Goal: Task Accomplishment & Management: Complete application form

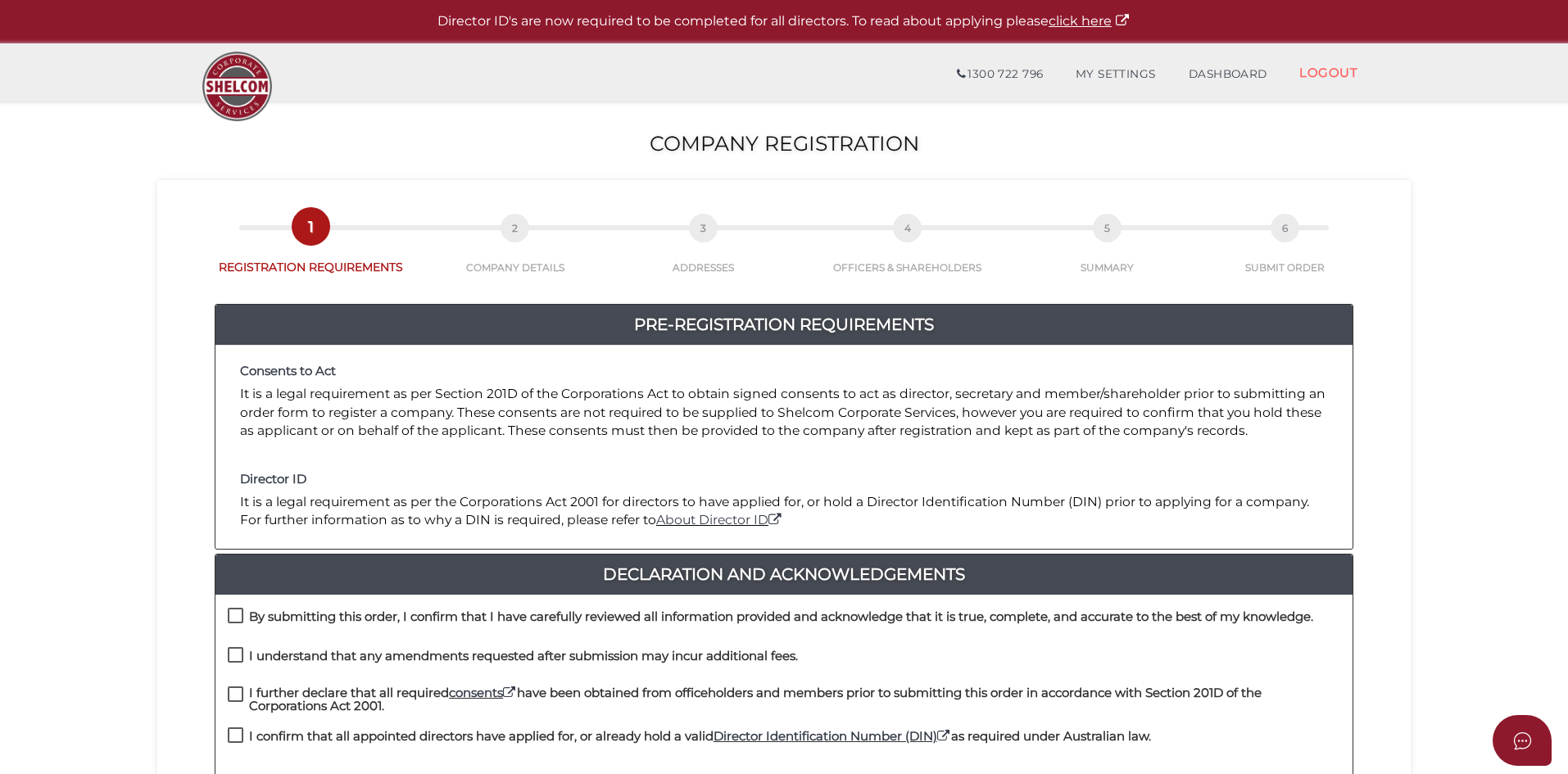
click at [232, 619] on label "By submitting this order, I confirm that I have carefully reviewed all informat…" at bounding box center [770, 621] width 1085 height 21
checkbox input "true"
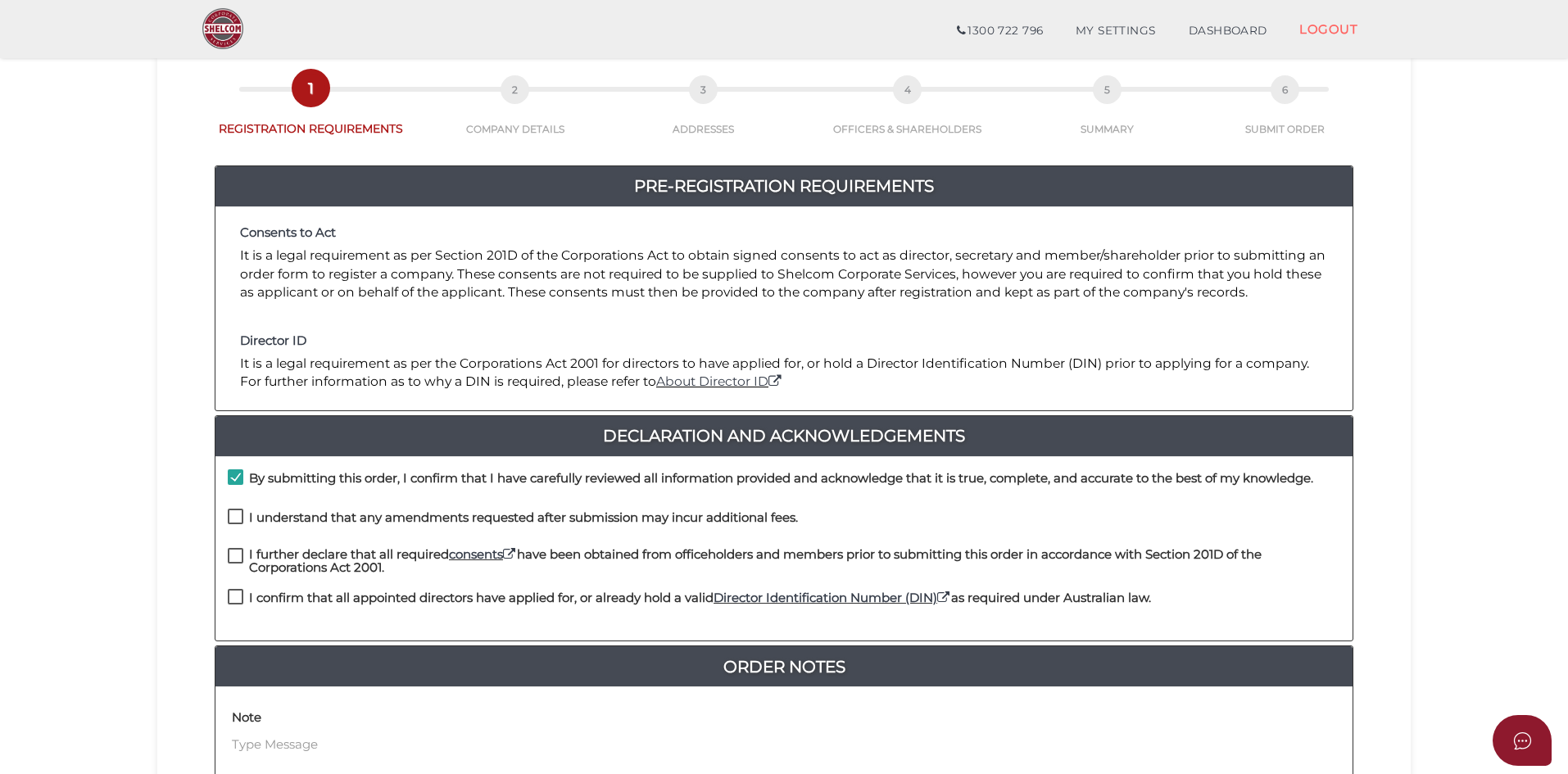
scroll to position [82, 0]
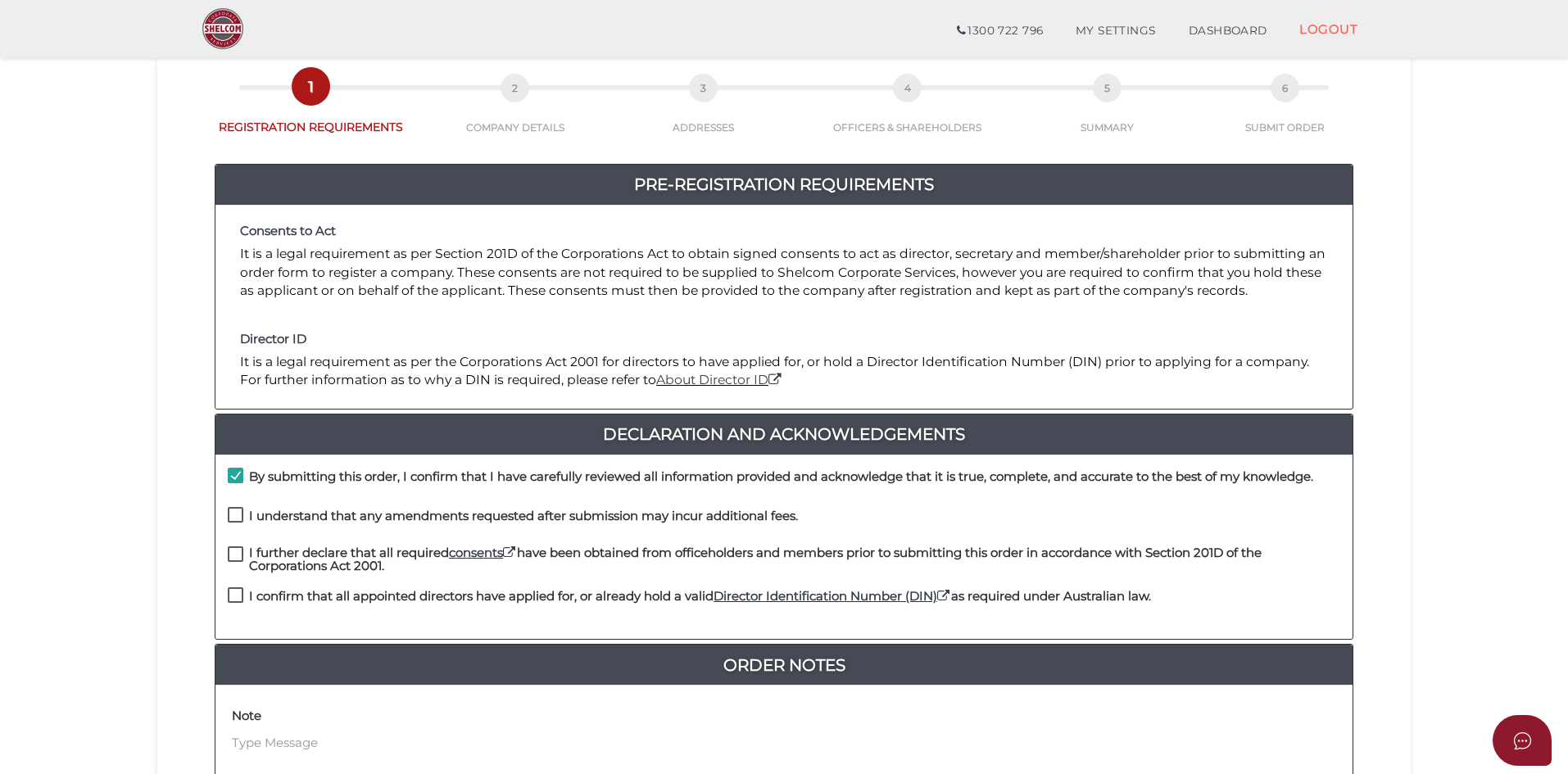
click at [237, 518] on label "I understand that any amendments requested after submission may incur additiona…" at bounding box center [513, 520] width 570 height 21
checkbox input "true"
click at [236, 554] on label "I further declare that all required consents have been obtained from officehold…" at bounding box center [784, 557] width 1113 height 21
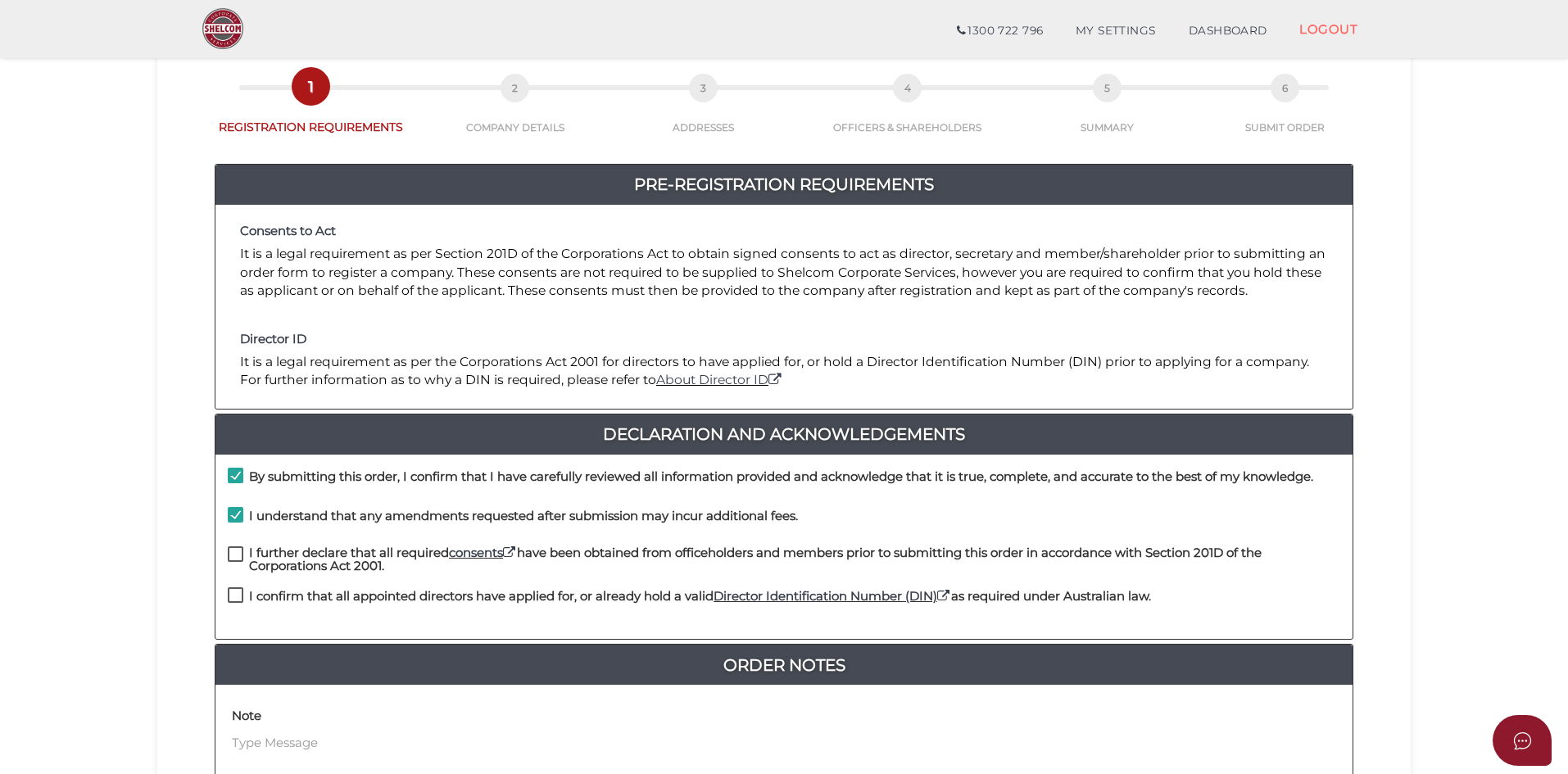
checkbox input "true"
click at [237, 593] on label "I confirm that all appointed directors have applied for, or already hold a vali…" at bounding box center [689, 601] width 923 height 21
checkbox input "true"
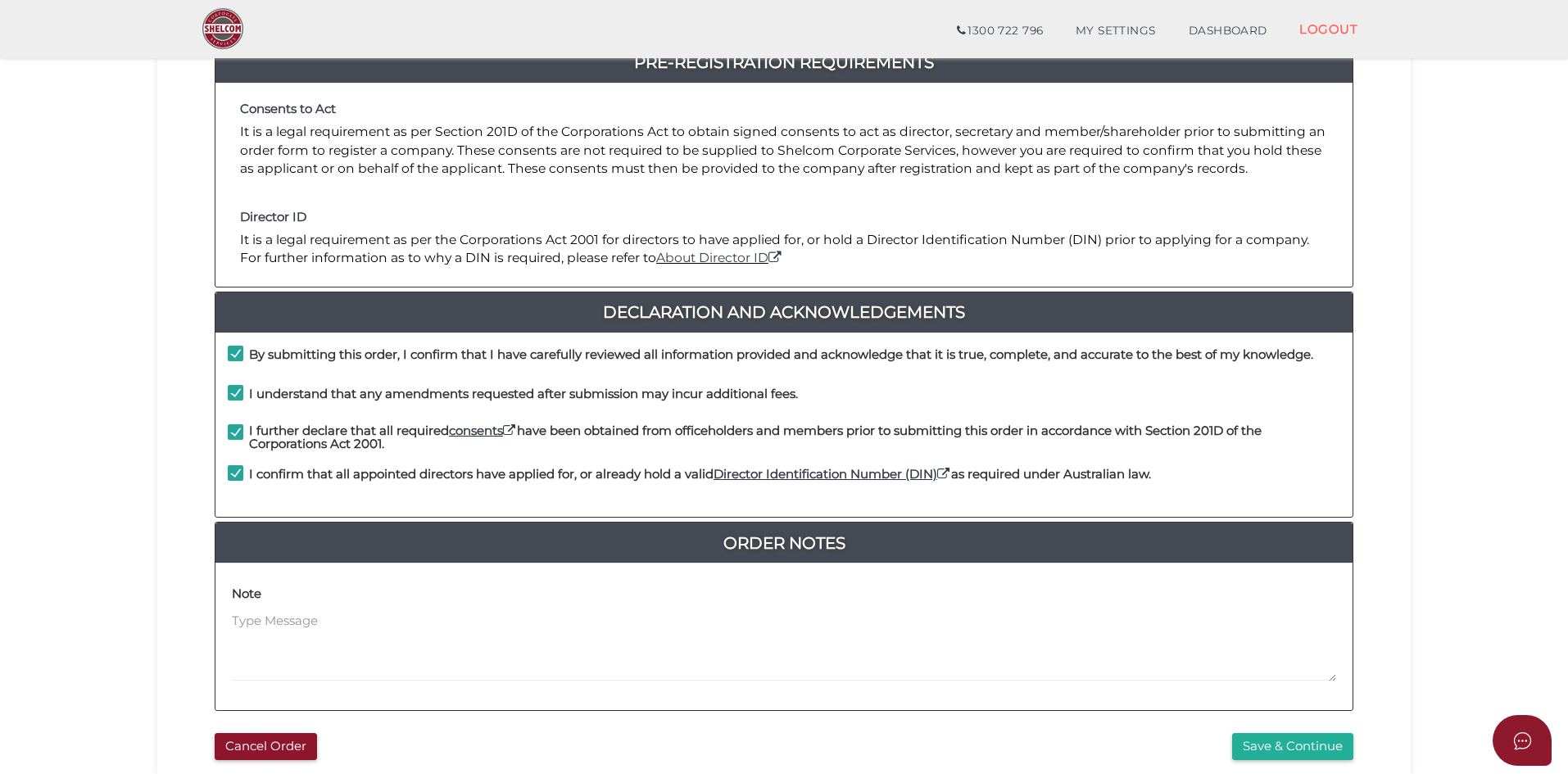
scroll to position [246, 0]
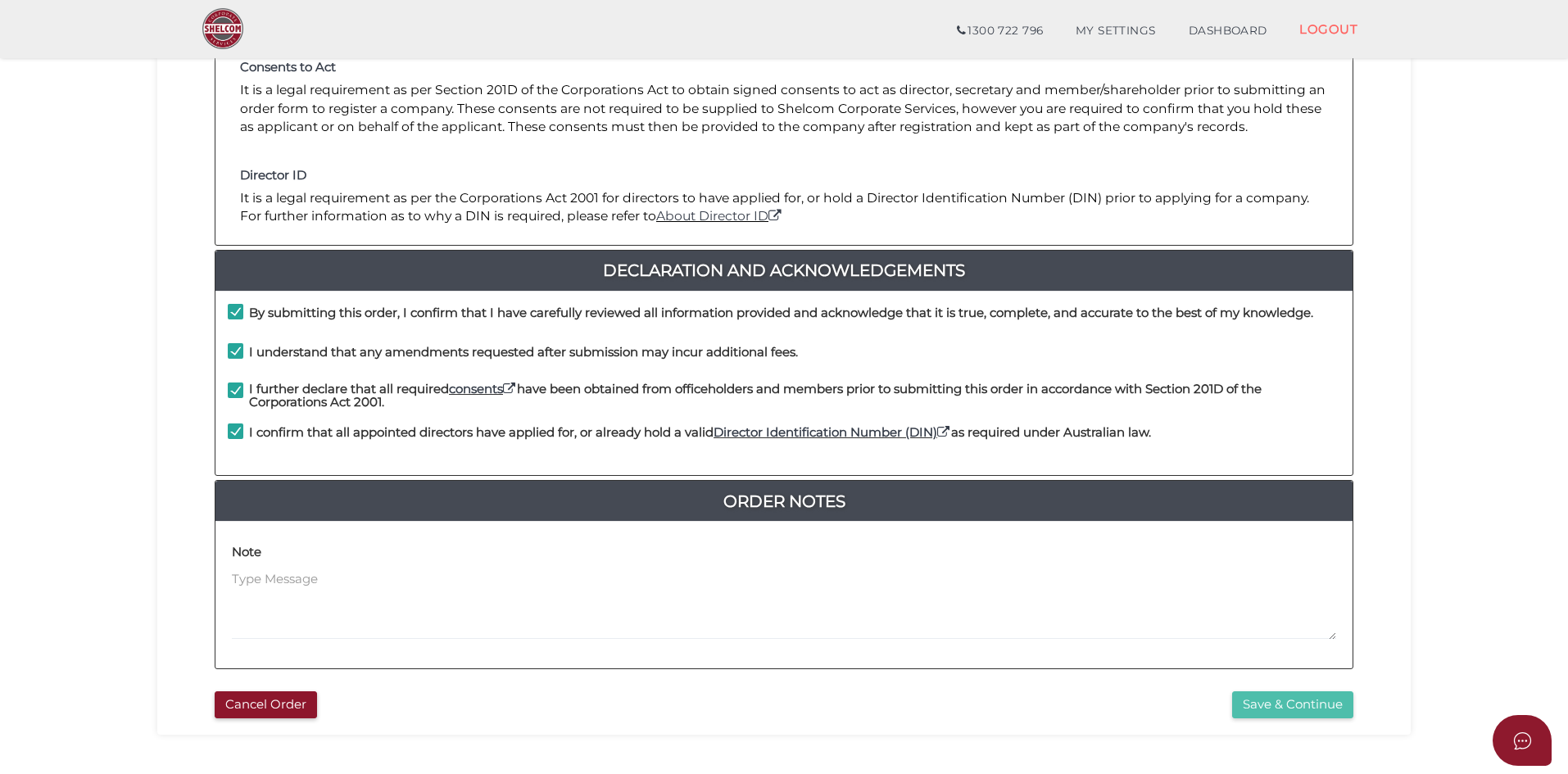
click at [1281, 707] on button "Save & Continue" at bounding box center [1293, 706] width 121 height 27
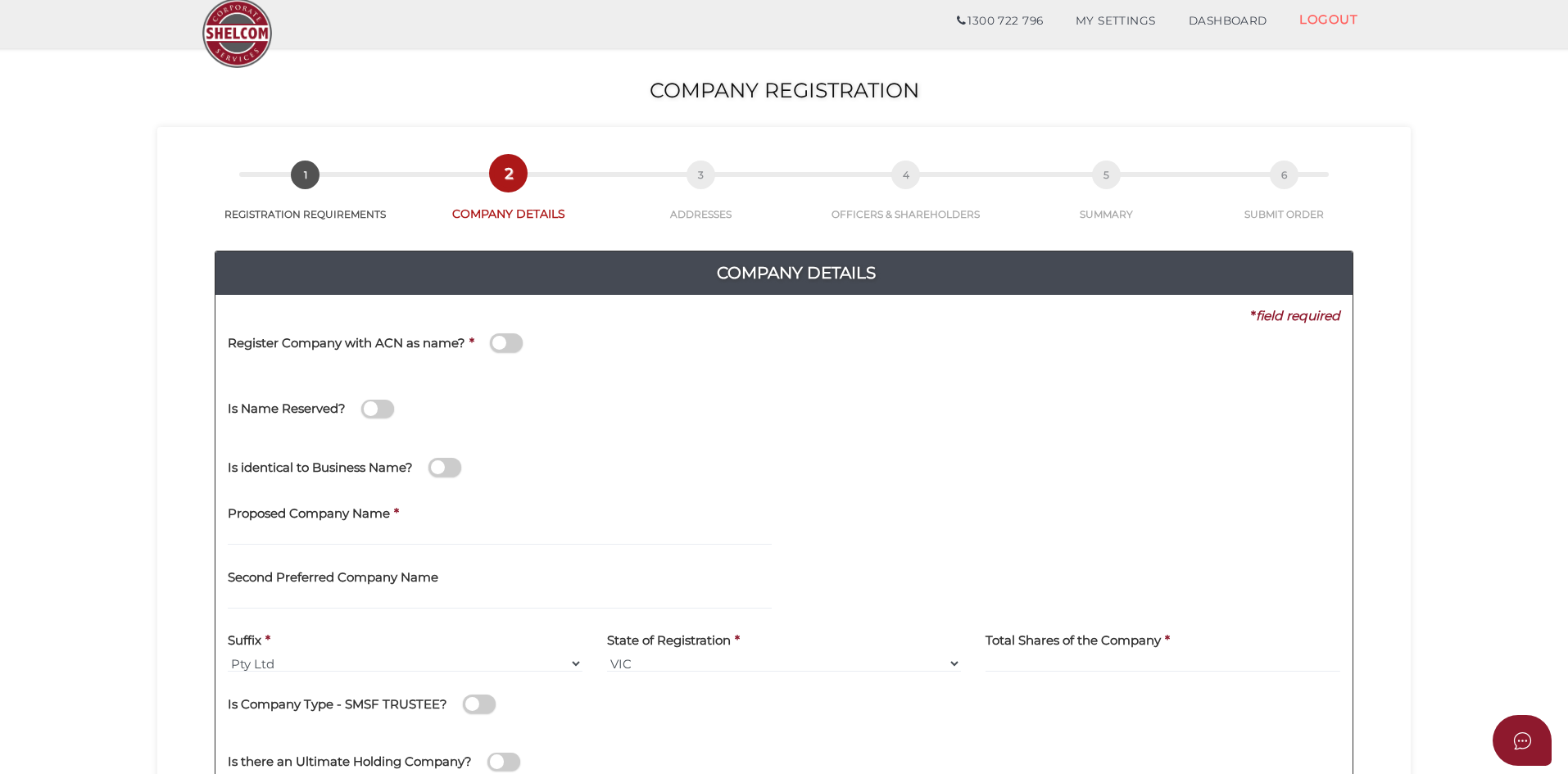
scroll to position [82, 0]
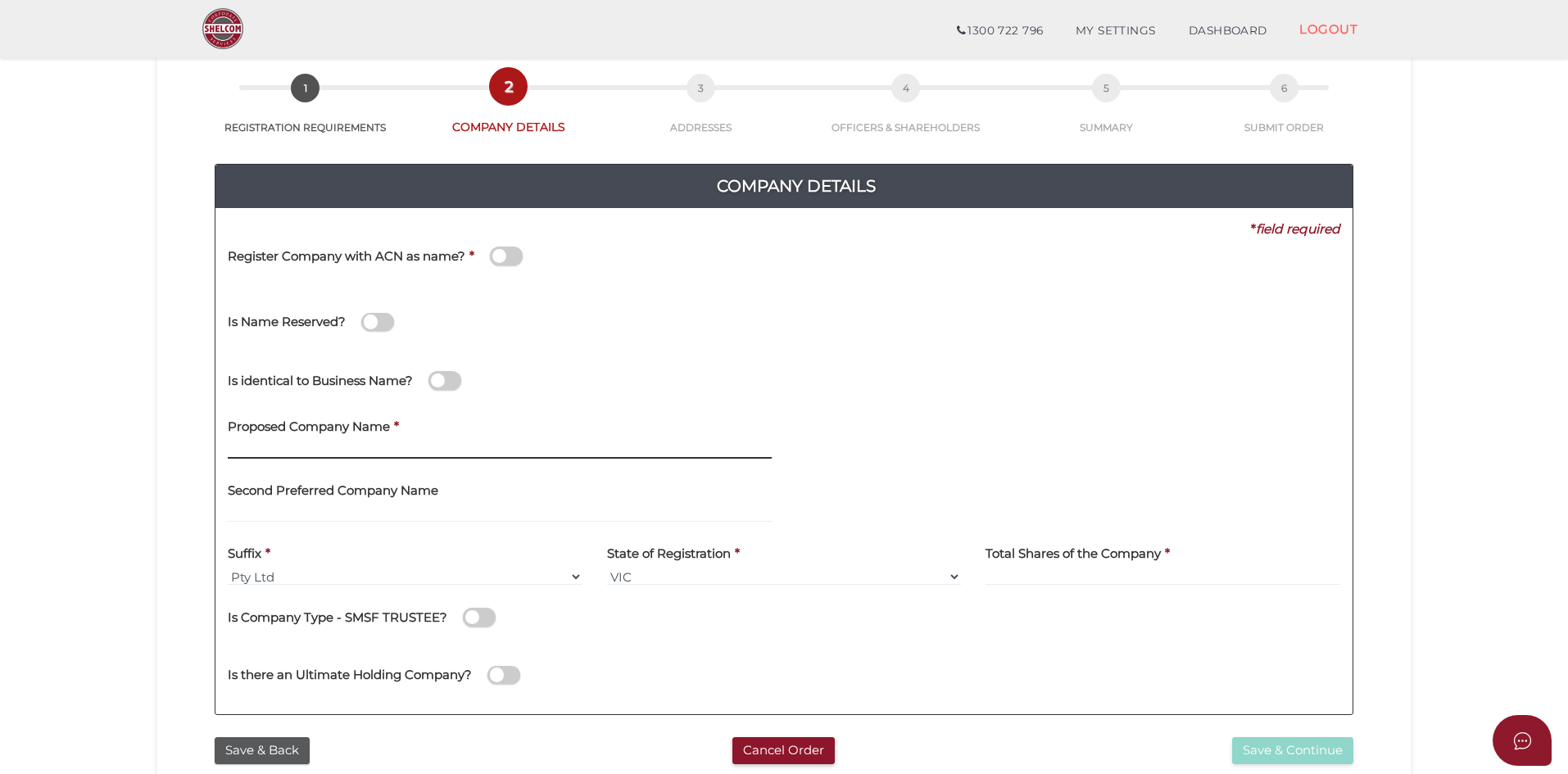
click at [267, 451] on input "text" at bounding box center [500, 449] width 544 height 18
type input "[PERSON_NAME] Heart Property Trust"
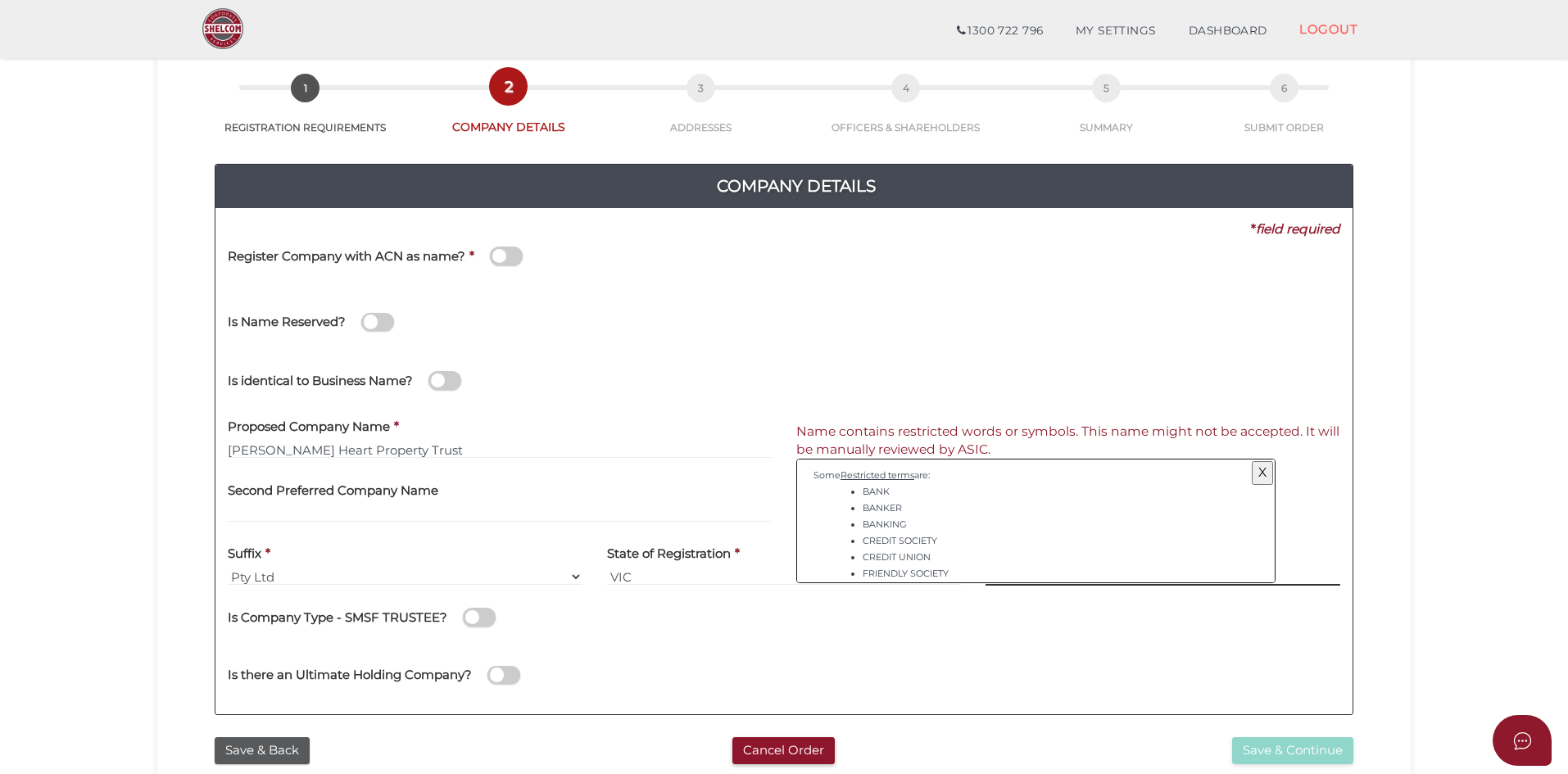
click at [1023, 238] on div "* field required Register Company with ACN as name? * Is Name Reserved? [GEOGRA…" at bounding box center [784, 229] width 1113 height 18
click at [934, 658] on div "Is there an Ultimate Holding Company?" at bounding box center [783, 673] width 1137 height 58
click at [1254, 473] on button "X" at bounding box center [1262, 472] width 21 height 23
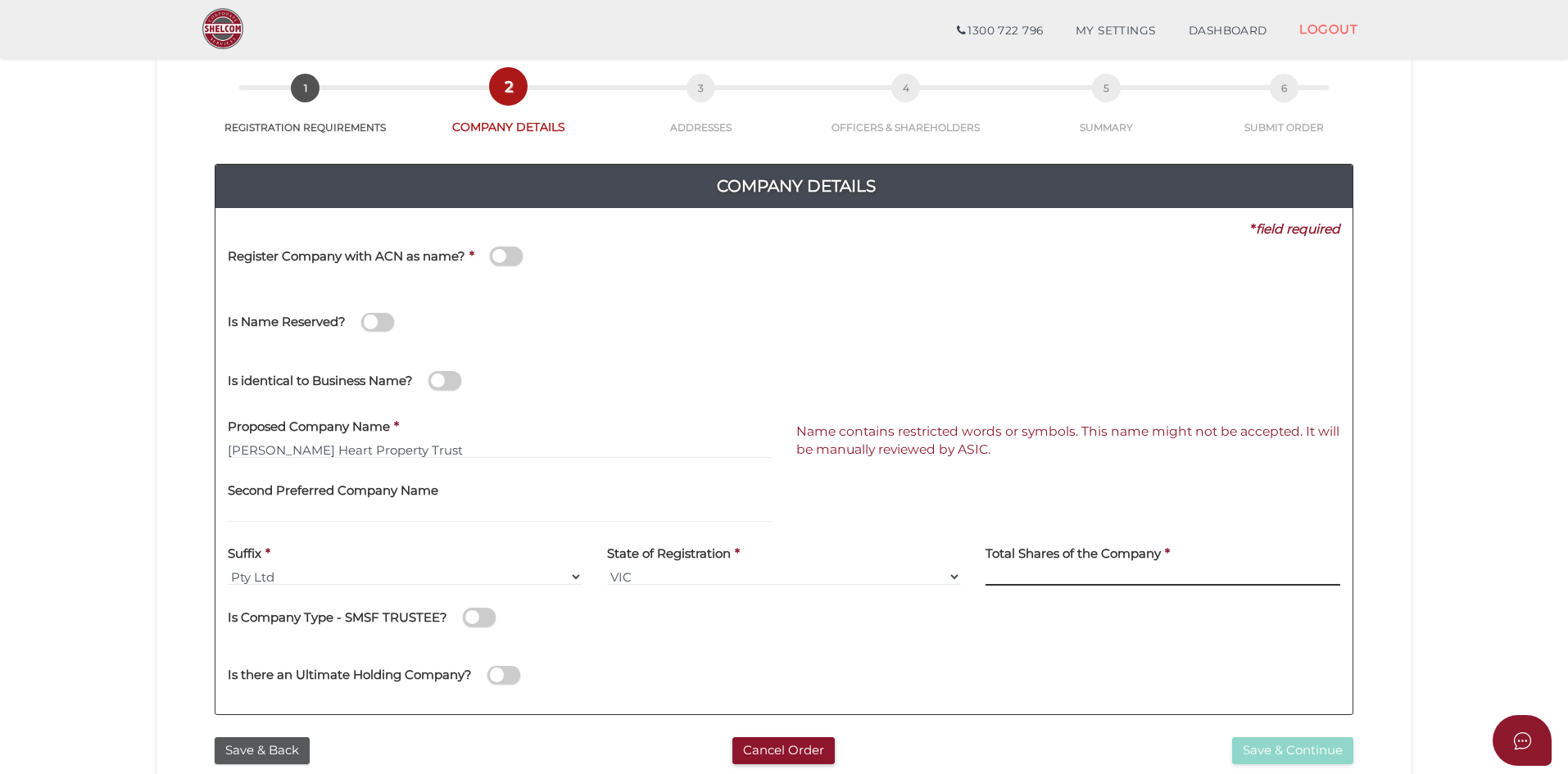
click at [1031, 571] on input at bounding box center [1162, 577] width 354 height 18
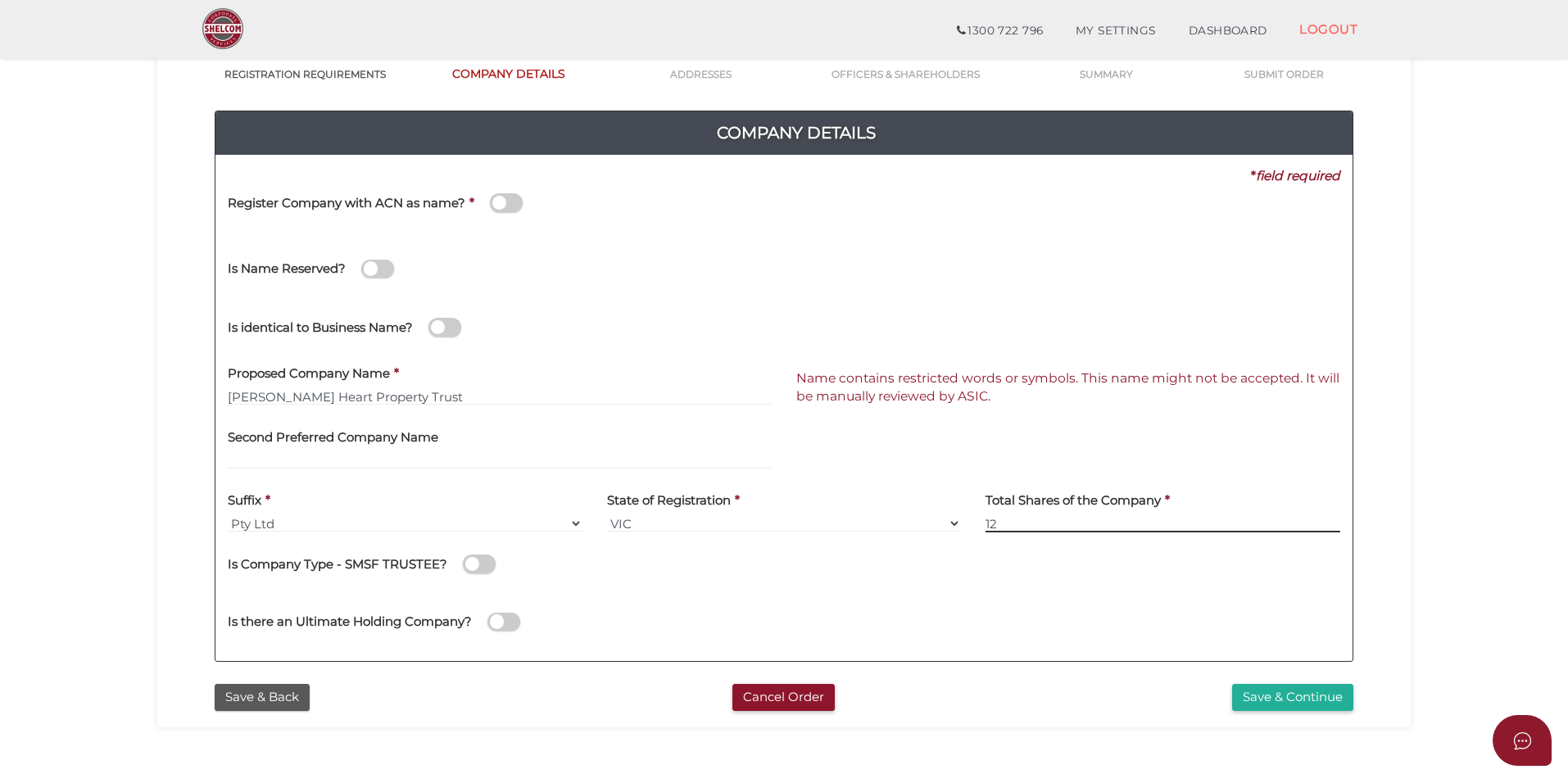
scroll to position [164, 0]
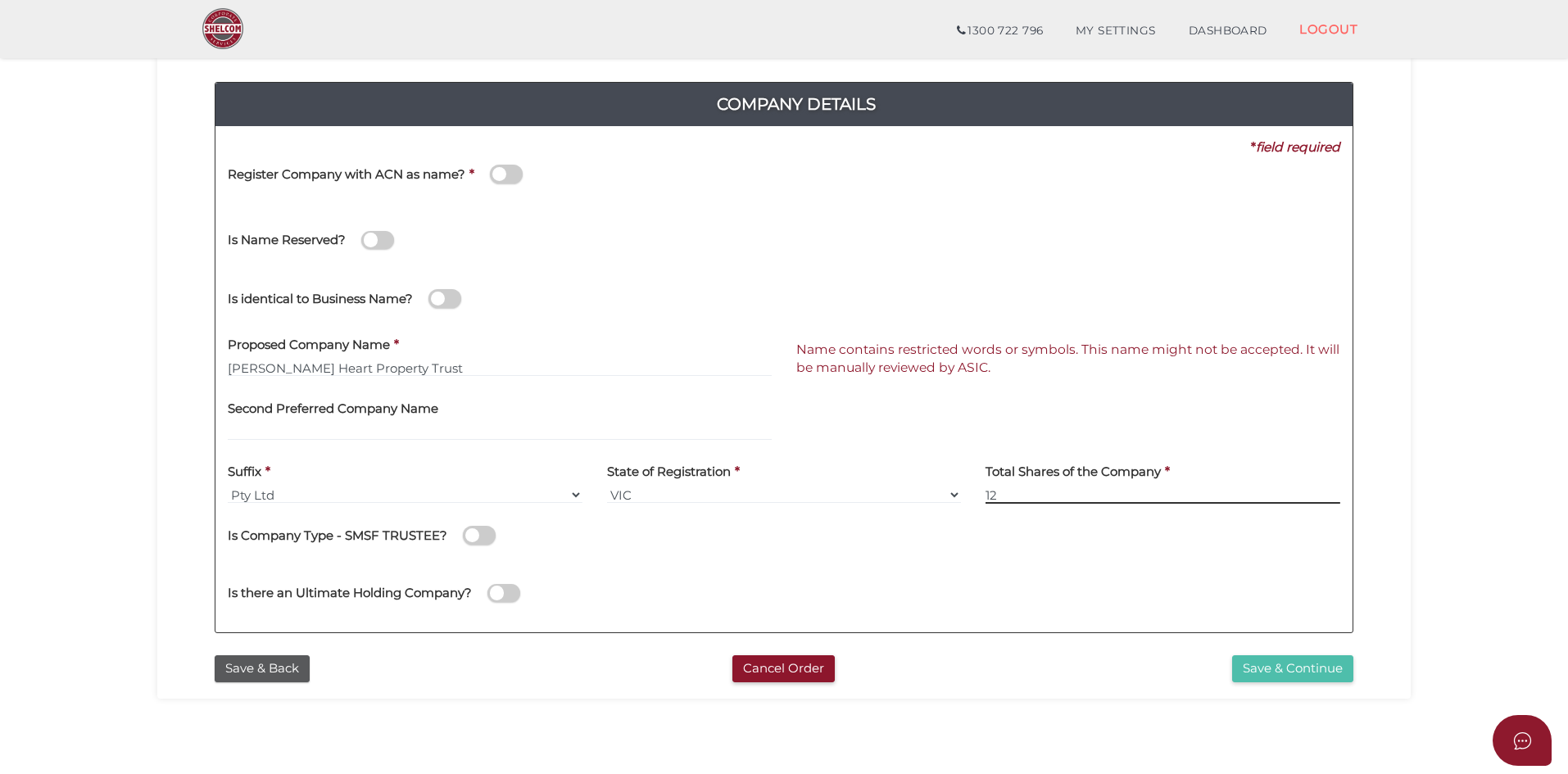
type input "12"
click at [1277, 665] on button "Save & Continue" at bounding box center [1293, 669] width 121 height 27
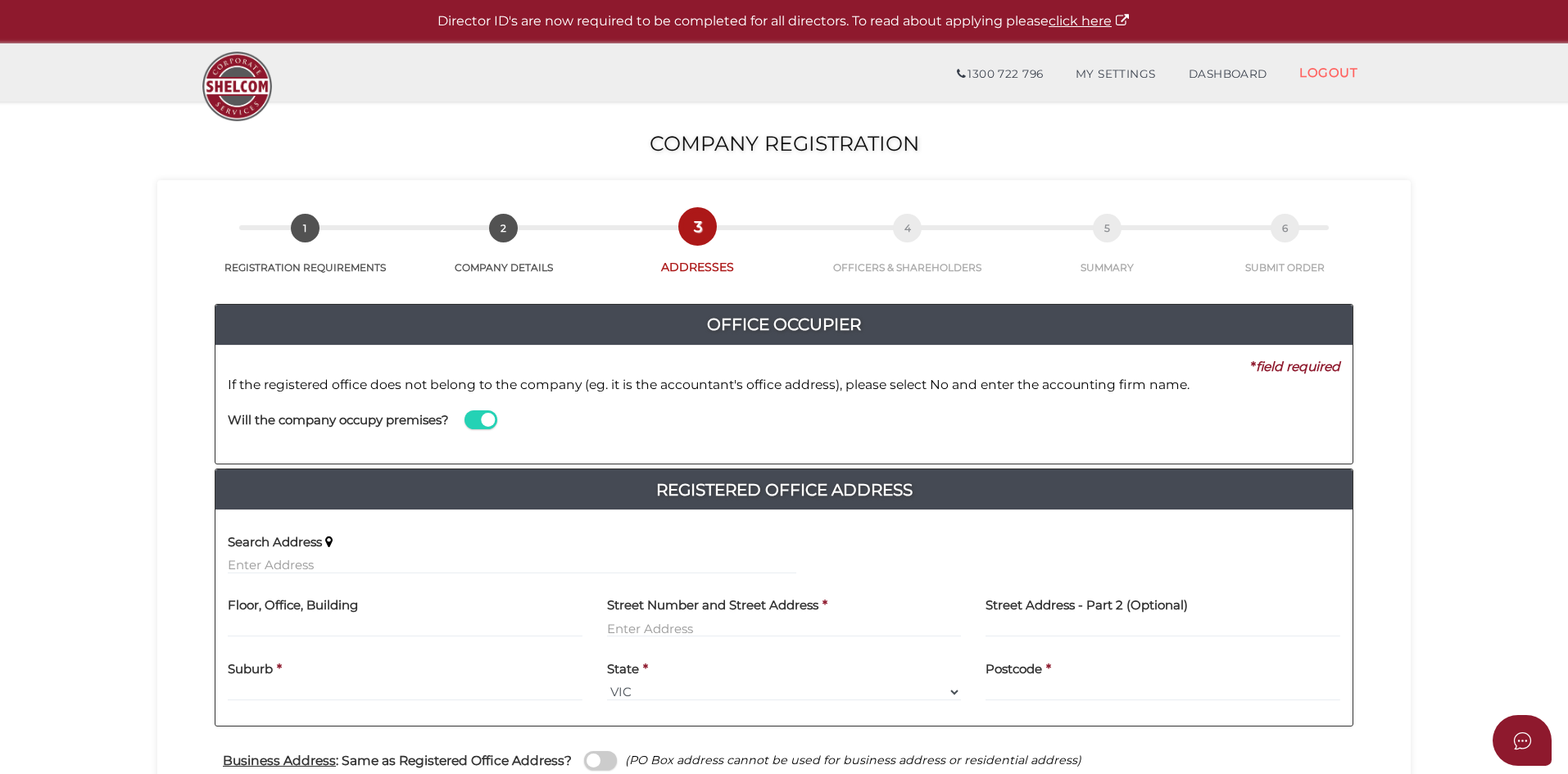
click at [472, 416] on span at bounding box center [481, 420] width 32 height 19
click at [0, 0] on input "checkbox" at bounding box center [0, 0] width 0 height 0
click at [891, 428] on input at bounding box center [1068, 437] width 544 height 18
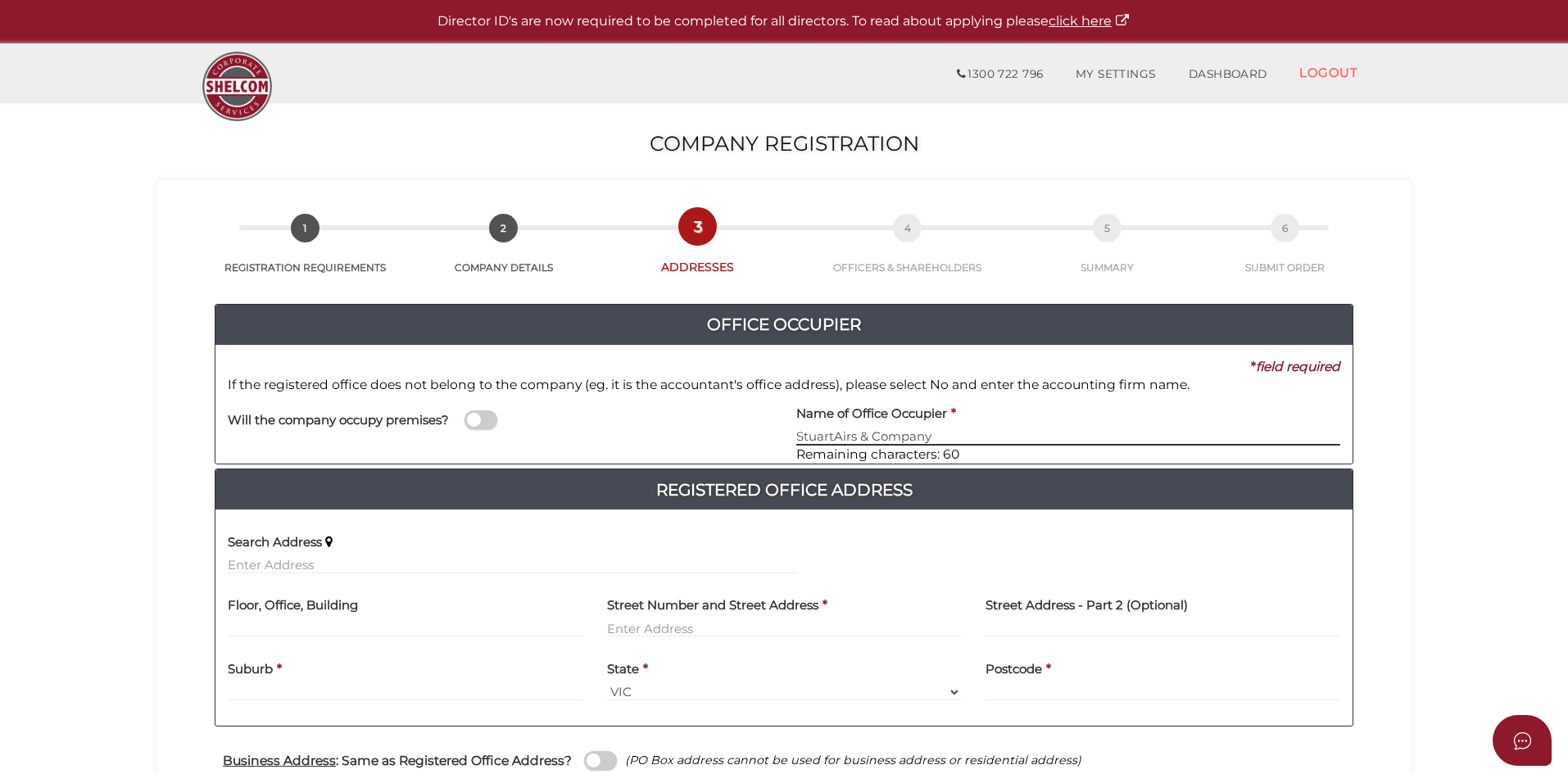
type input "StuartAirs & Company"
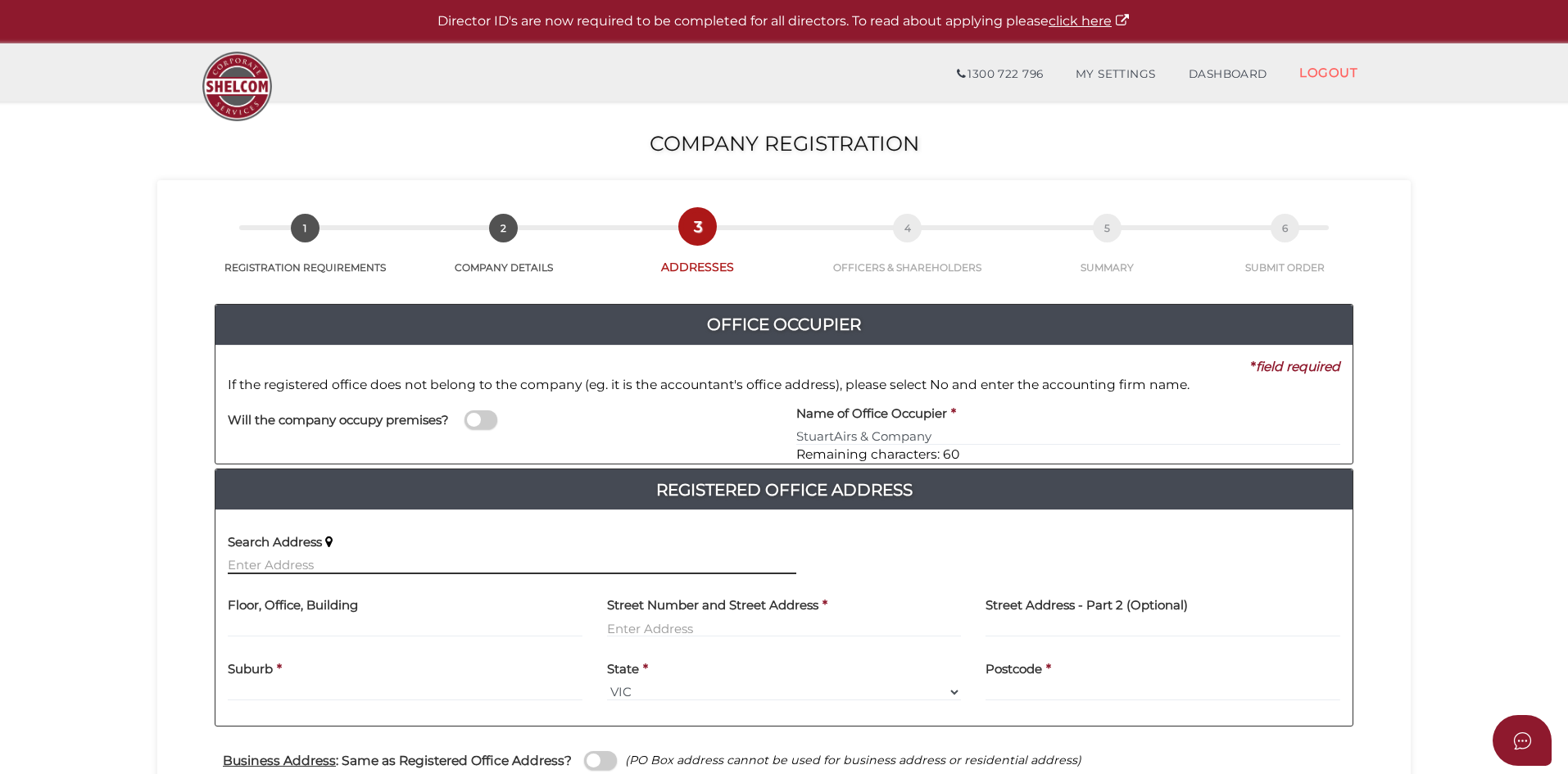
click at [257, 566] on input "text" at bounding box center [512, 565] width 569 height 18
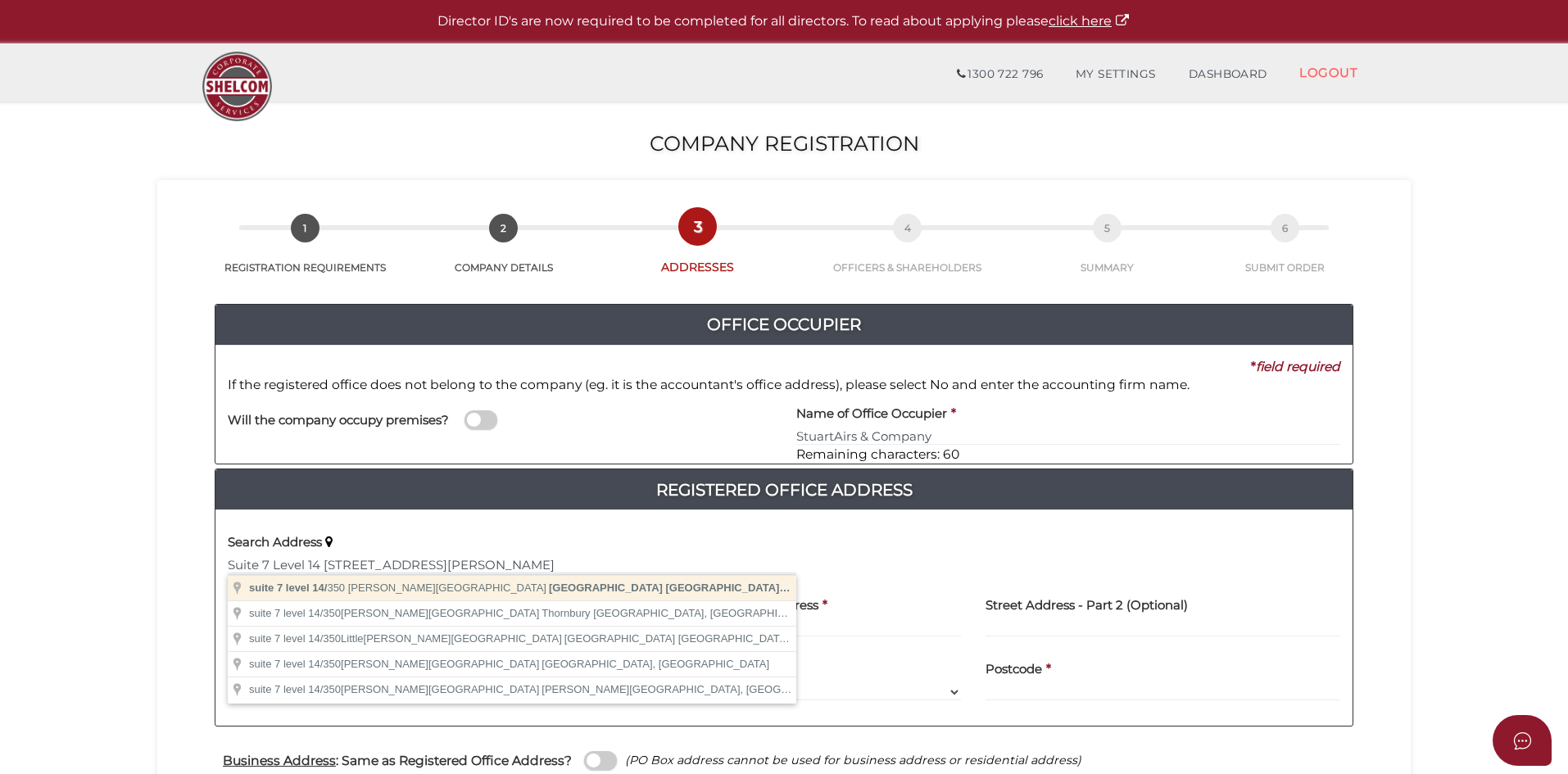
type input "suite 7 level 14/350 Collins Street, Melbourne VIC, Australia"
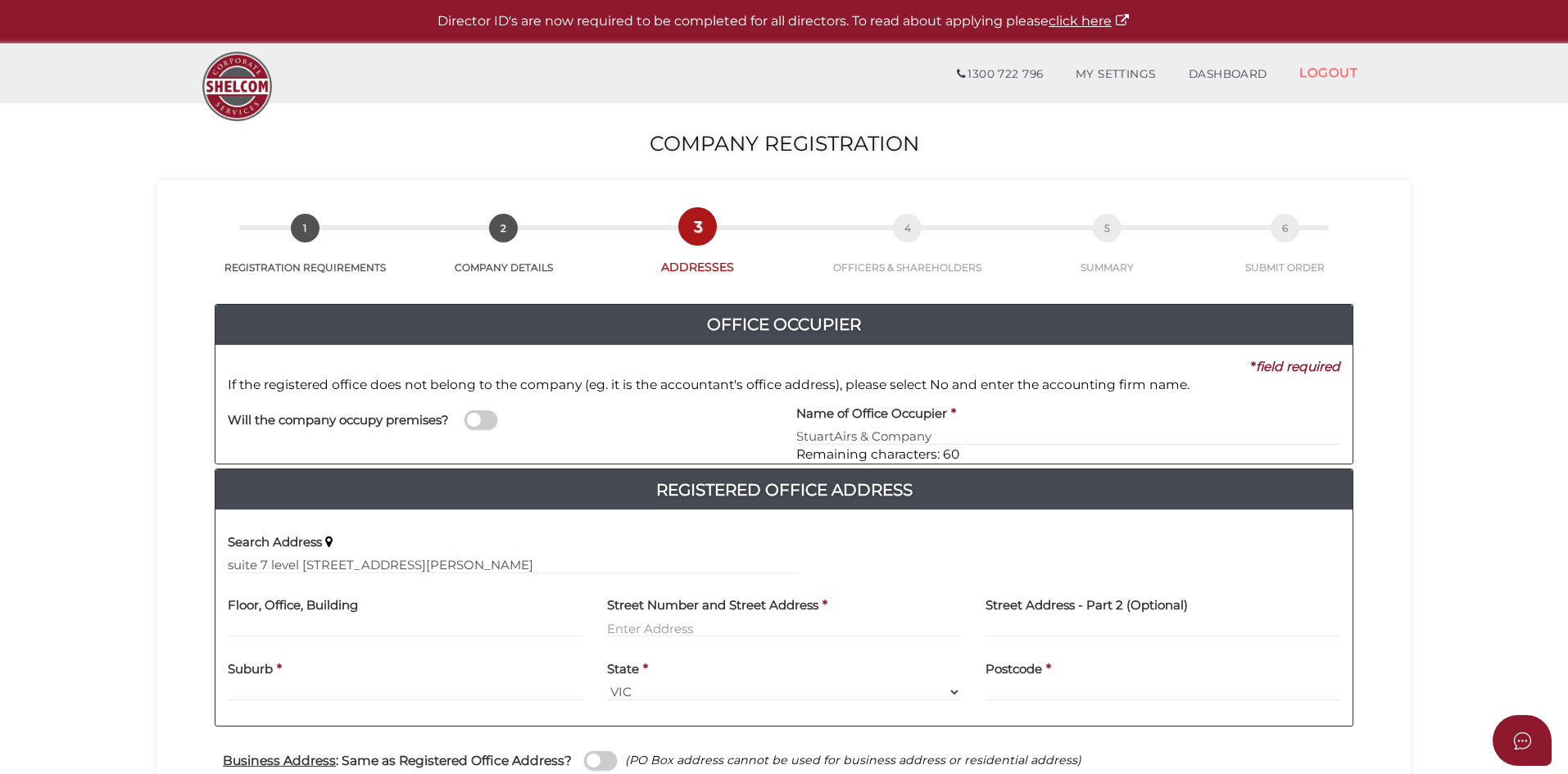
type input "suite 7 level 14"
type input "350 Collins Street"
type input "Melbourne"
select select "VIC"
type input "3000"
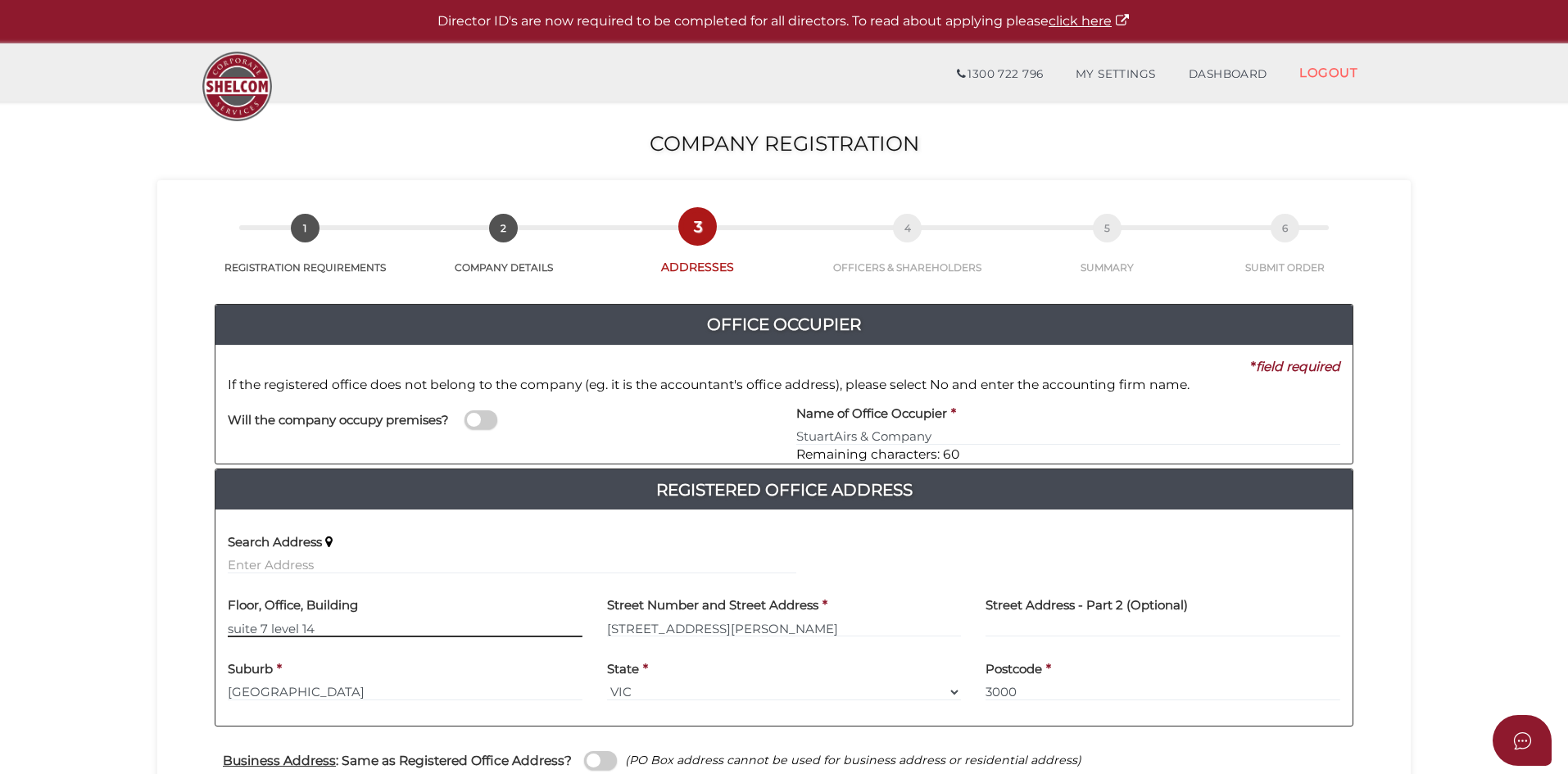
click at [232, 629] on input "suite 7 level 14" at bounding box center [405, 628] width 354 height 18
type input "Suite 7 Level 14"
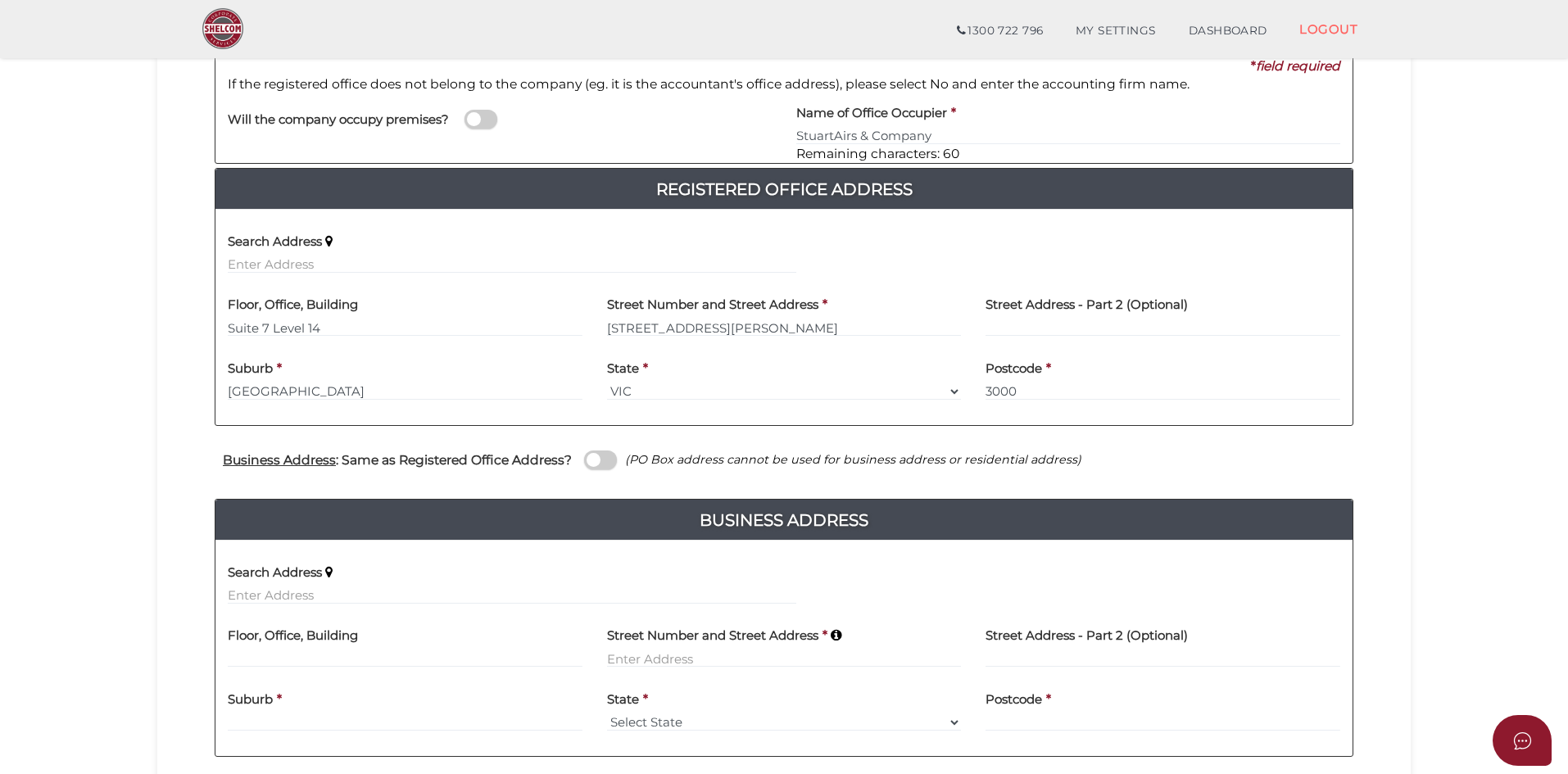
scroll to position [246, 0]
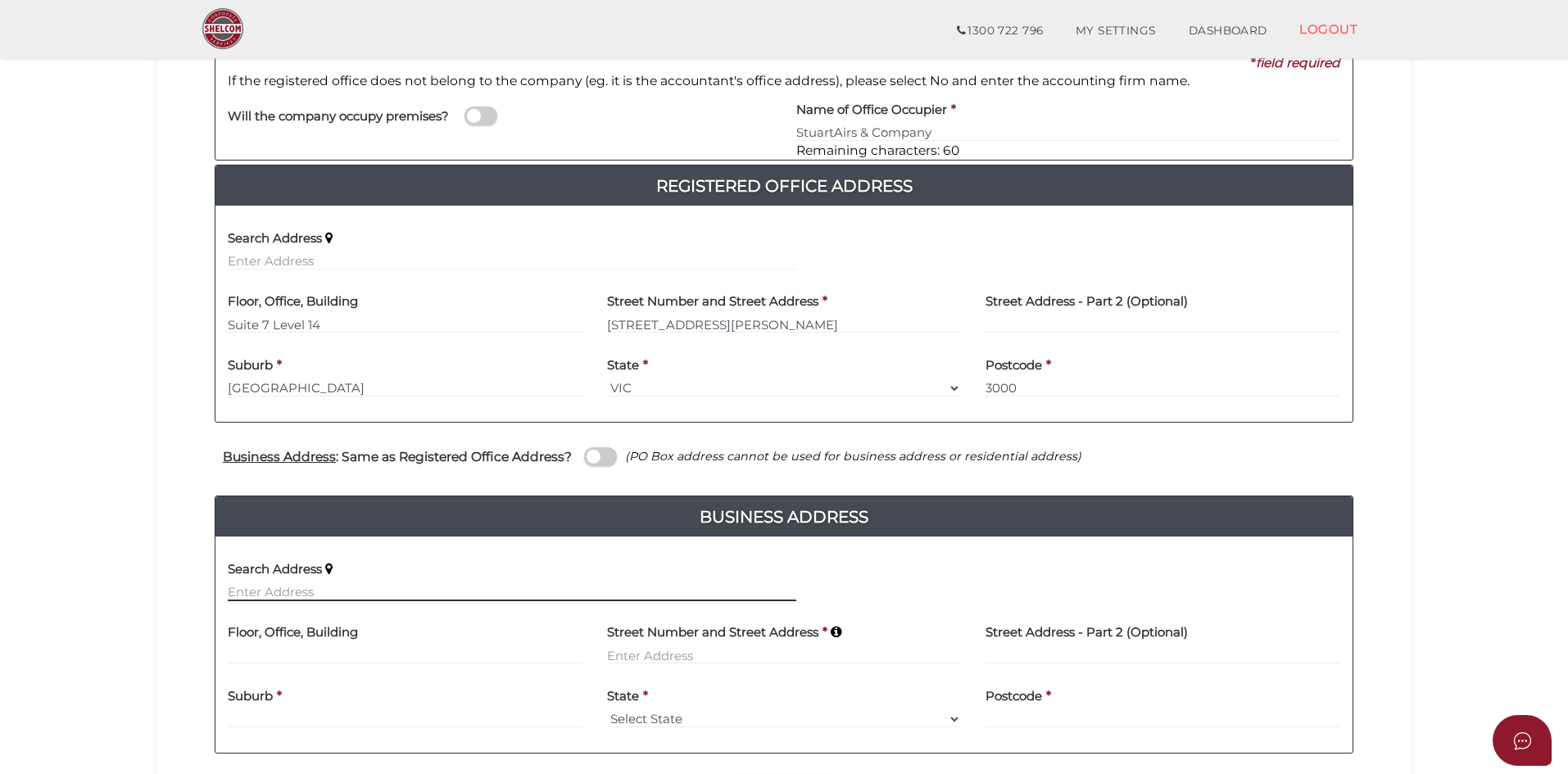
click at [260, 590] on input "text" at bounding box center [512, 592] width 569 height 18
click at [258, 583] on label "Search Address" at bounding box center [275, 566] width 94 height 33
click at [265, 594] on input "text" at bounding box center [512, 592] width 569 height 18
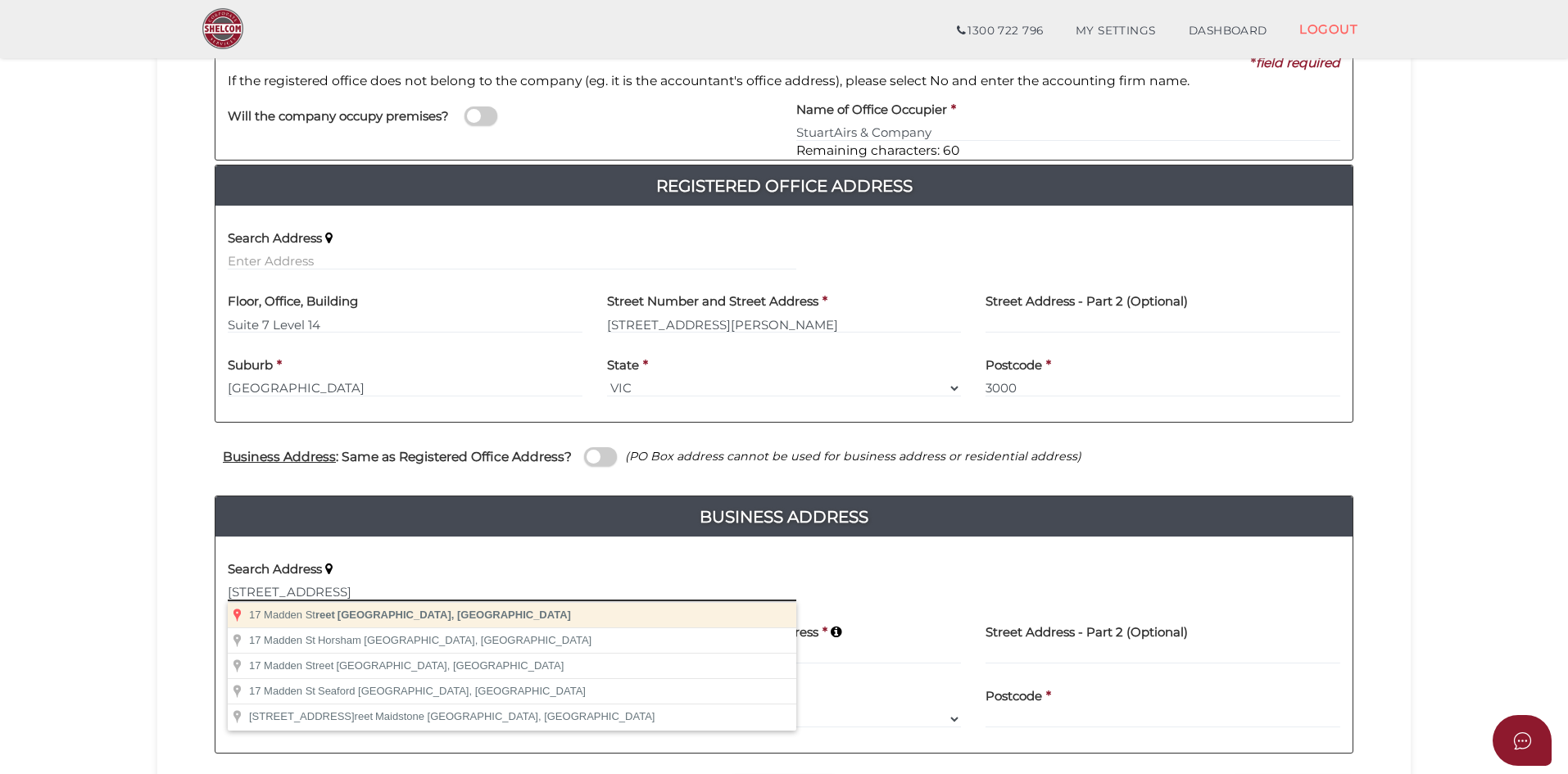
type input "17 Madden Street, Balwyn North VIC, Australia"
type input "17 Madden Street"
type input "Balwyn North"
select select "VIC"
type input "3104"
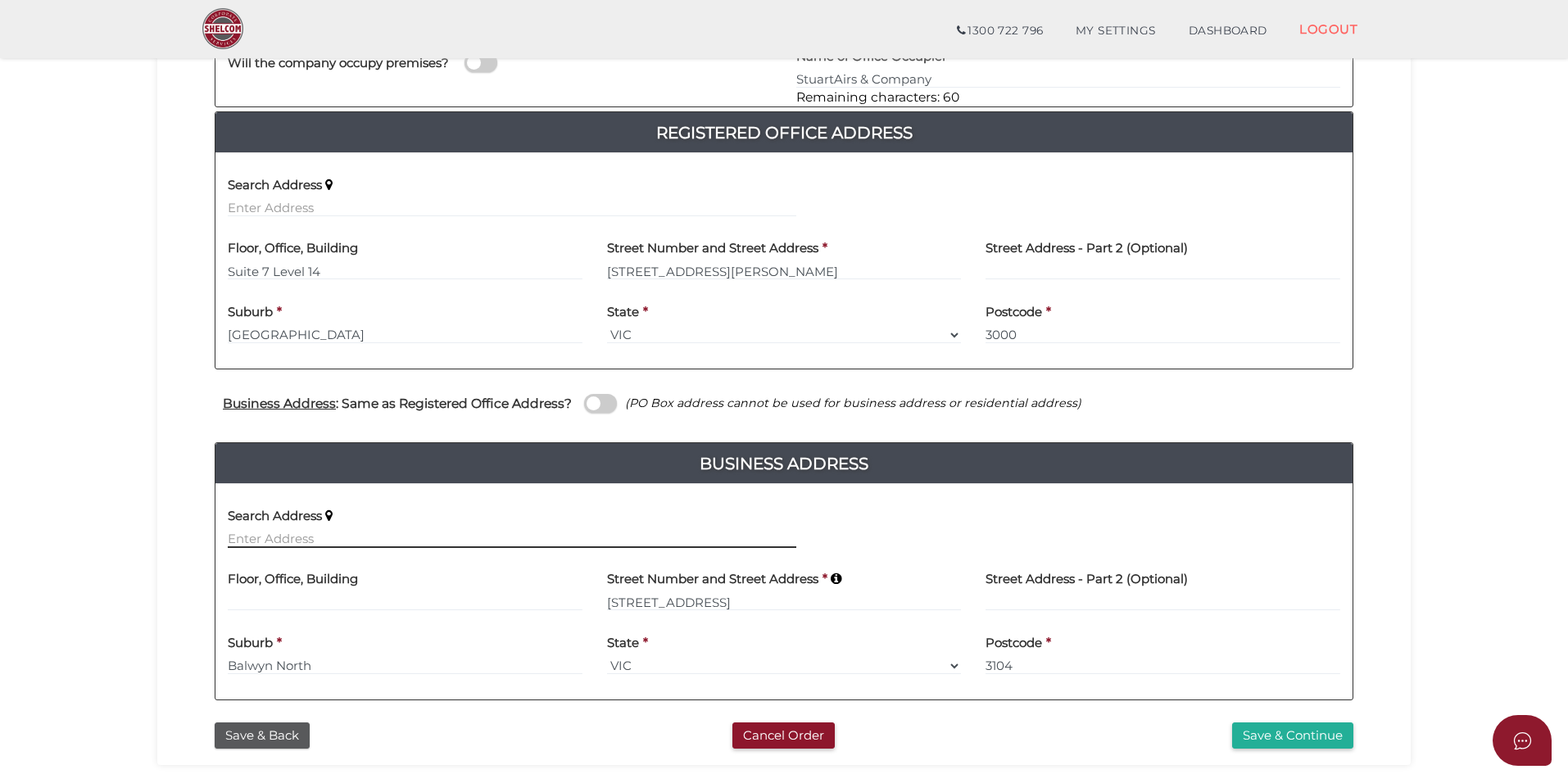
scroll to position [328, 0]
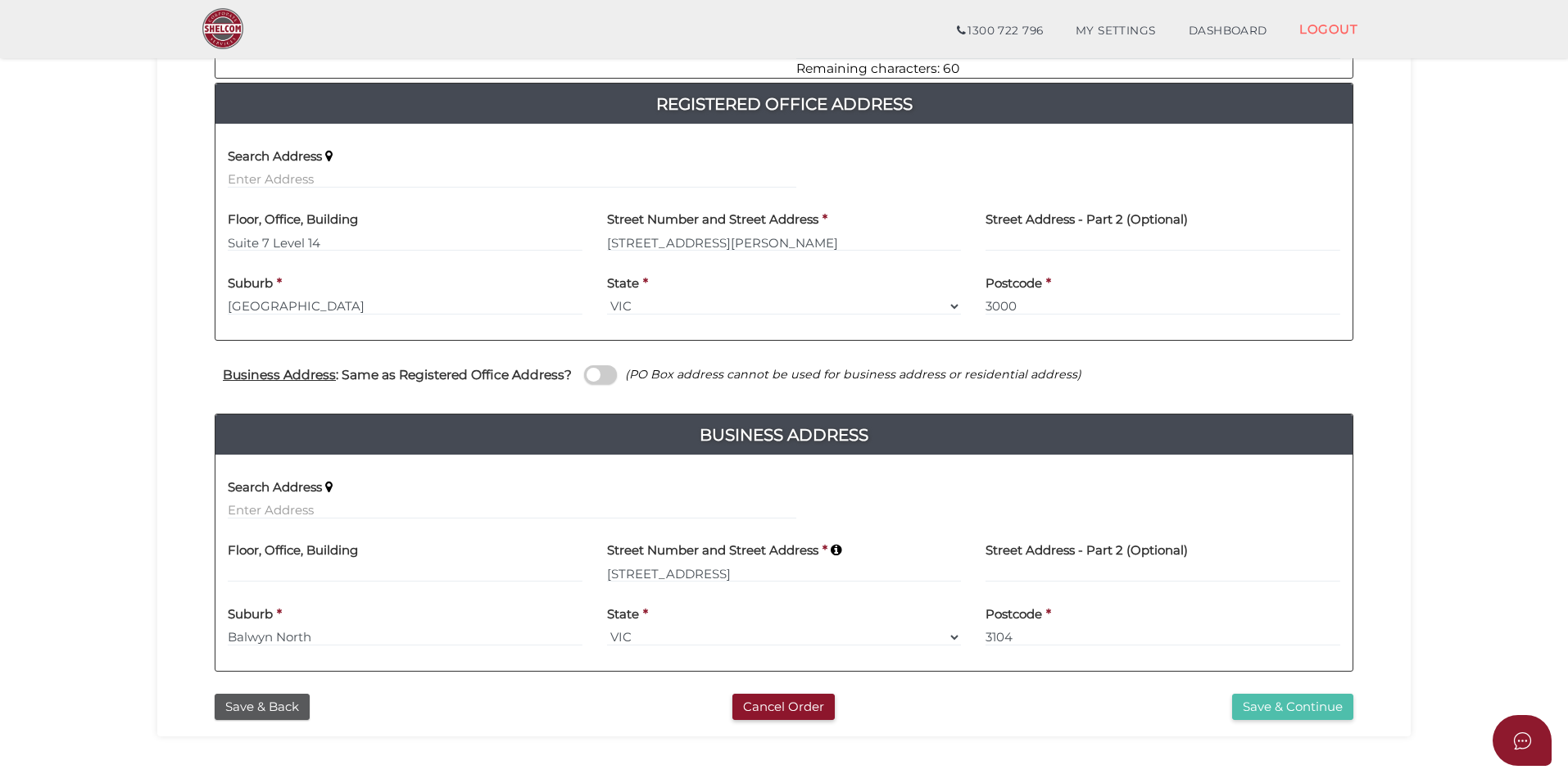
click at [1284, 703] on button "Save & Continue" at bounding box center [1293, 707] width 121 height 27
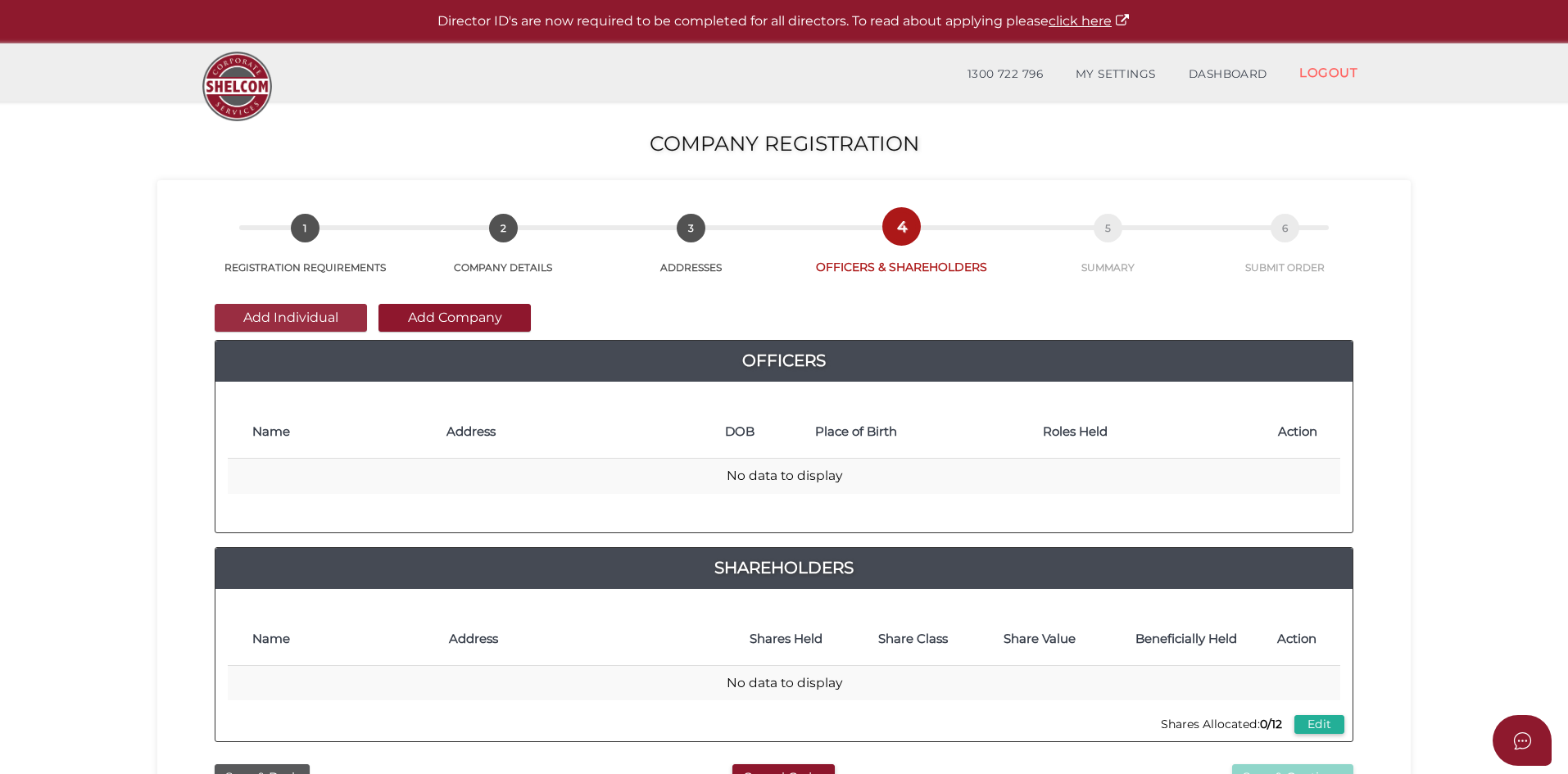
click at [290, 317] on button "Add Individual" at bounding box center [290, 318] width 152 height 28
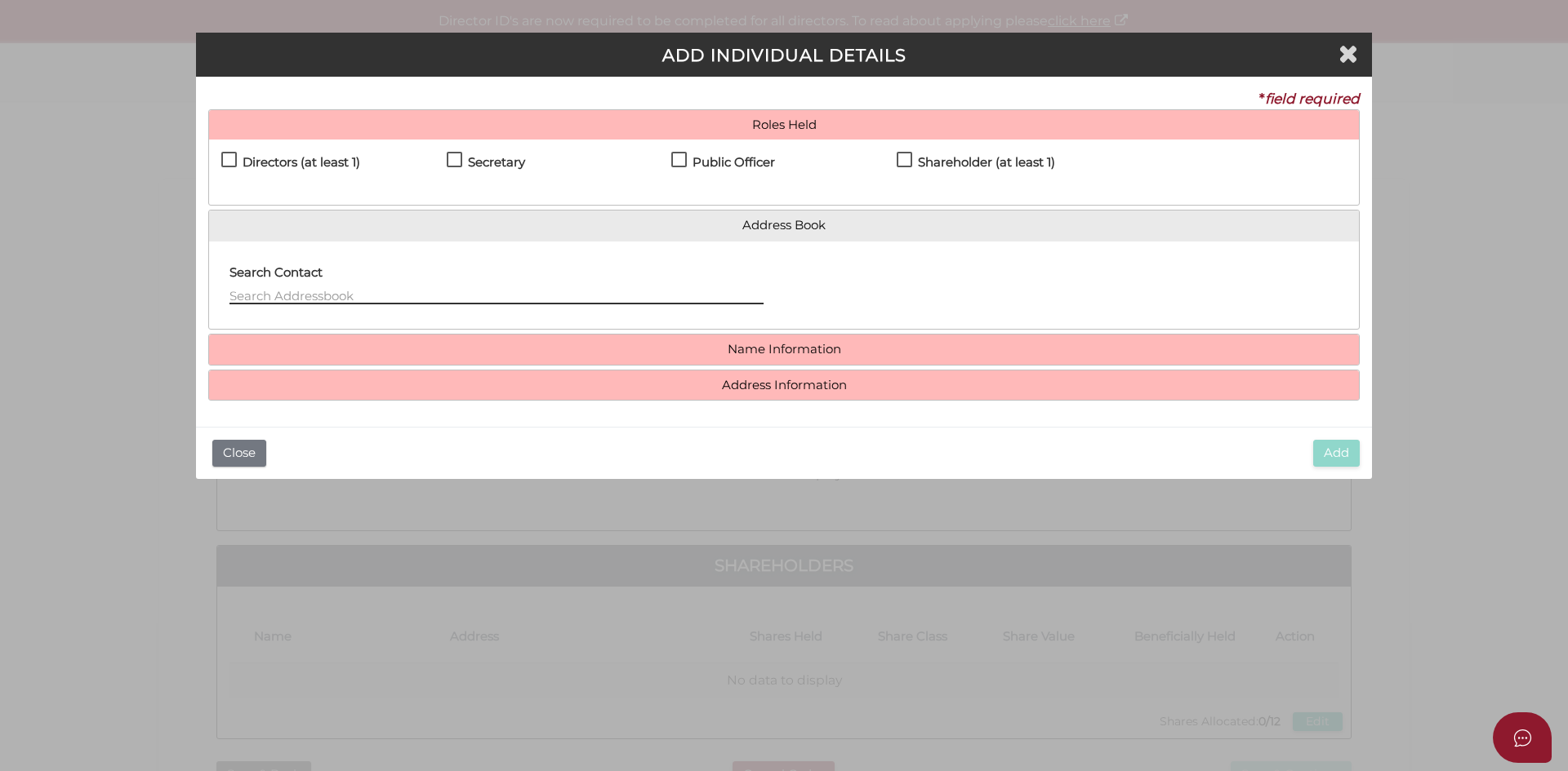
click at [327, 290] on input "text" at bounding box center [496, 295] width 534 height 18
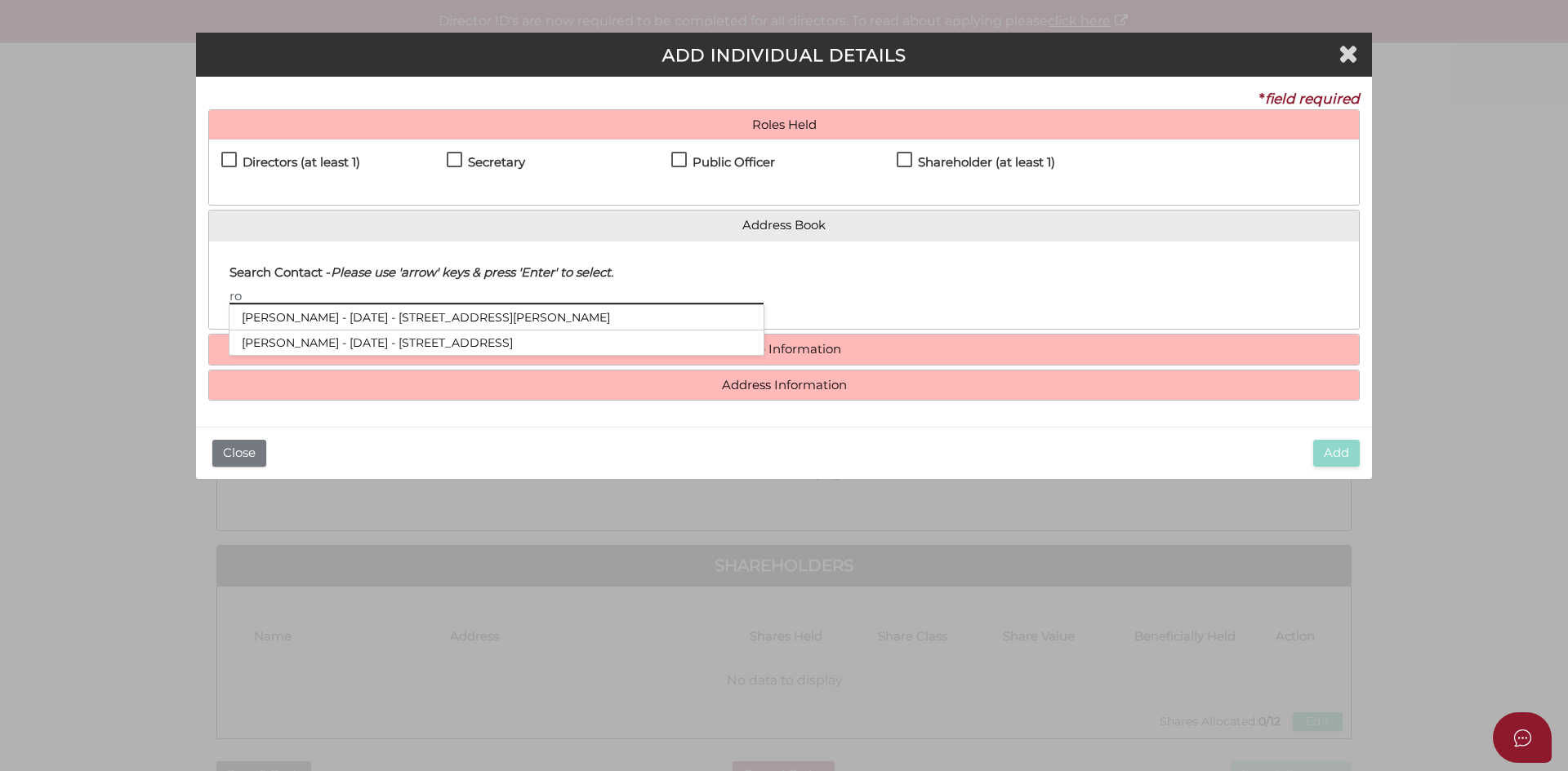
type input "r"
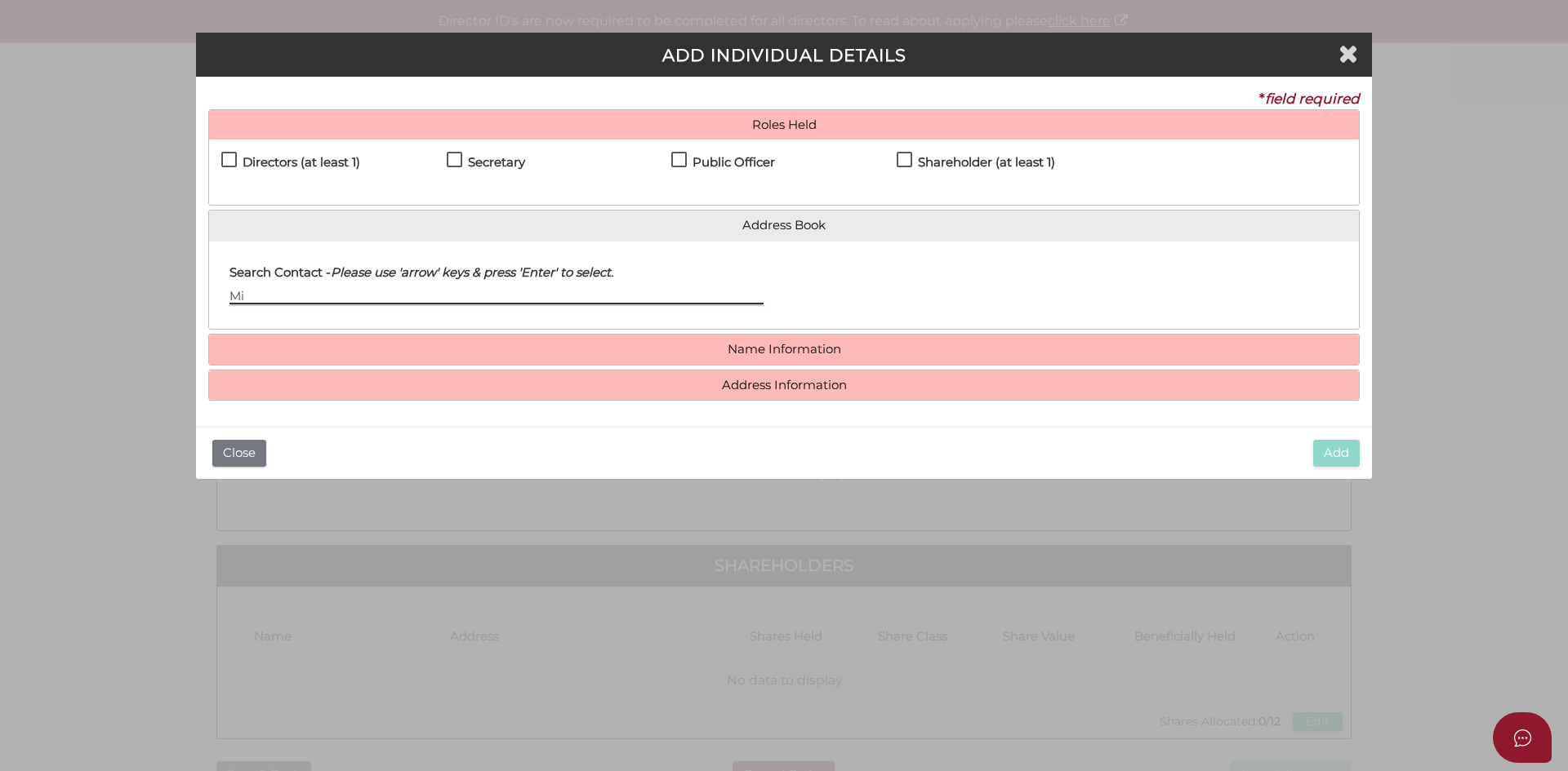
type input "M"
click at [228, 164] on label "Directors (at least 1)" at bounding box center [290, 166] width 139 height 20
checkbox input "true"
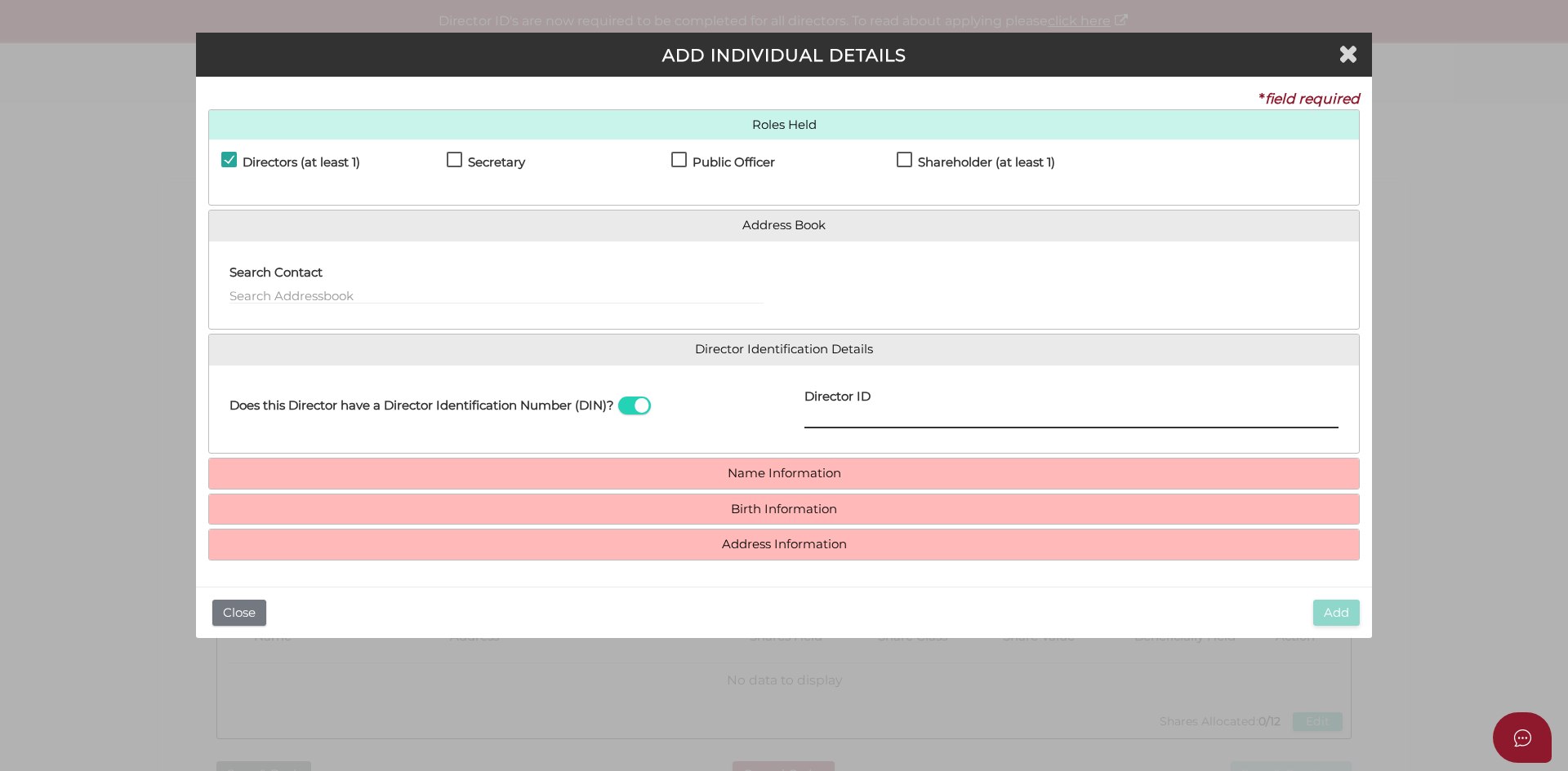
click at [849, 415] on input "Director ID" at bounding box center [1071, 419] width 534 height 18
click at [684, 159] on label "Public Officer" at bounding box center [723, 166] width 104 height 20
checkbox input "true"
click at [910, 158] on label "Shareholder (at least 1)" at bounding box center [976, 166] width 158 height 20
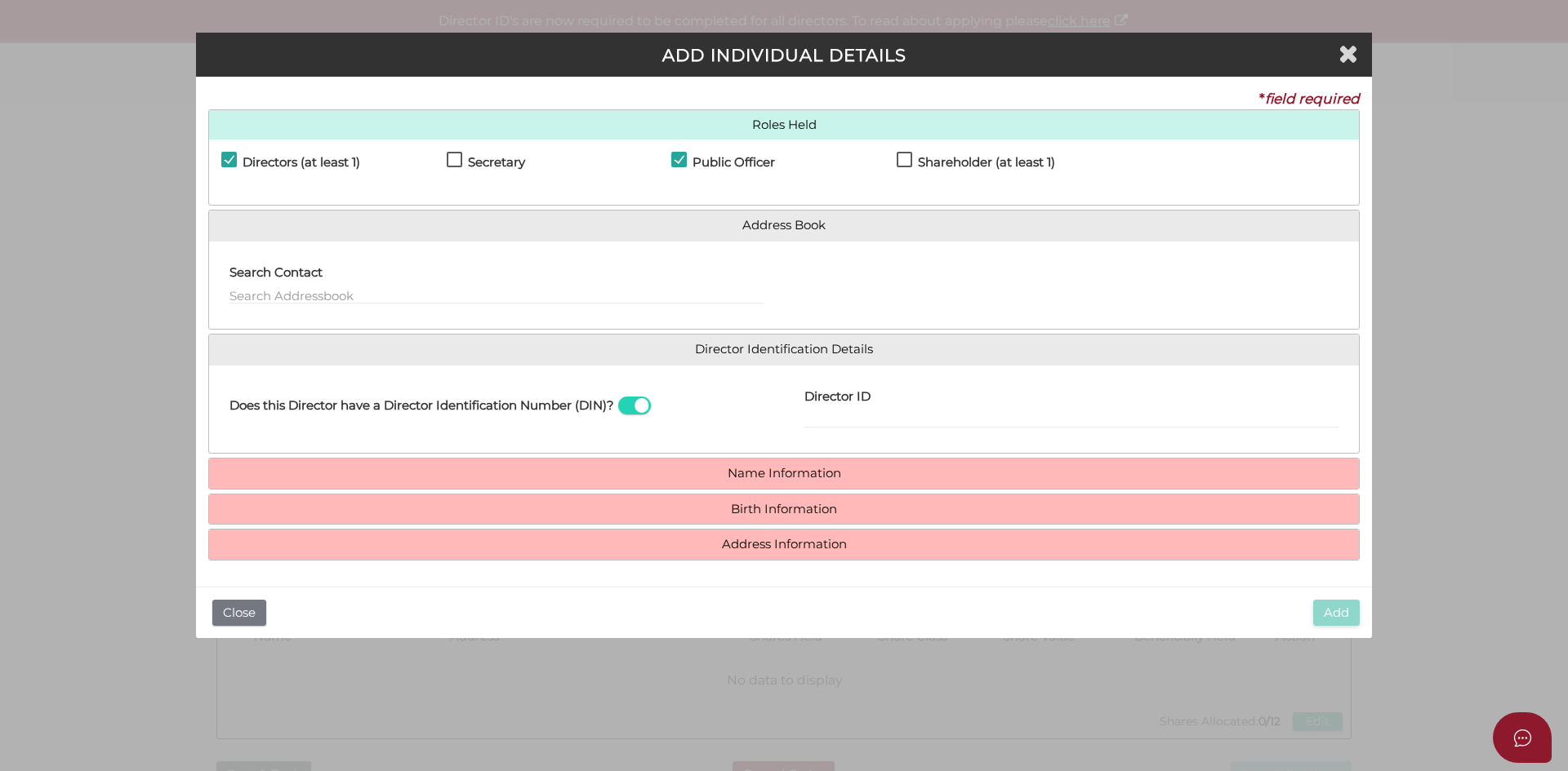
checkbox input "true"
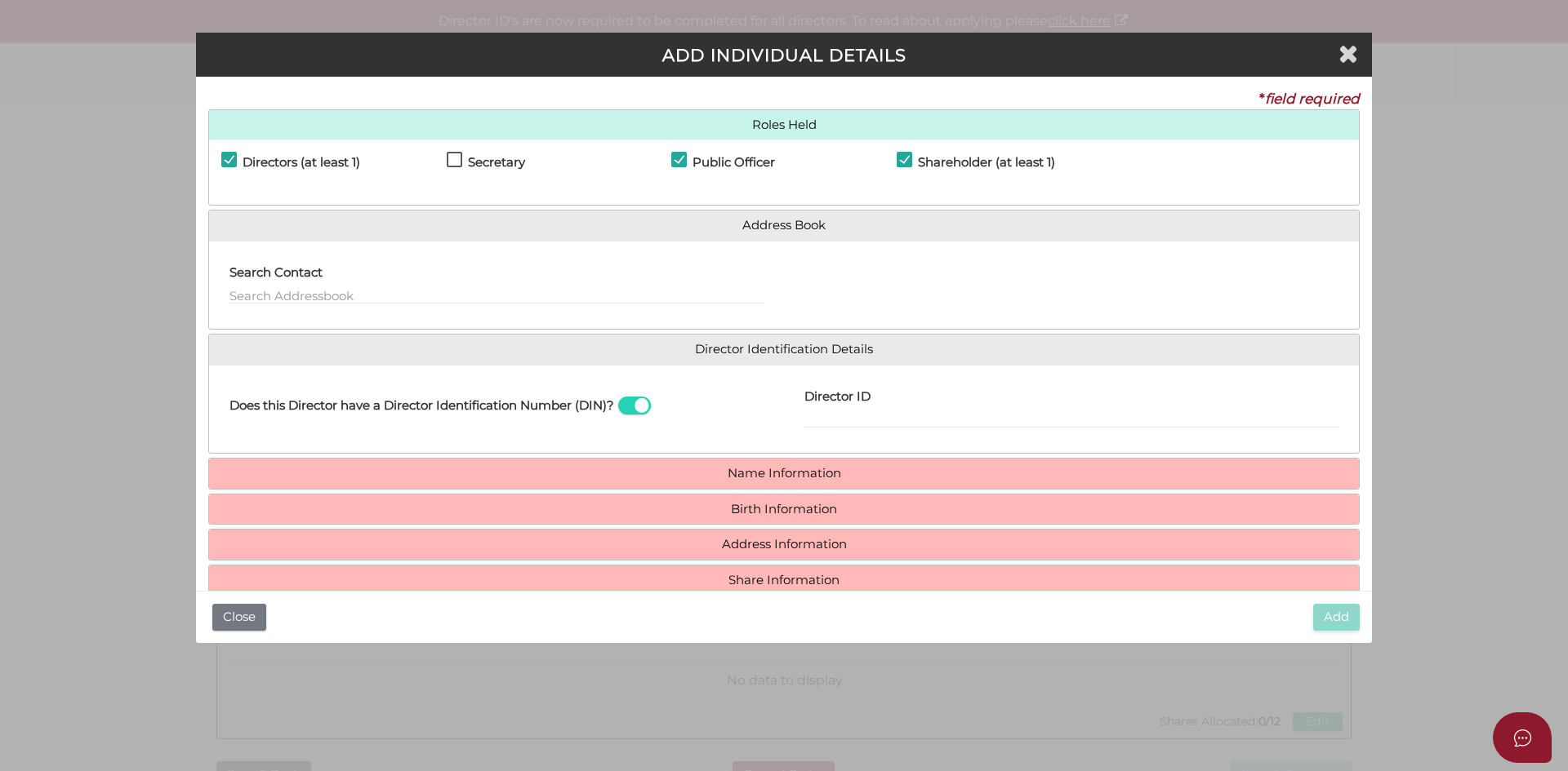
click at [1506, 502] on div "Pty Ltd ADD INDIVIDUAL DETAILS * field required Roles Held Directors (at least …" at bounding box center [784, 386] width 1568 height 771
click at [869, 418] on input "Director ID" at bounding box center [1071, 419] width 534 height 18
click at [874, 420] on input "Director ID" at bounding box center [1071, 419] width 534 height 18
type input "036020474606830"
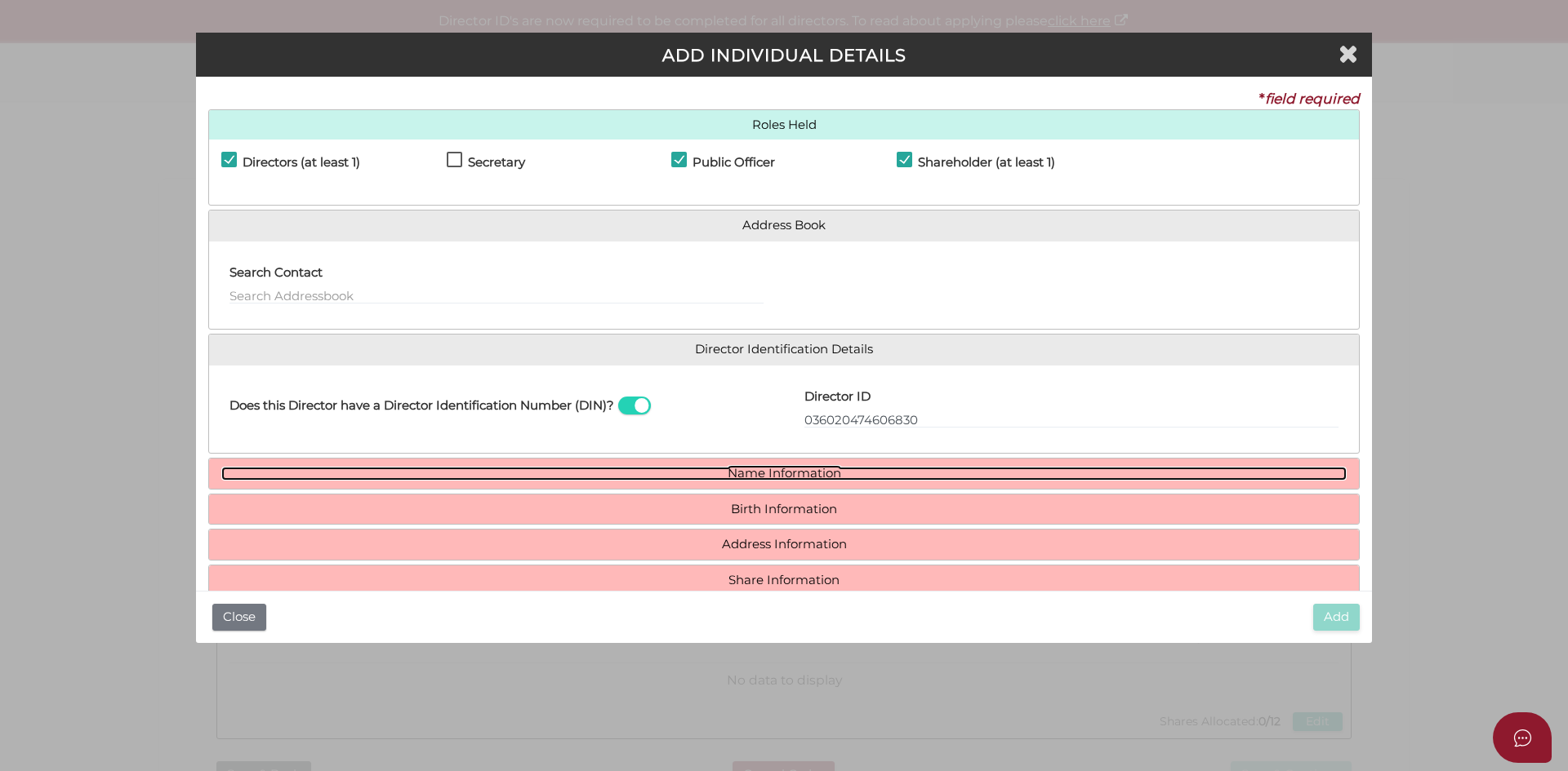
click at [748, 474] on link "Name Information" at bounding box center [784, 474] width 1125 height 14
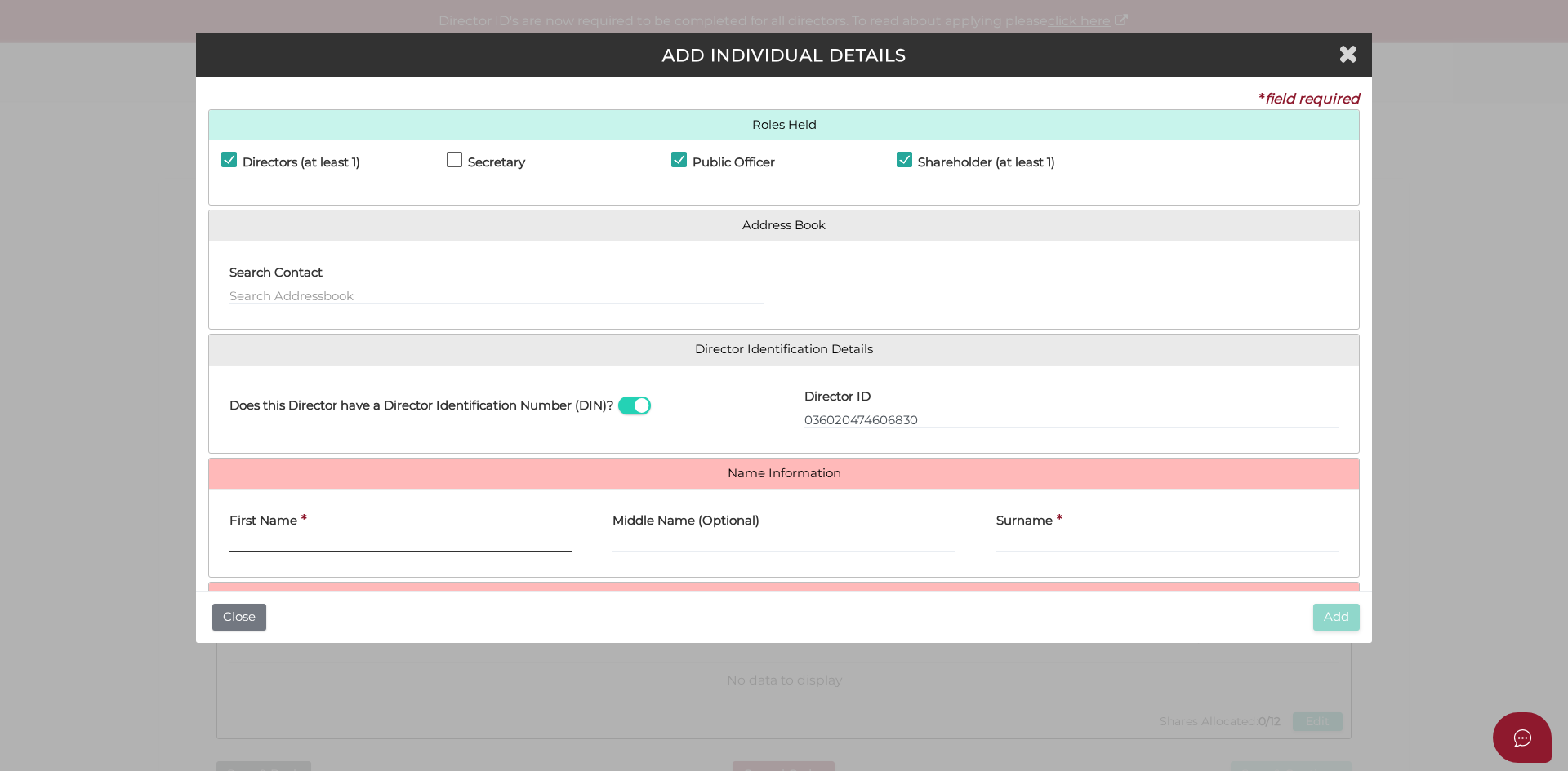
click at [288, 543] on input "First Name" at bounding box center [401, 543] width 342 height 18
click at [269, 534] on label "First Name" at bounding box center [264, 518] width 68 height 33
click at [269, 534] on input "First Name" at bounding box center [401, 543] width 342 height 18
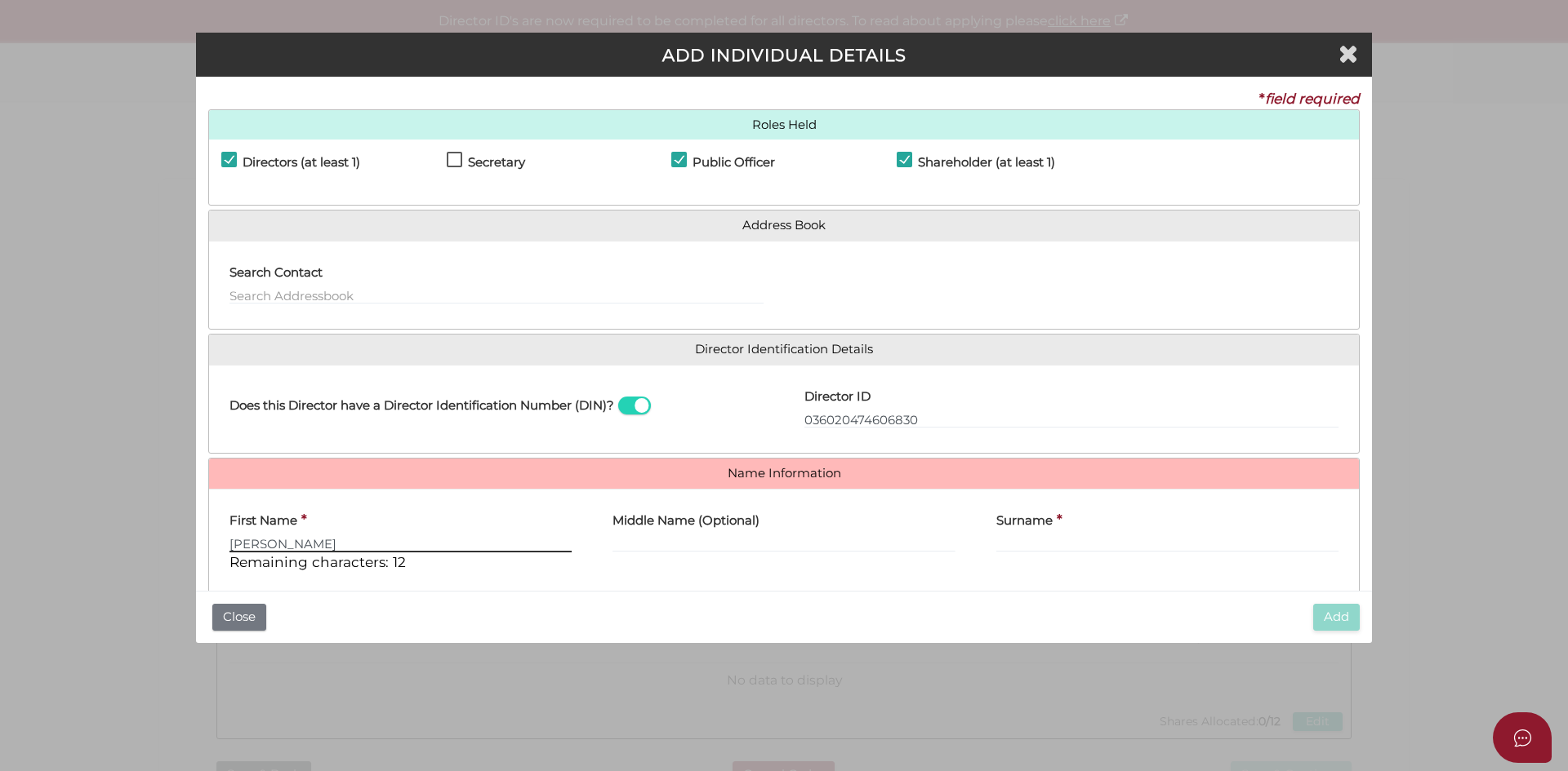
type input "Michael"
click at [657, 545] on input "Middle Name (Optional)" at bounding box center [783, 543] width 342 height 18
type input "Harold"
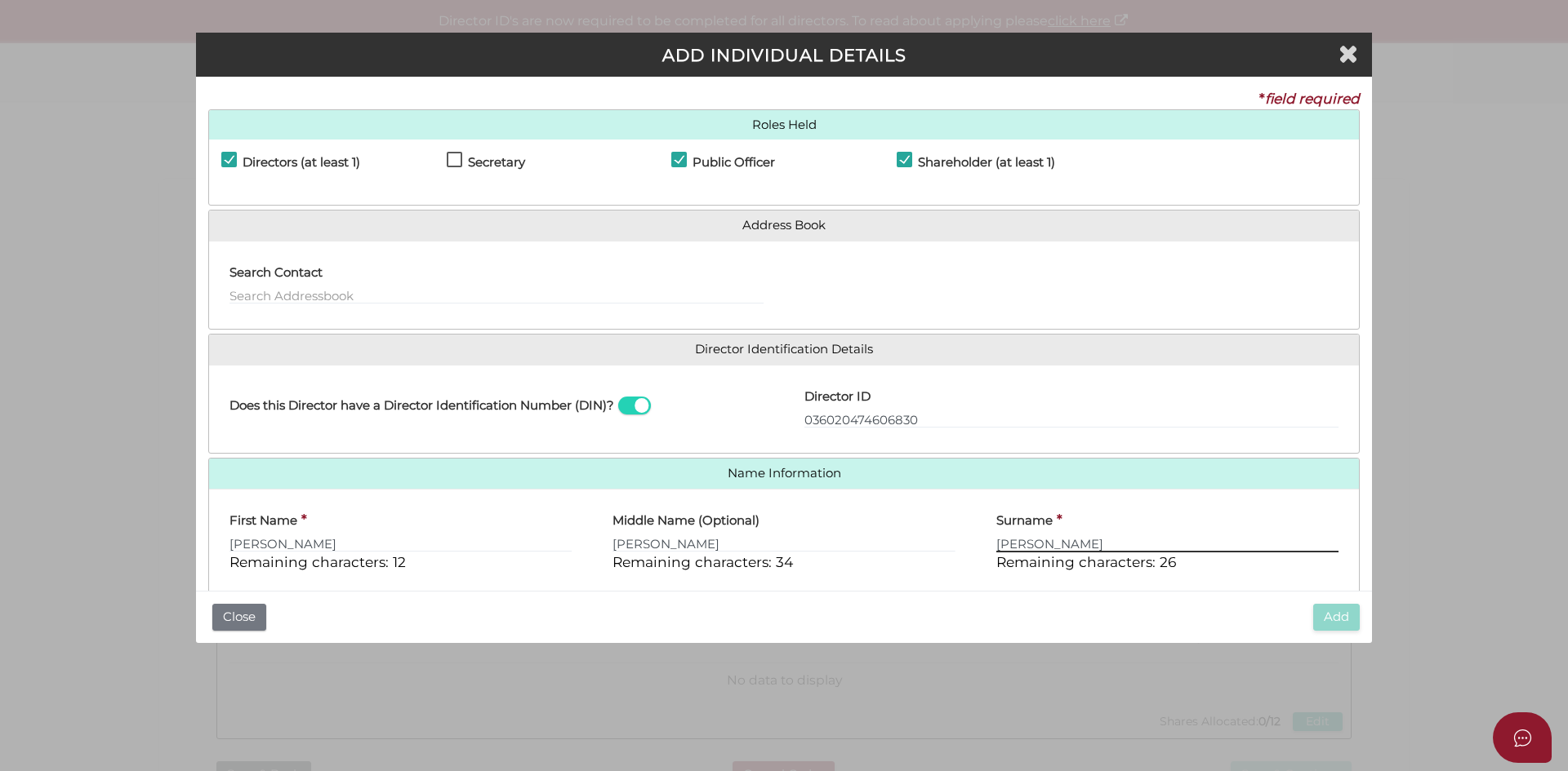
type input "Rowe"
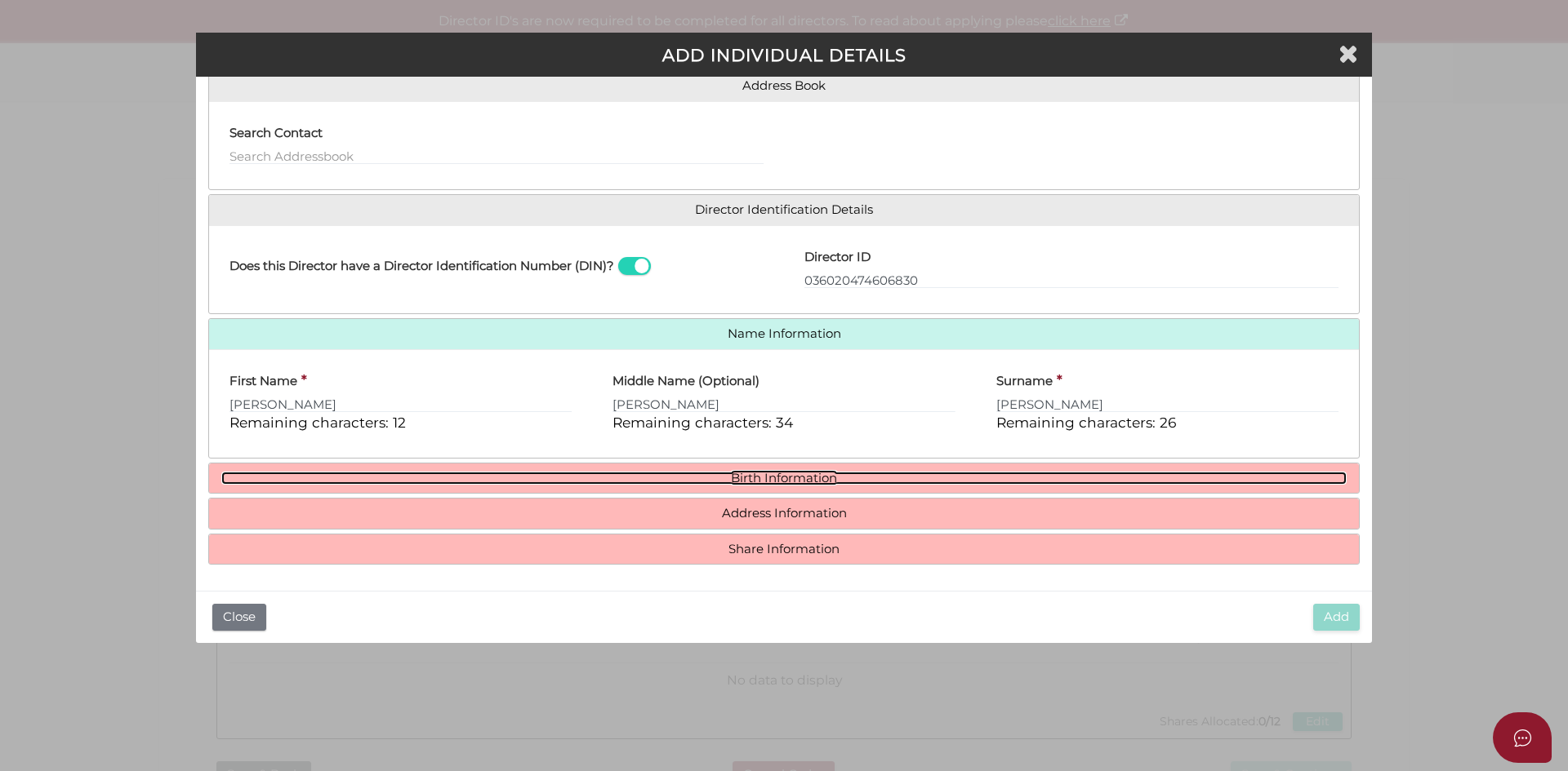
click at [767, 483] on link "Birth Information" at bounding box center [784, 478] width 1125 height 14
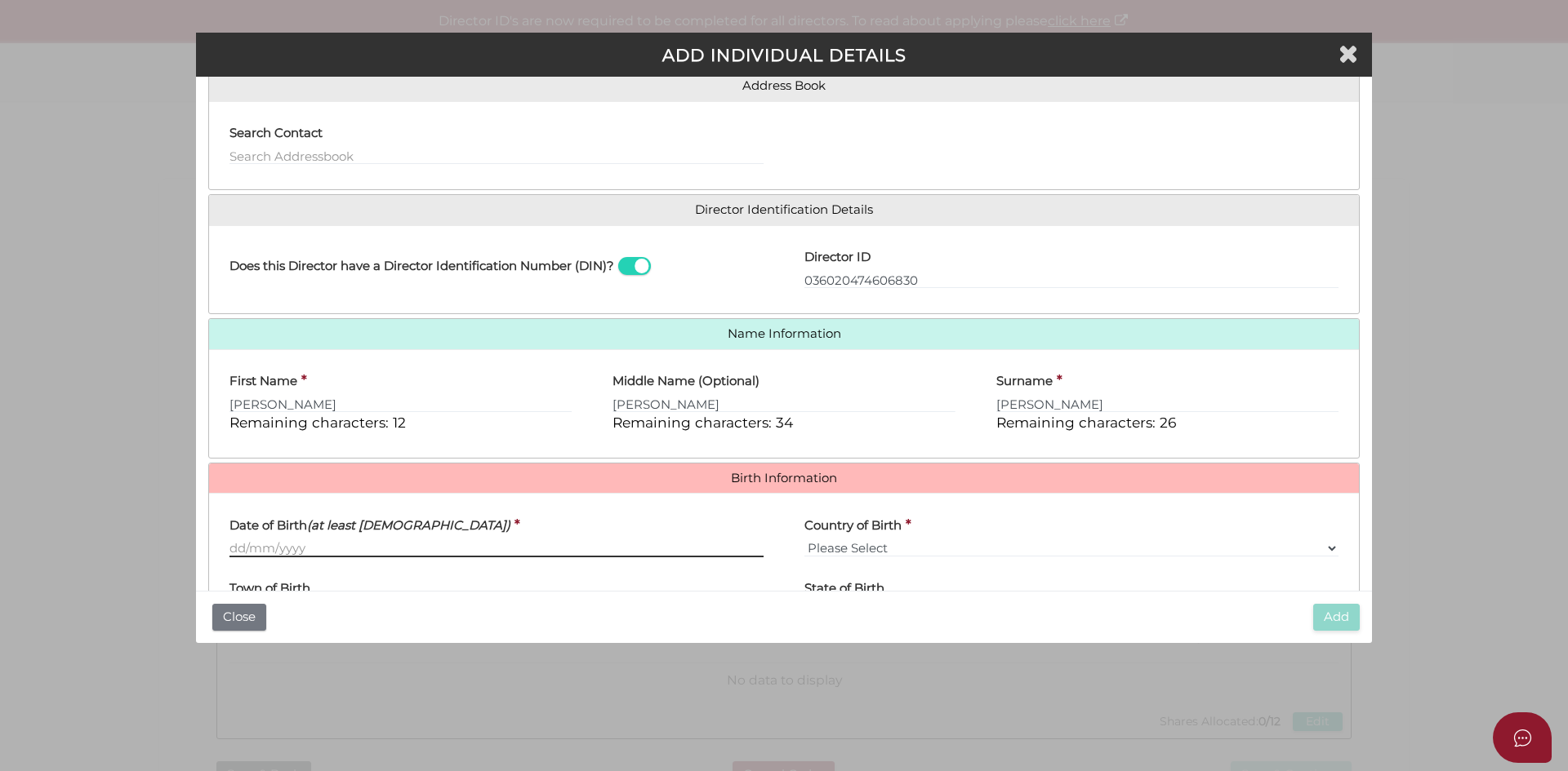
click at [249, 550] on input "Date of Birth (at least 18 years old)" at bounding box center [496, 548] width 534 height 18
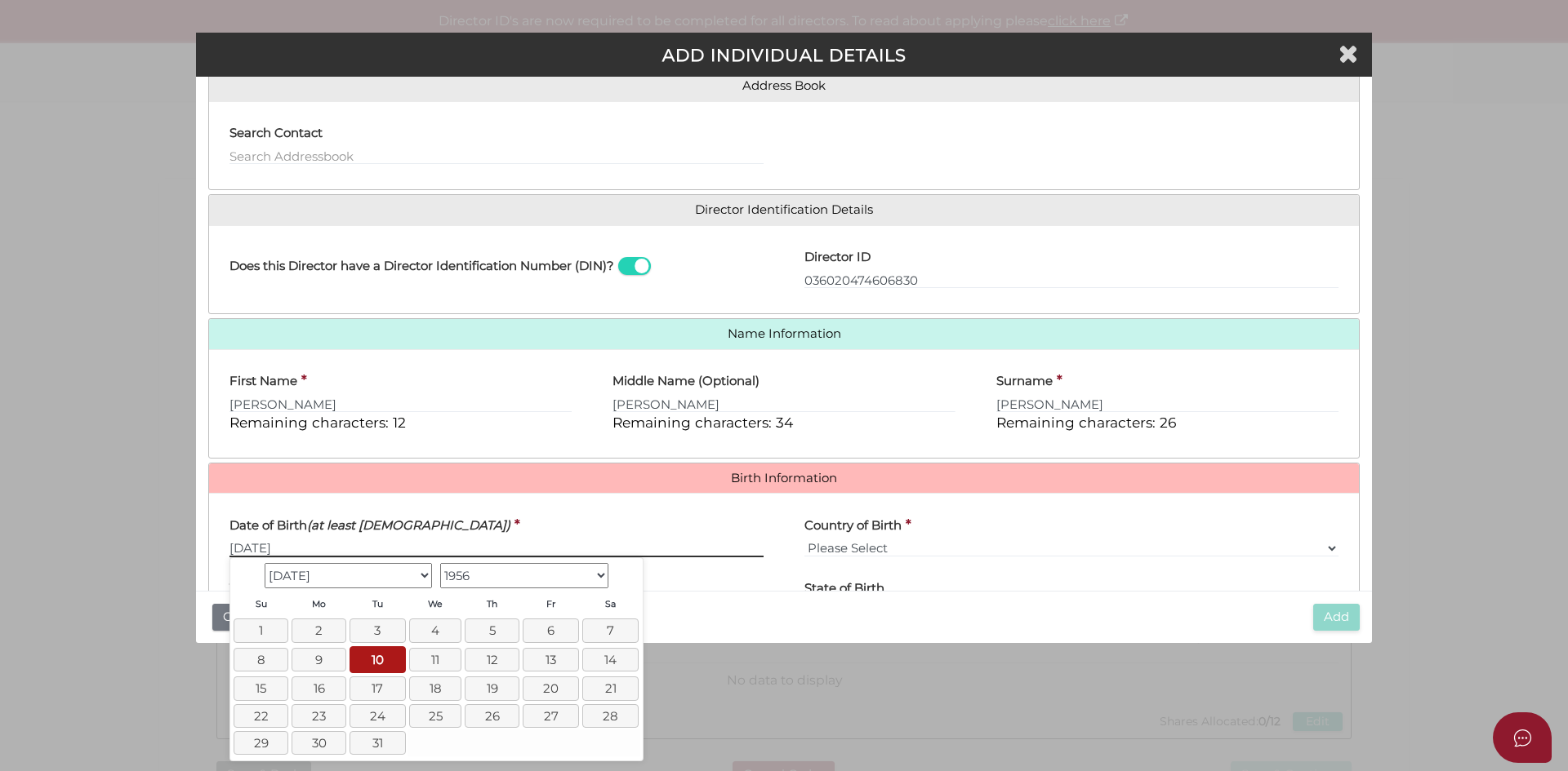
type input "10/07/1956"
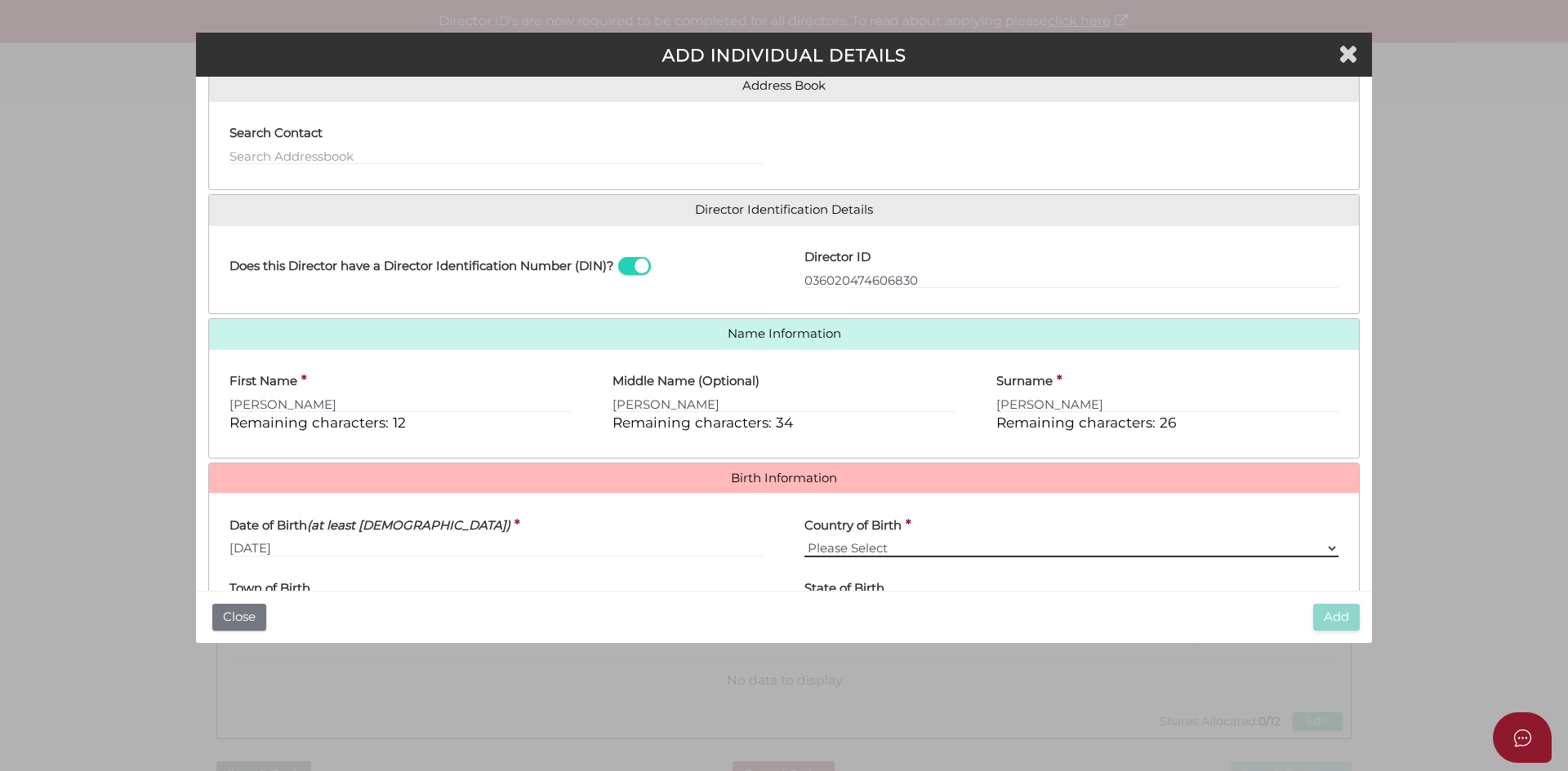
select select "Australia"
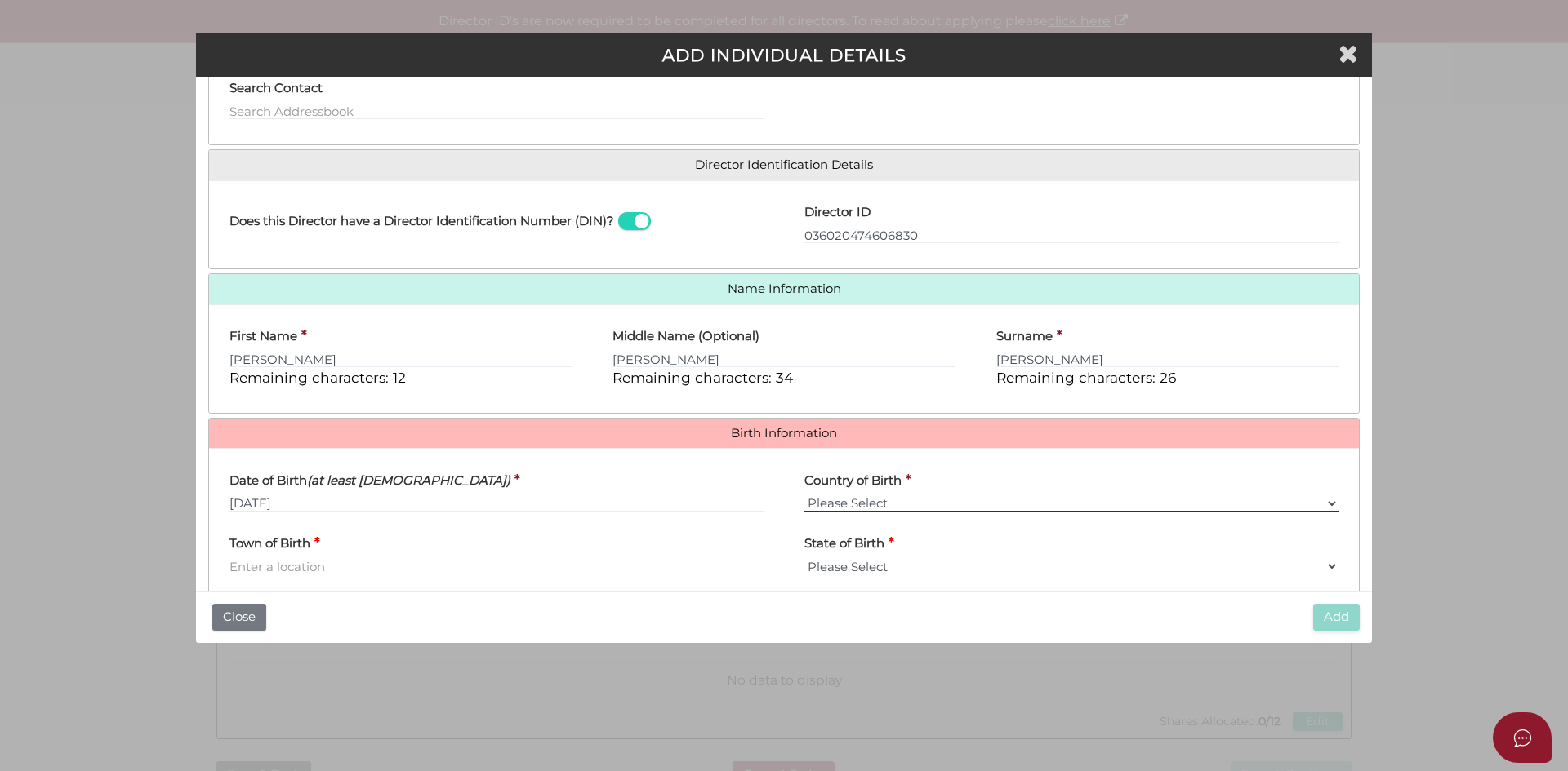
scroll to position [221, 0]
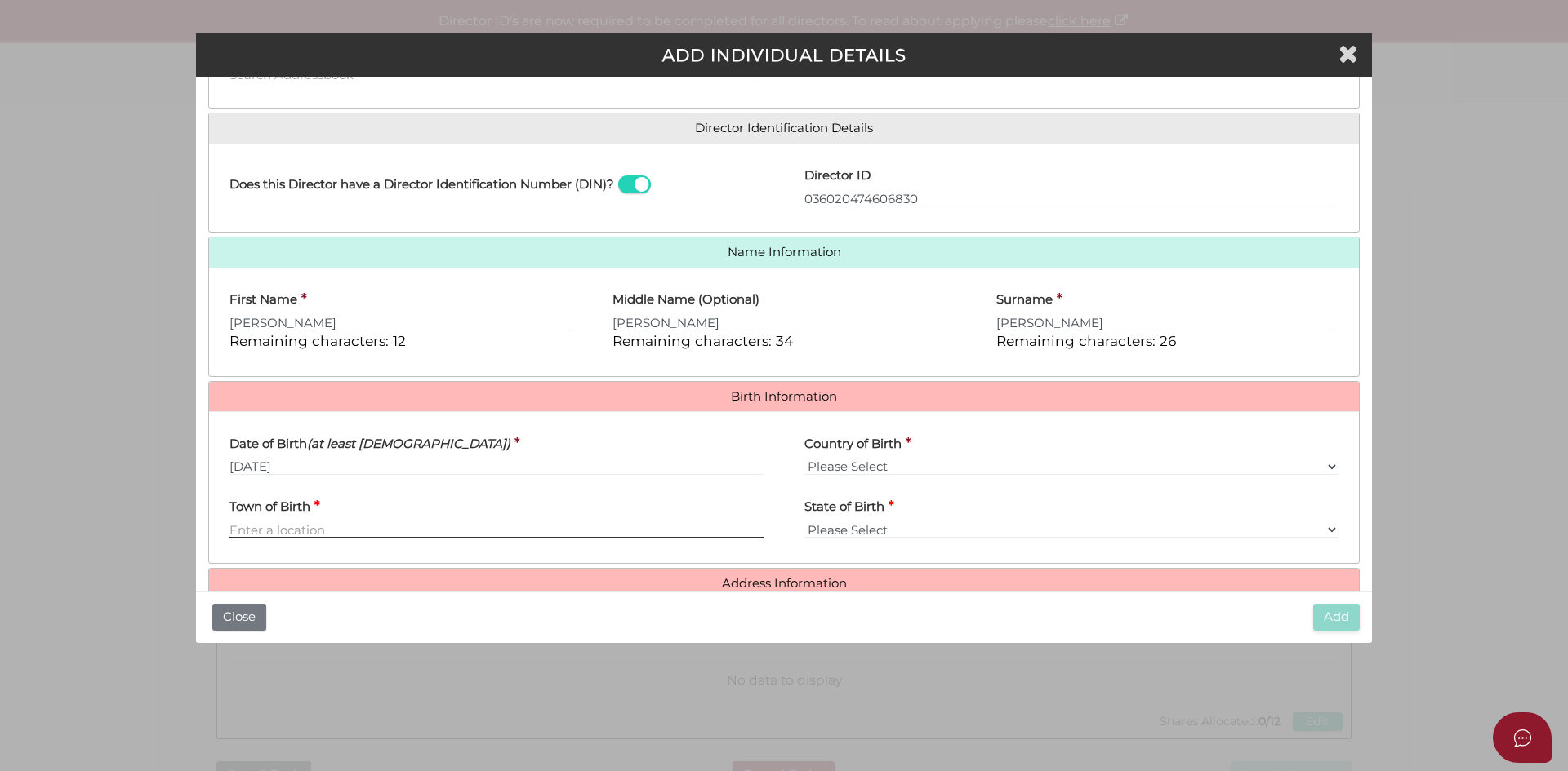
click at [256, 536] on input "Town of Birth" at bounding box center [496, 529] width 534 height 18
type input "Fitzroy"
select select "VIC"
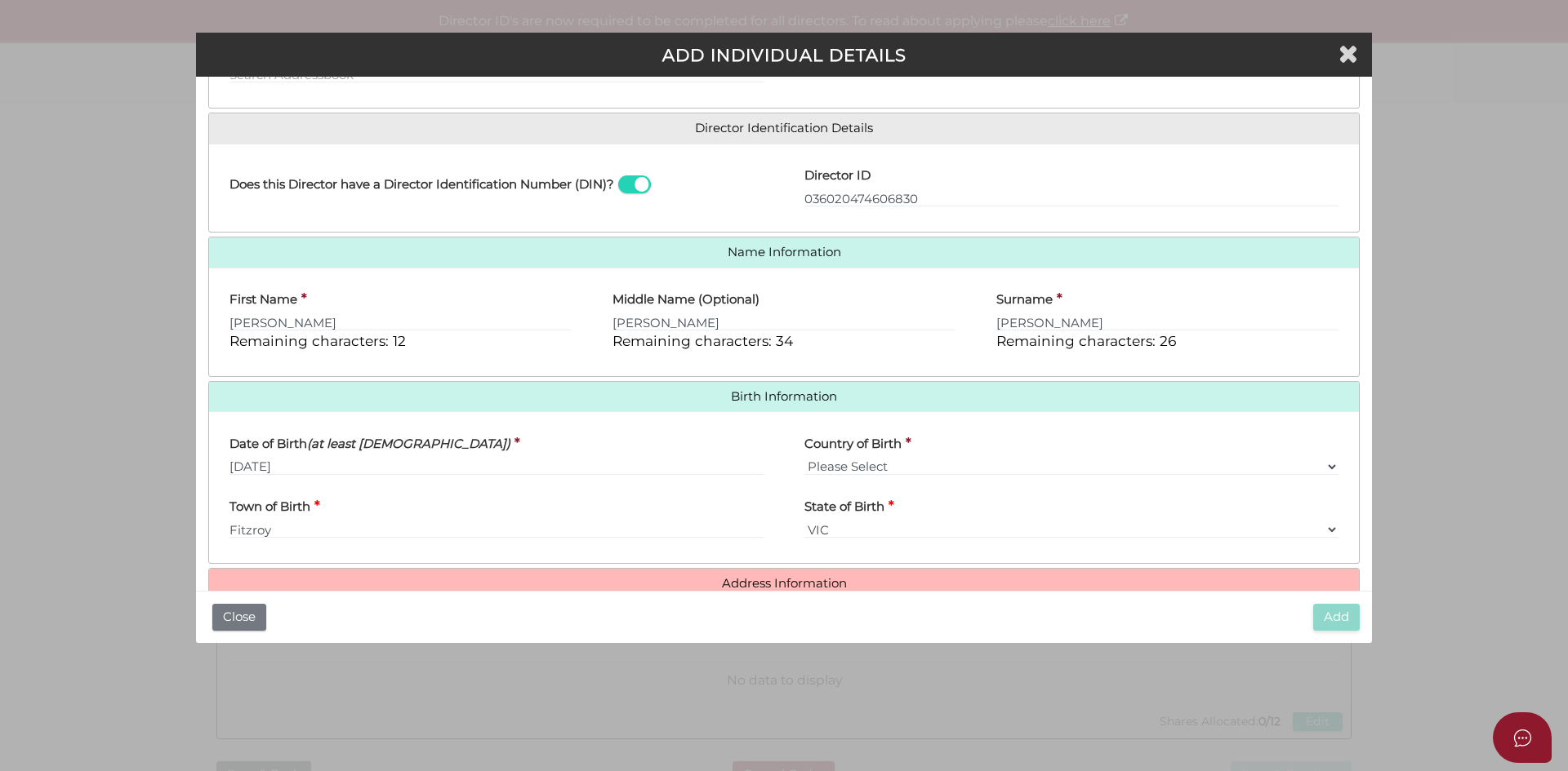
scroll to position [291, 0]
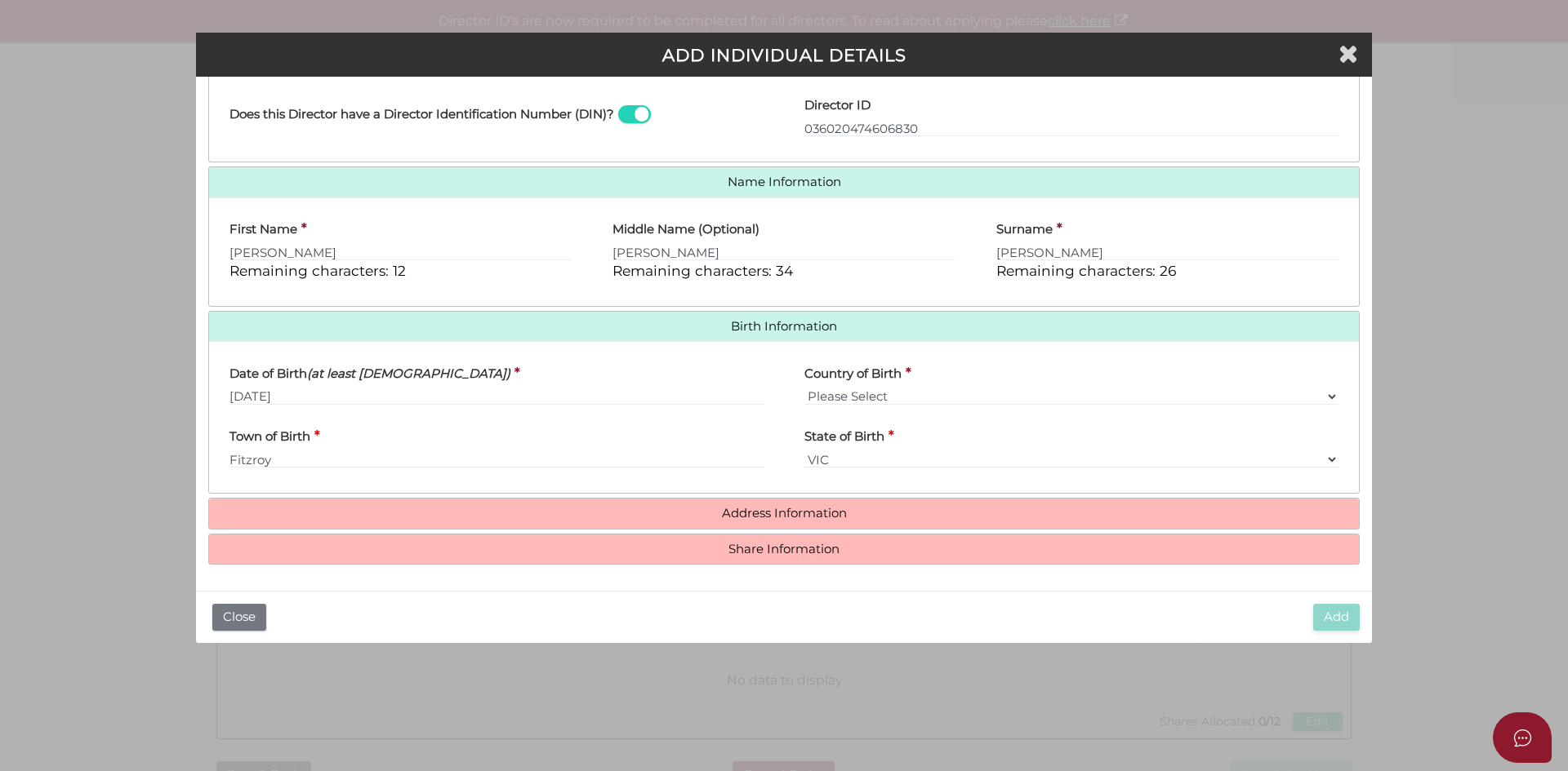
click at [759, 521] on h4 "Address Information" at bounding box center [784, 513] width 1150 height 30
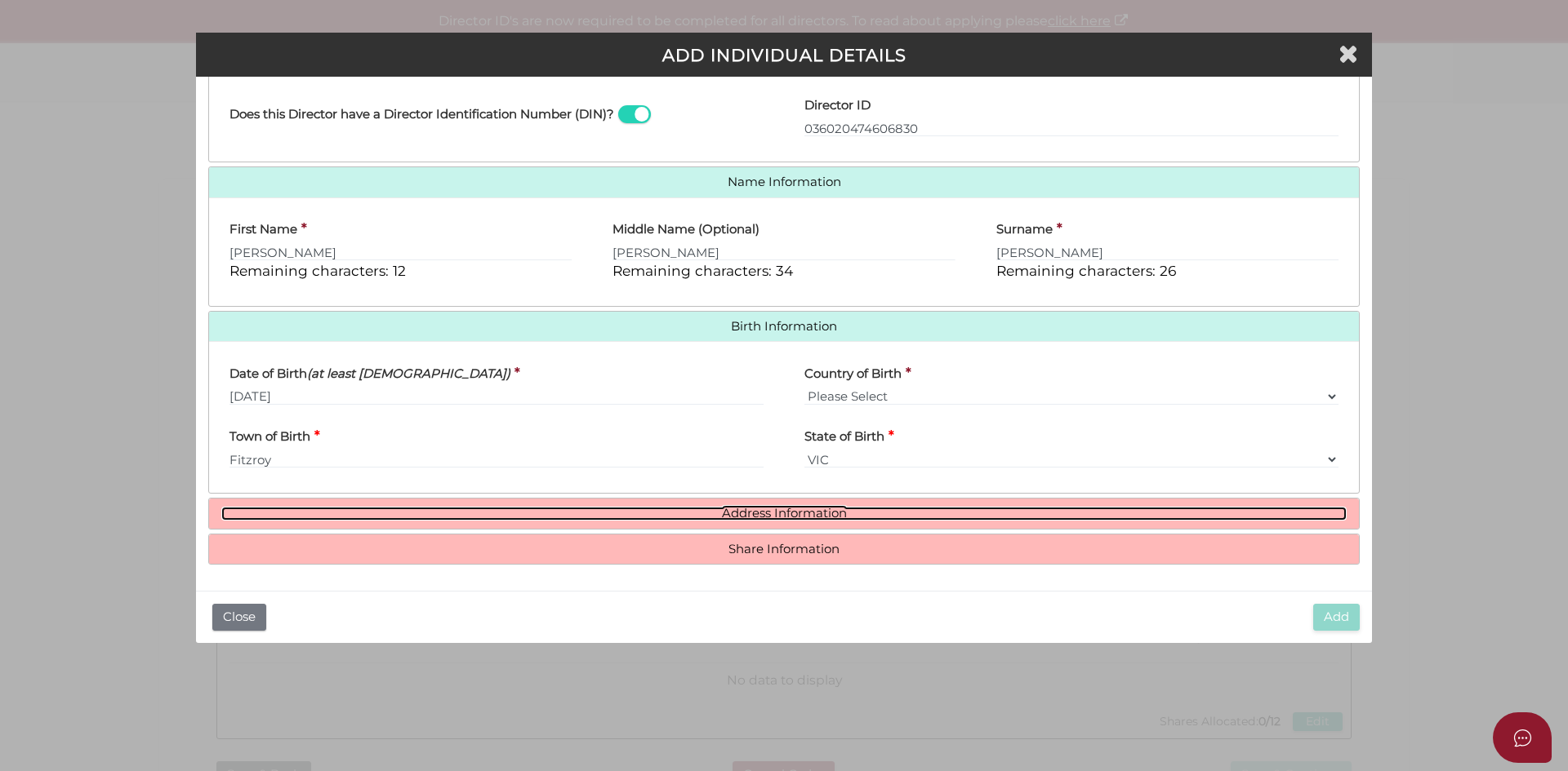
click at [764, 510] on link "Address Information" at bounding box center [784, 514] width 1125 height 14
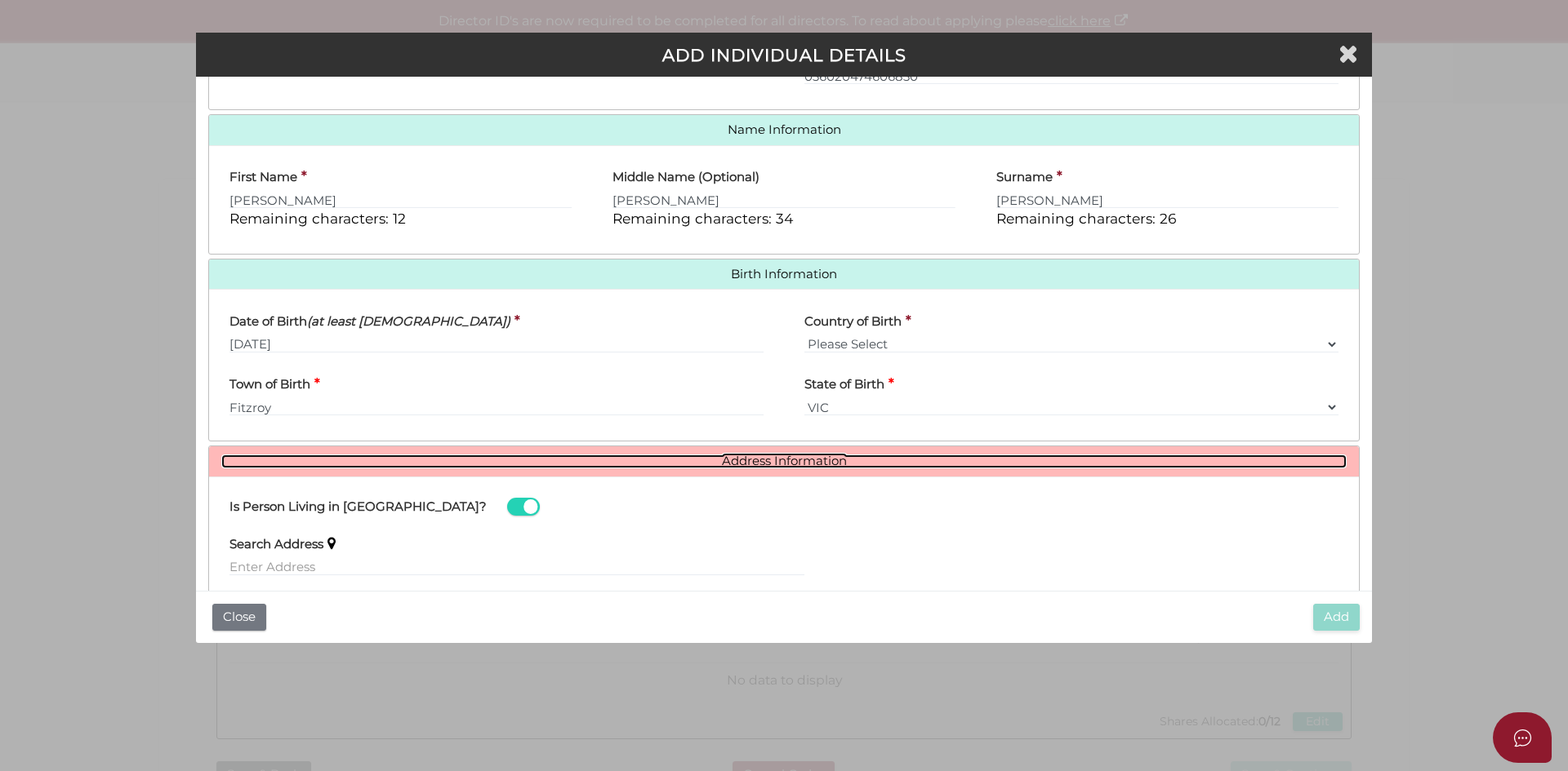
scroll to position [373, 0]
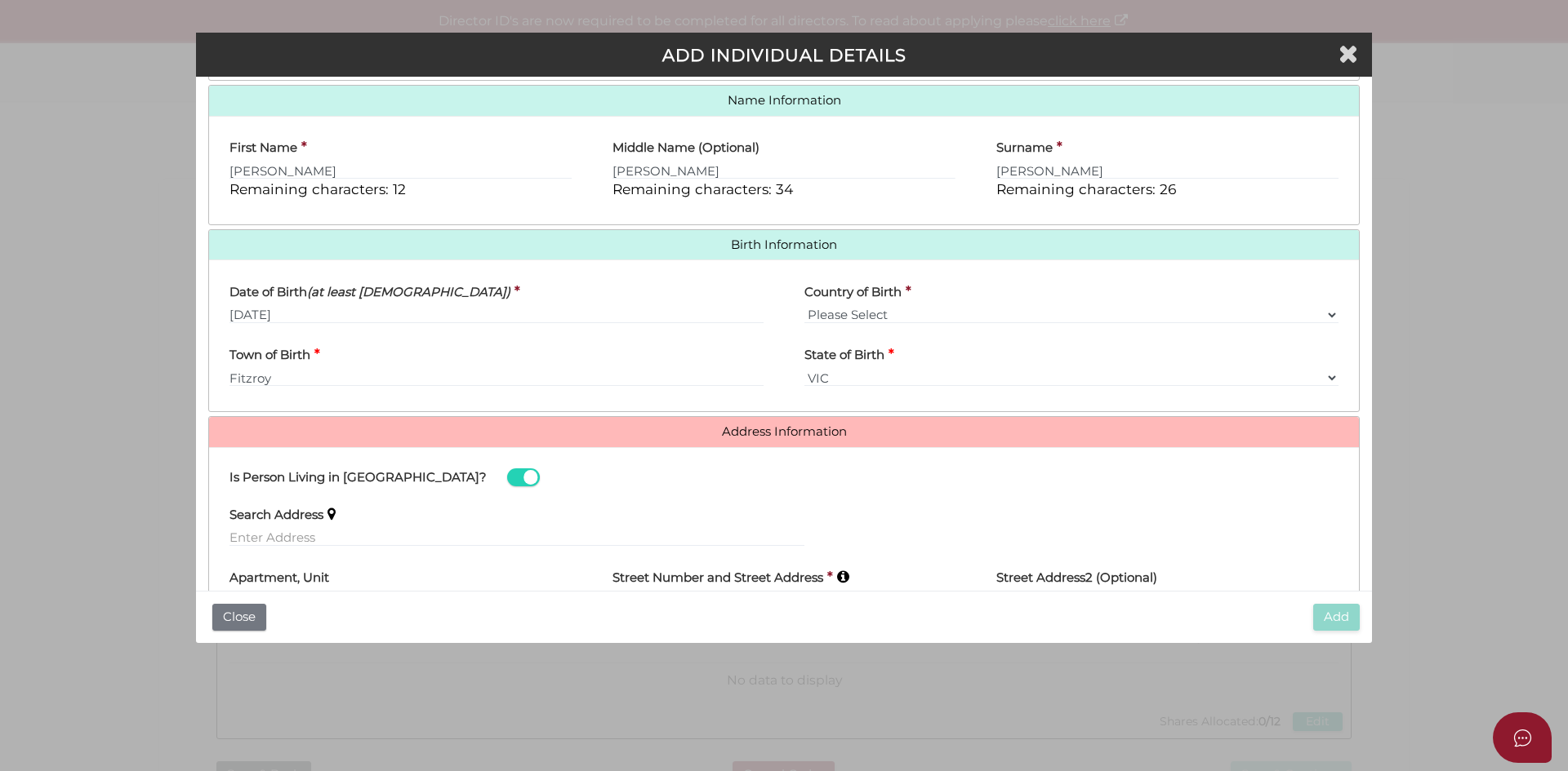
click at [277, 528] on label "Search Address" at bounding box center [277, 511] width 94 height 33
click at [240, 541] on input "text" at bounding box center [517, 538] width 575 height 18
type input "17 Madden Street, Balwyn North VIC, Australia"
type input "17 Madden Street"
type input "Balwyn North"
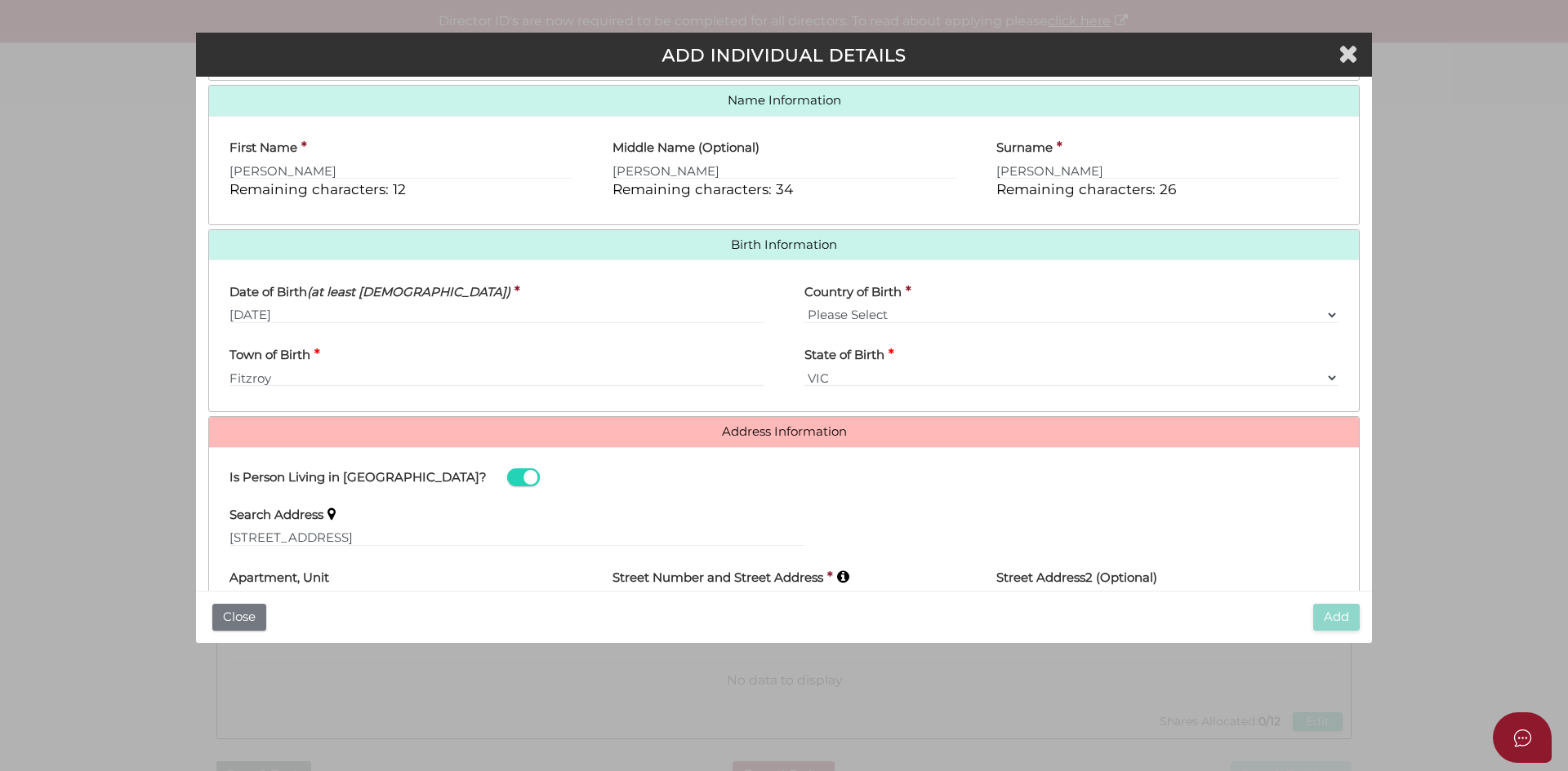
select select "VIC"
type input "3104"
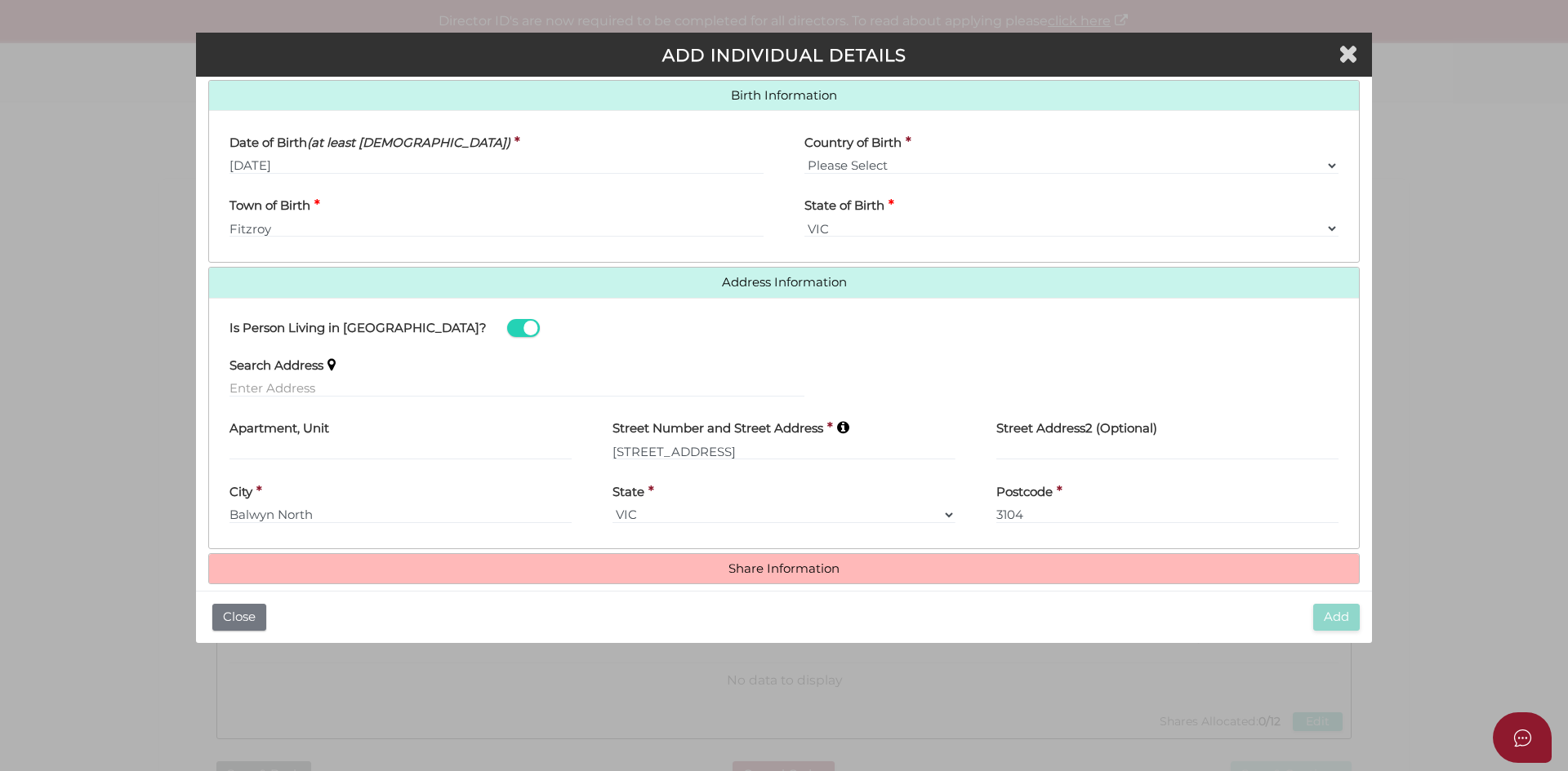
scroll to position [536, 0]
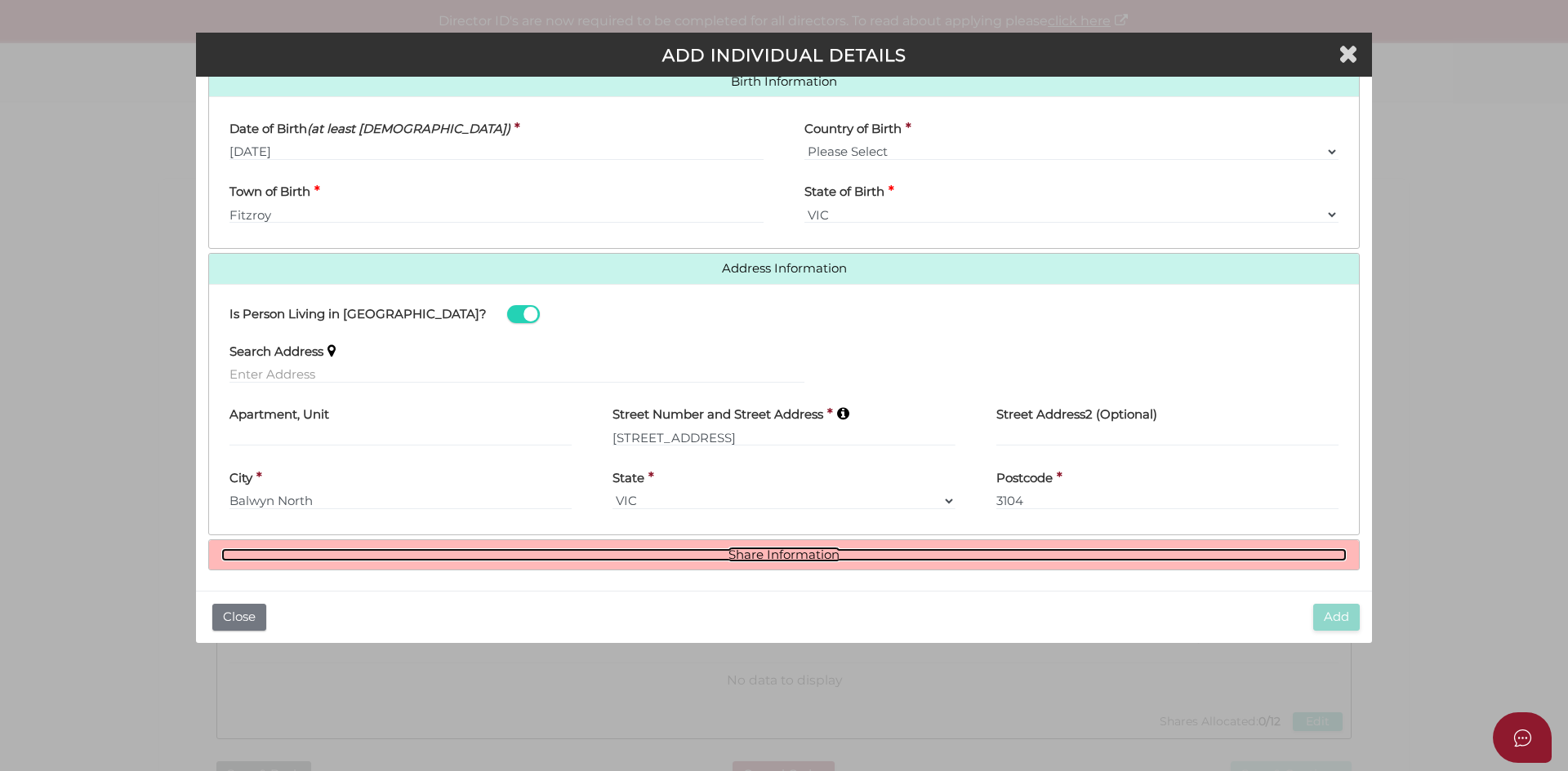
click at [808, 555] on link "Share Information" at bounding box center [784, 556] width 1125 height 14
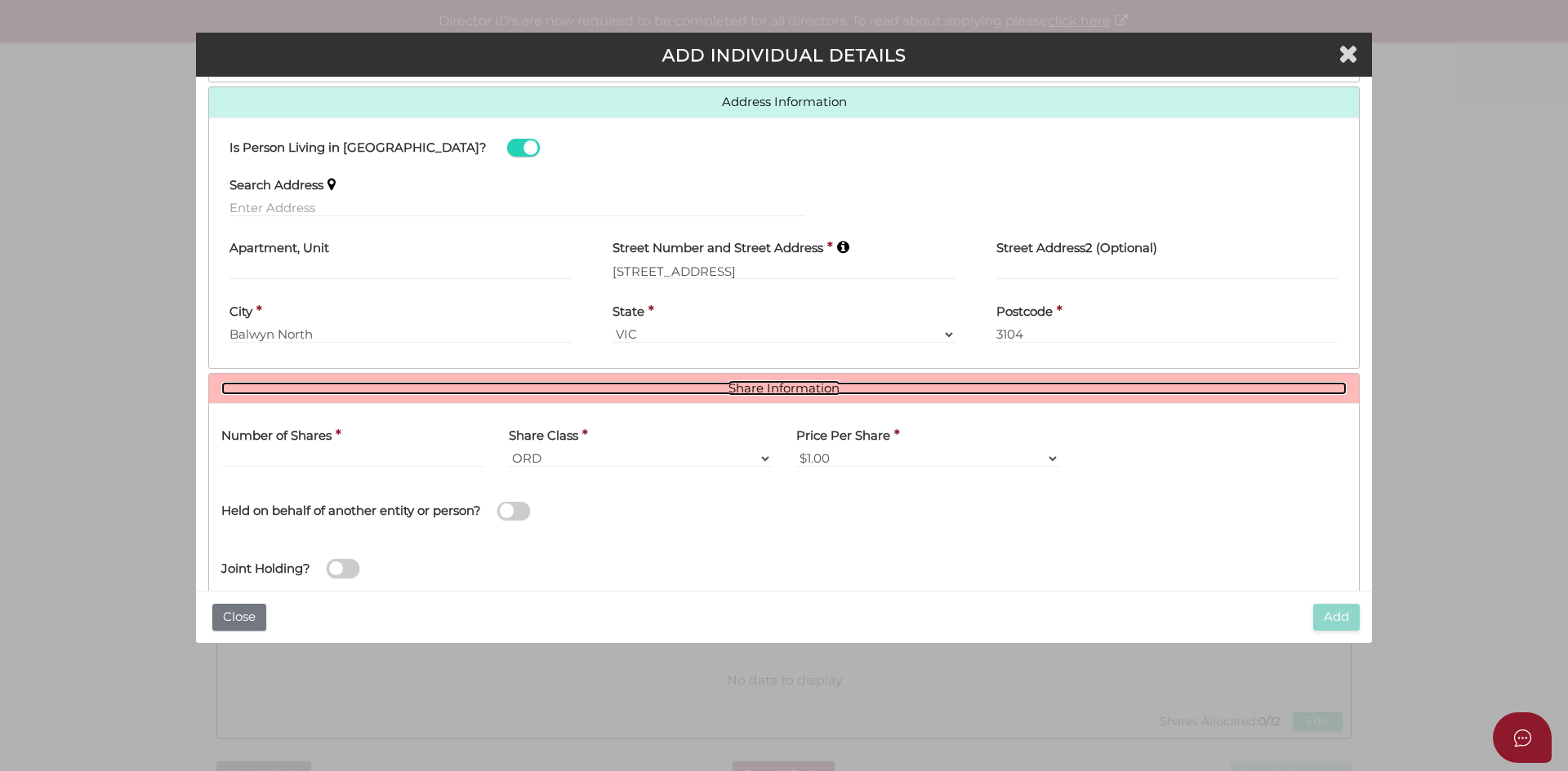
scroll to position [741, 0]
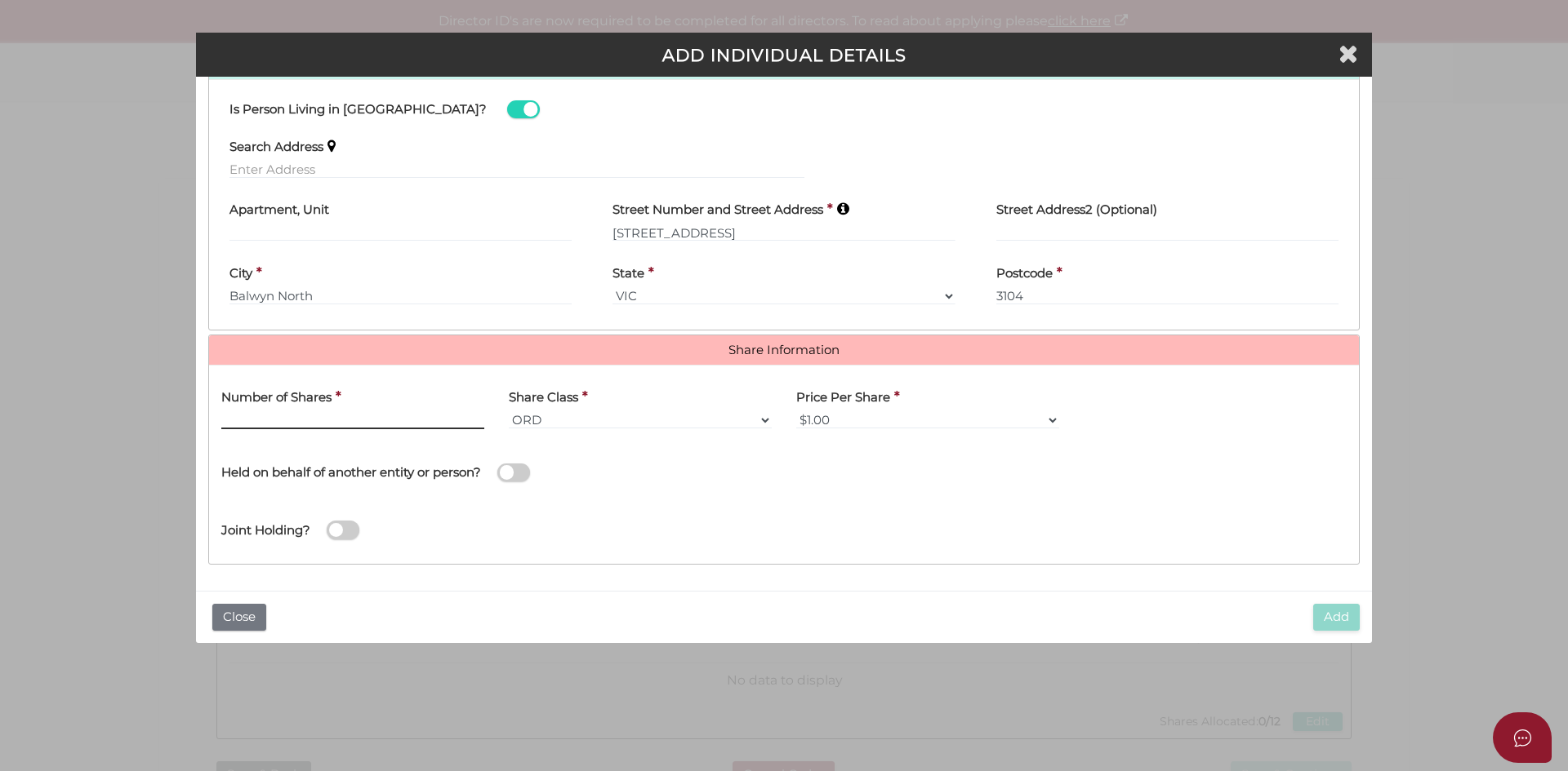
click at [281, 422] on input "text" at bounding box center [352, 420] width 263 height 18
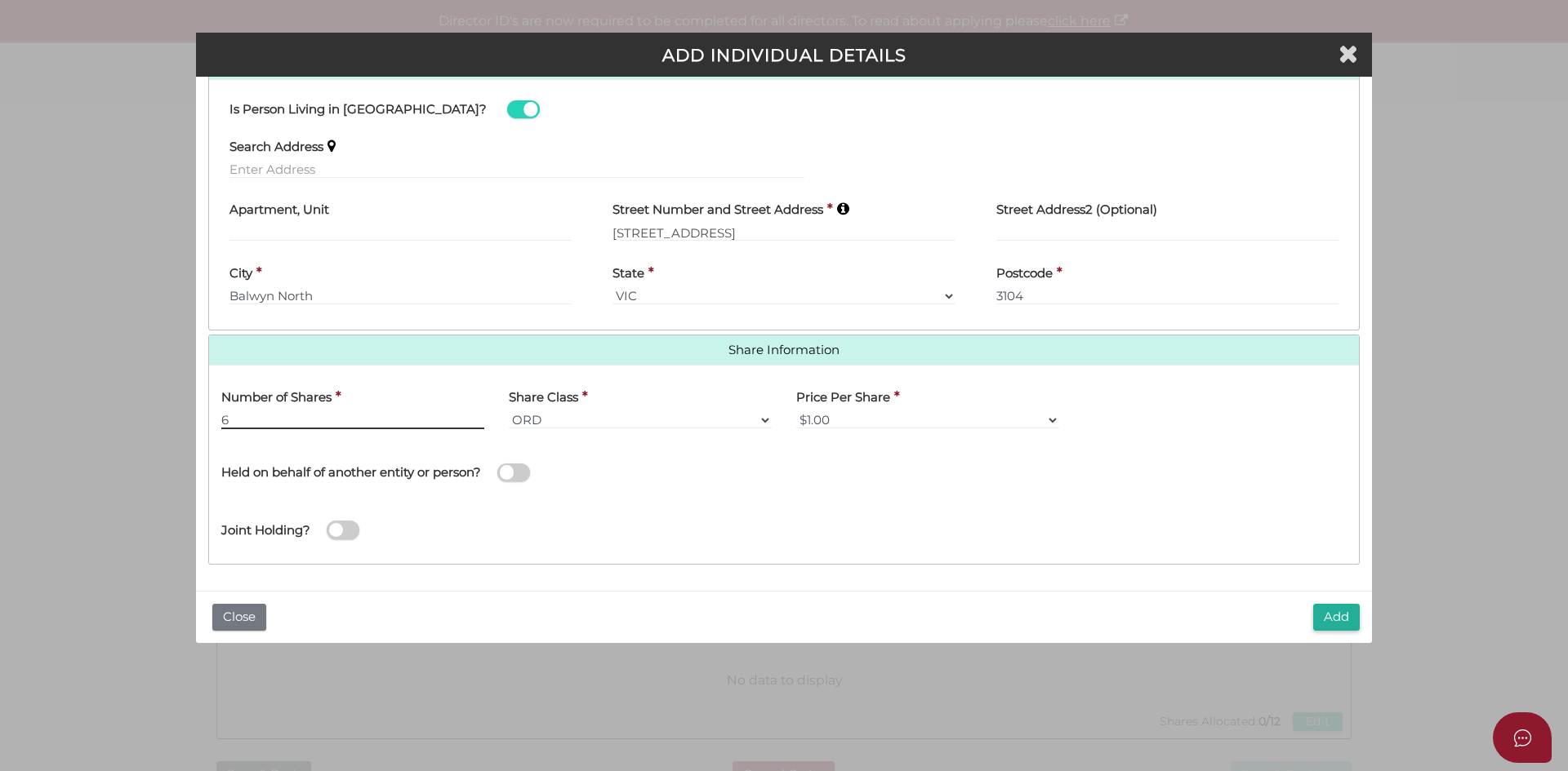
type input "6"
click at [1333, 619] on button "Add" at bounding box center [1336, 618] width 47 height 27
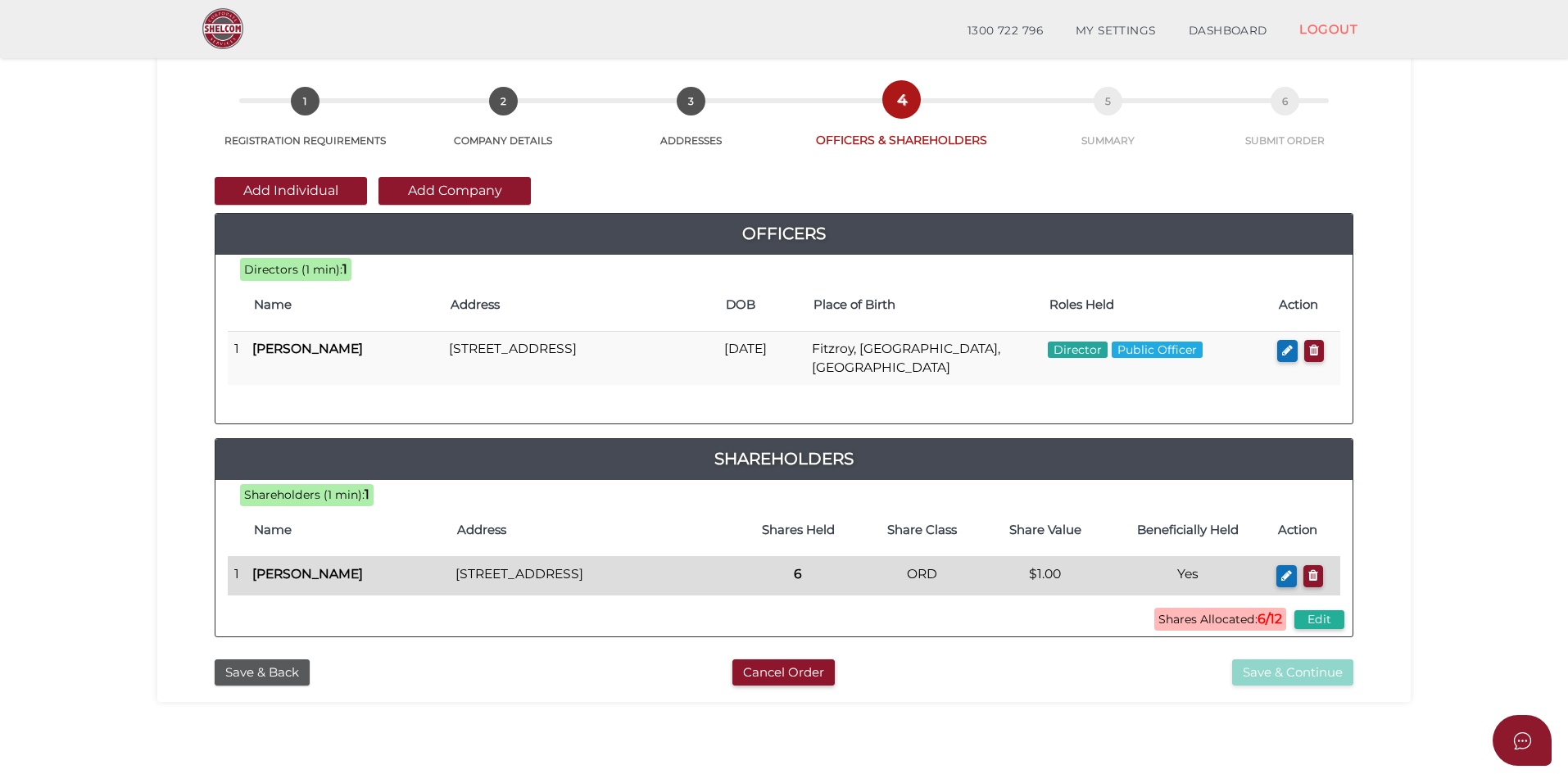
scroll to position [164, 0]
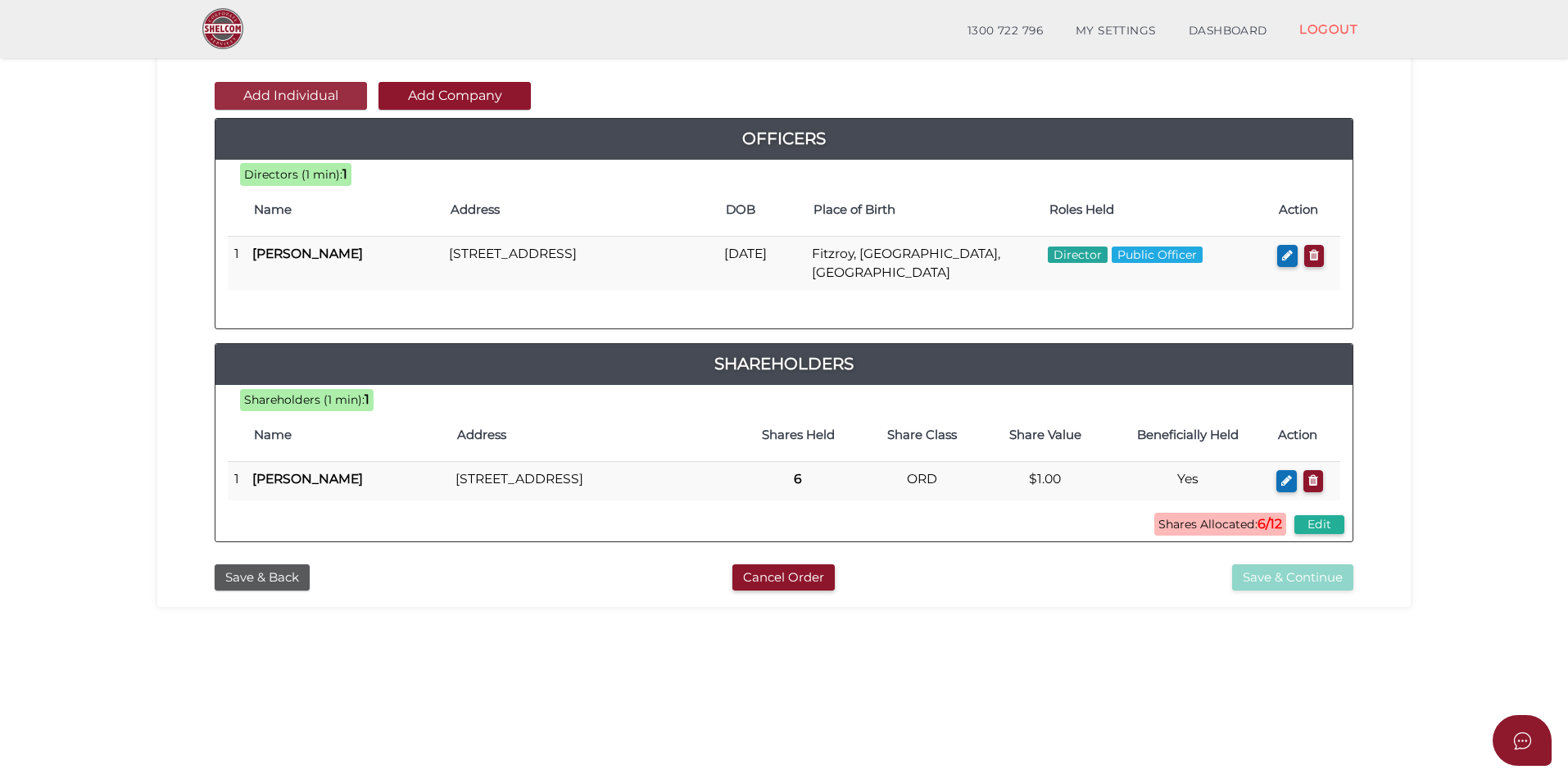
click at [283, 94] on button "Add Individual" at bounding box center [290, 96] width 152 height 28
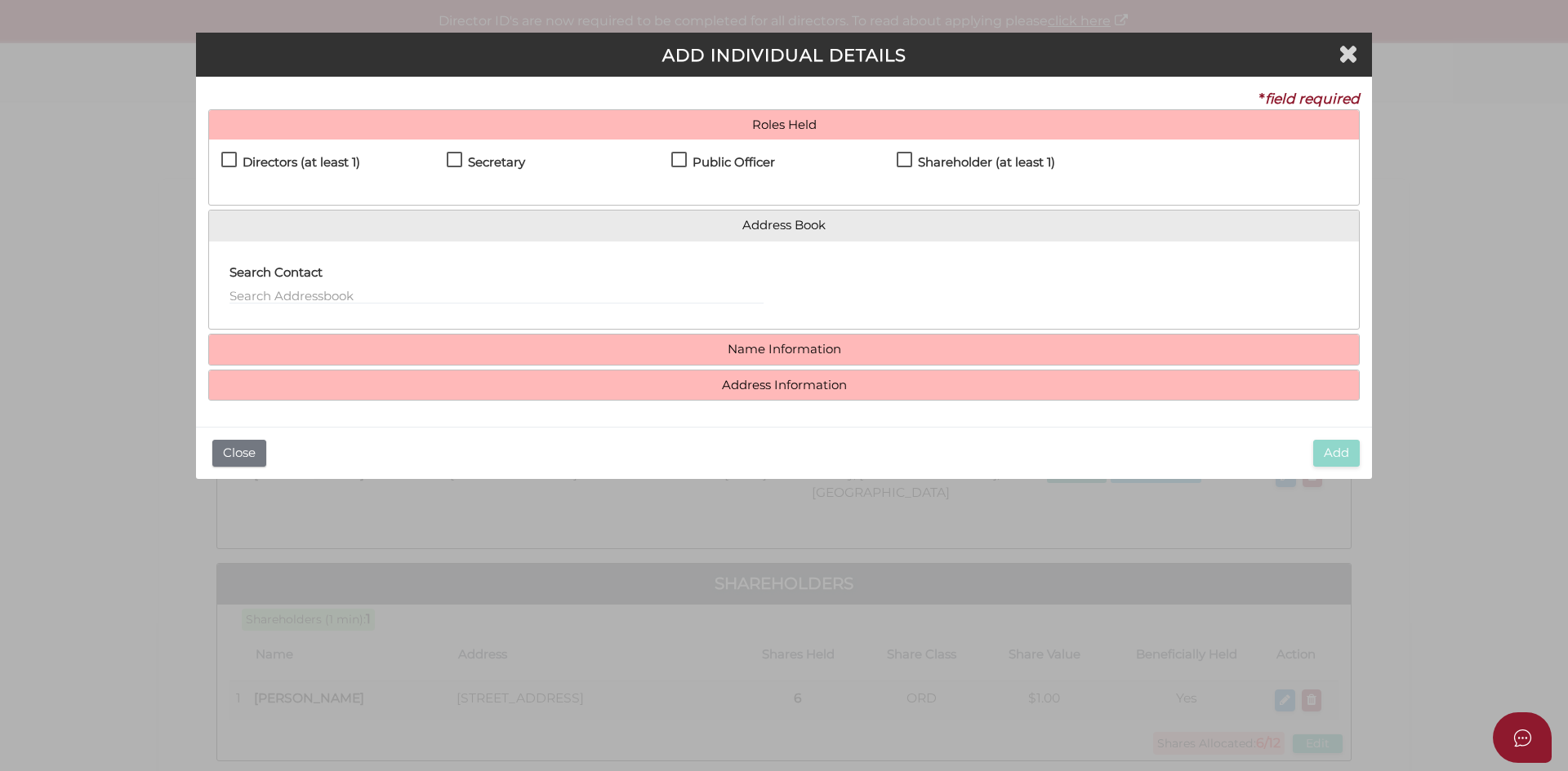
click at [246, 163] on h4 "Directors (at least 1)" at bounding box center [301, 163] width 117 height 14
checkbox input "true"
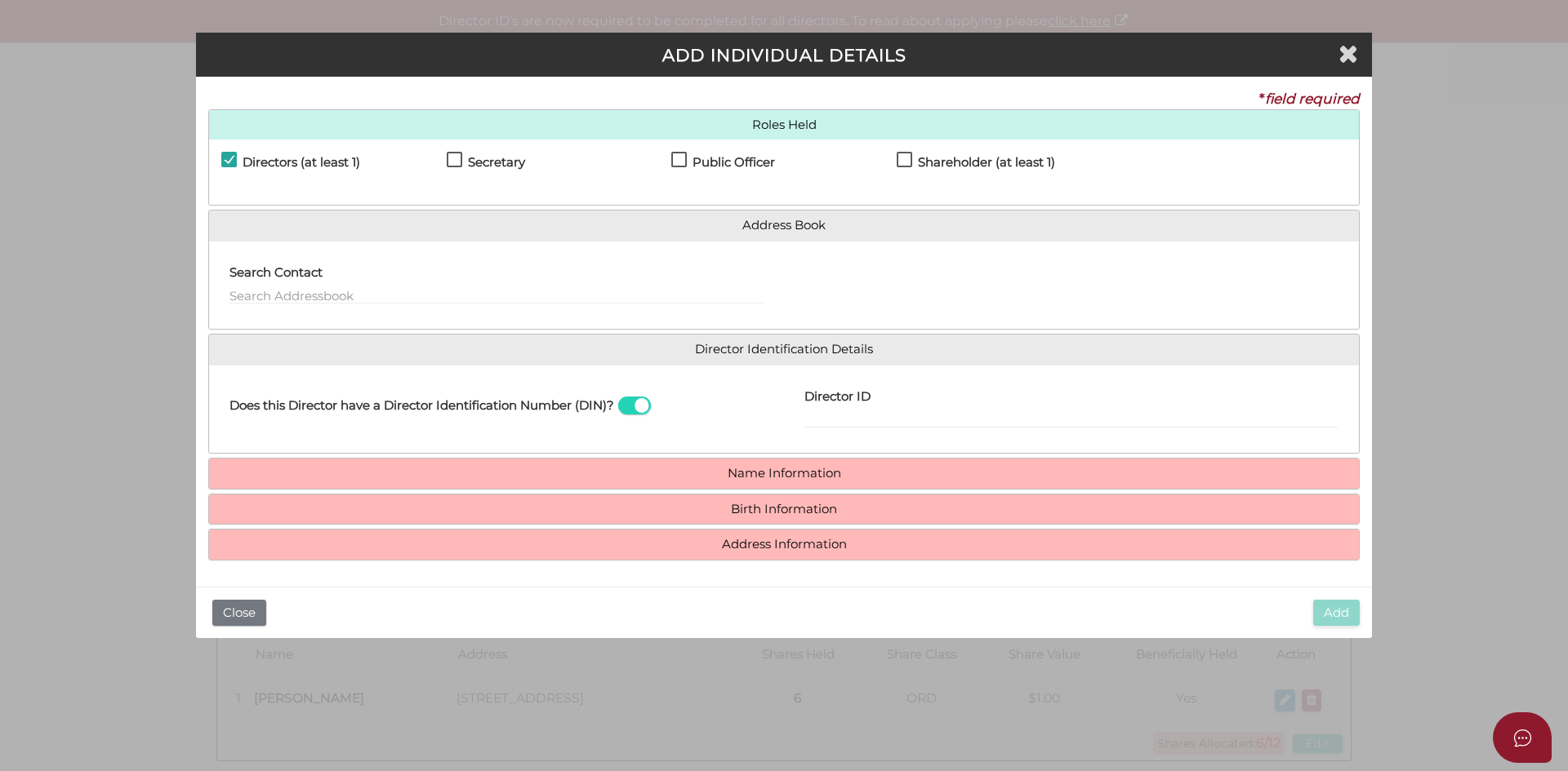
click at [901, 161] on label "Shareholder (at least 1)" at bounding box center [976, 166] width 158 height 20
checkbox input "true"
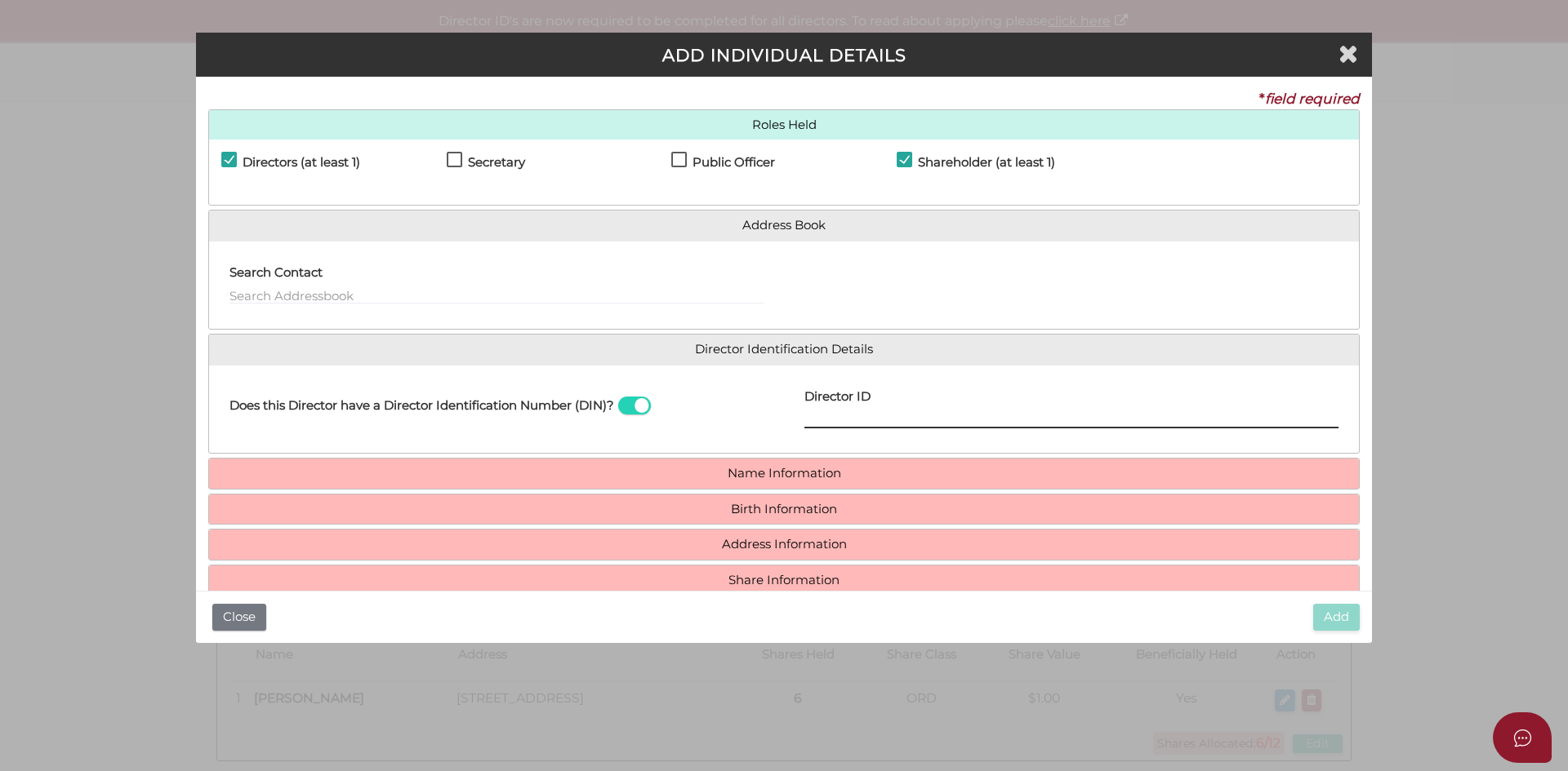
click at [839, 411] on input "Director ID" at bounding box center [1071, 419] width 534 height 18
click at [807, 417] on input "Director ID" at bounding box center [1071, 419] width 534 height 18
type input "036756408776460"
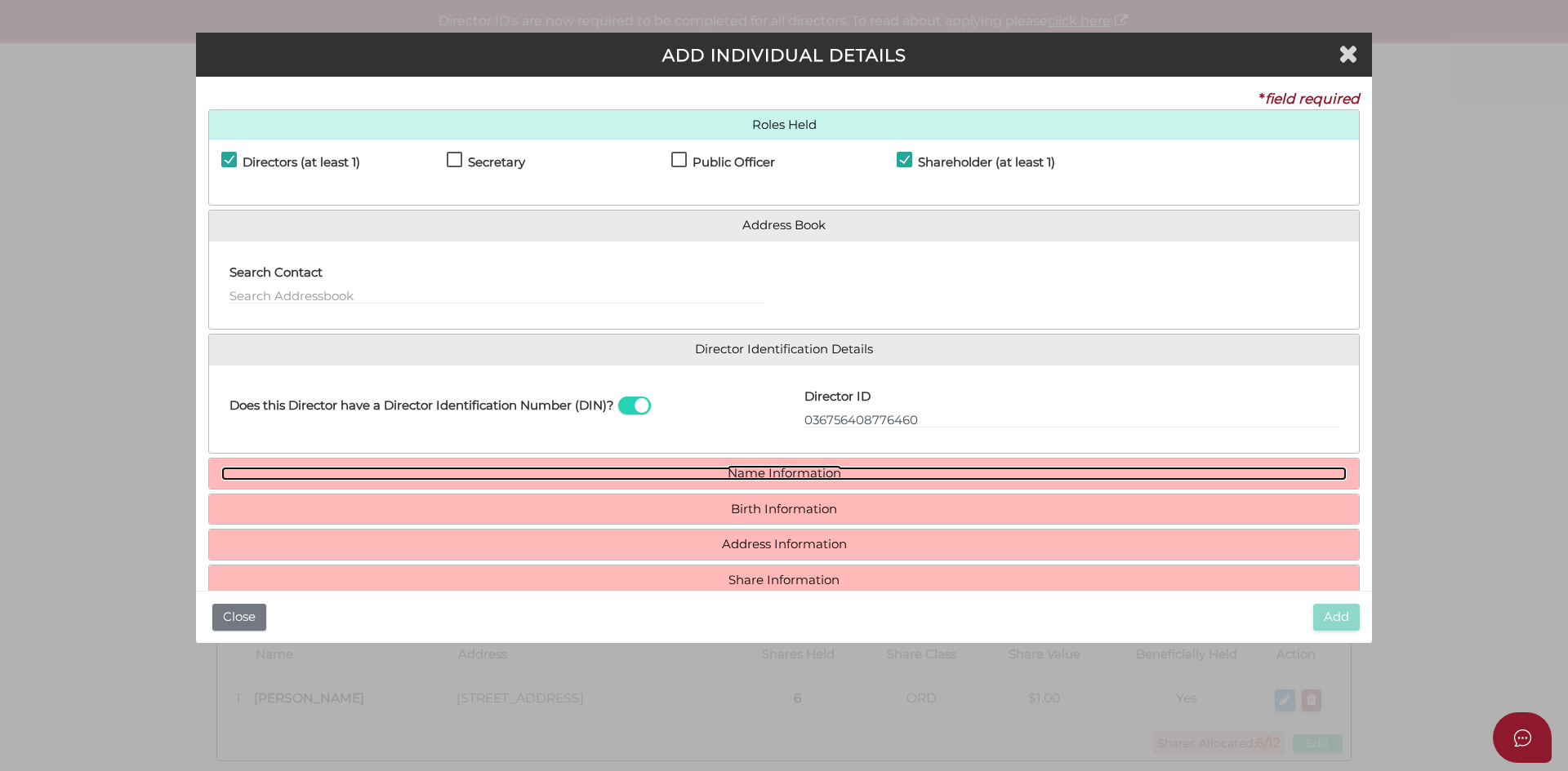
click at [770, 467] on link "Name Information" at bounding box center [784, 474] width 1125 height 14
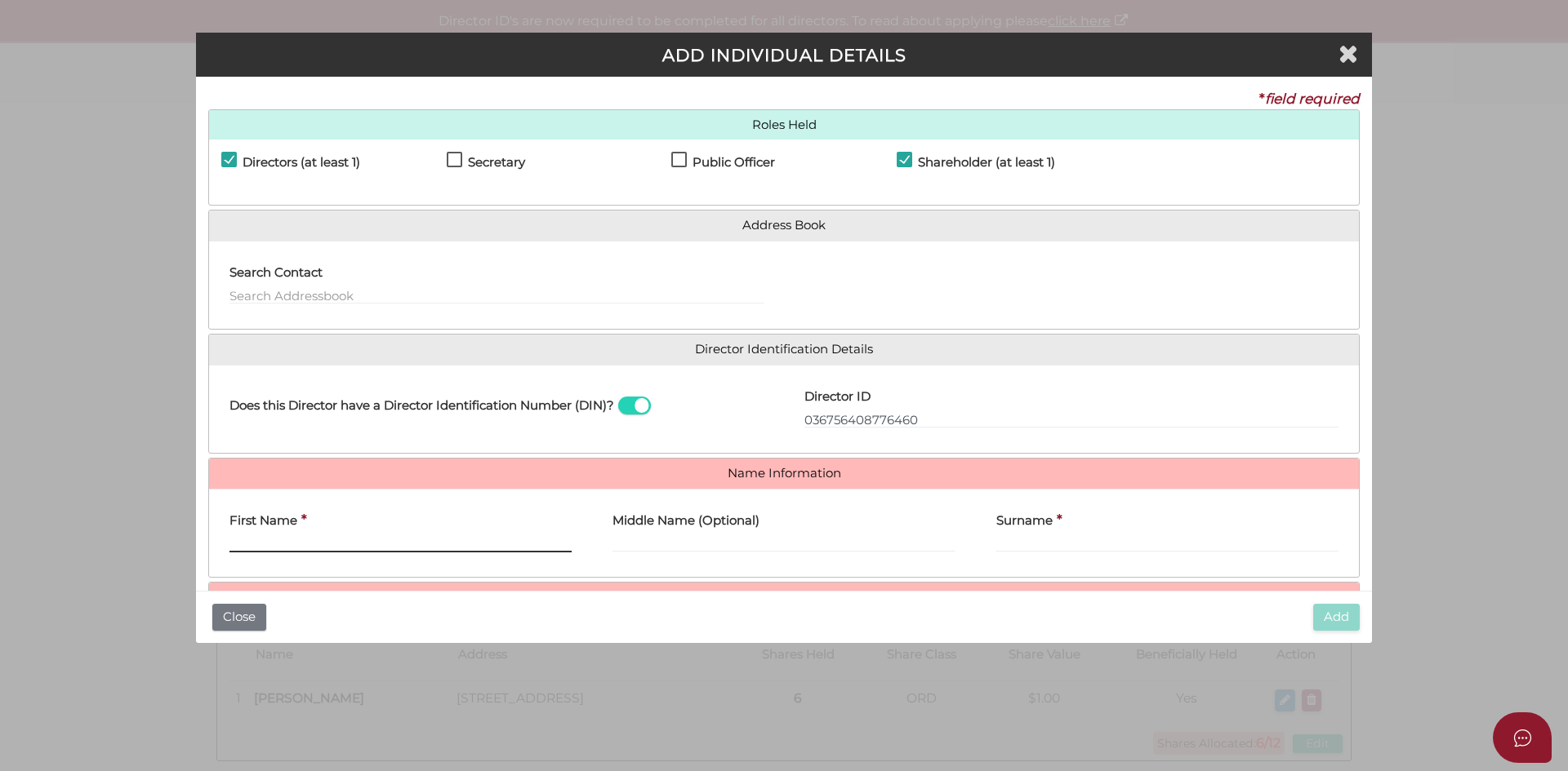
click at [287, 550] on input "First Name" at bounding box center [401, 543] width 342 height 18
click at [324, 536] on input "First Name" at bounding box center [401, 543] width 342 height 18
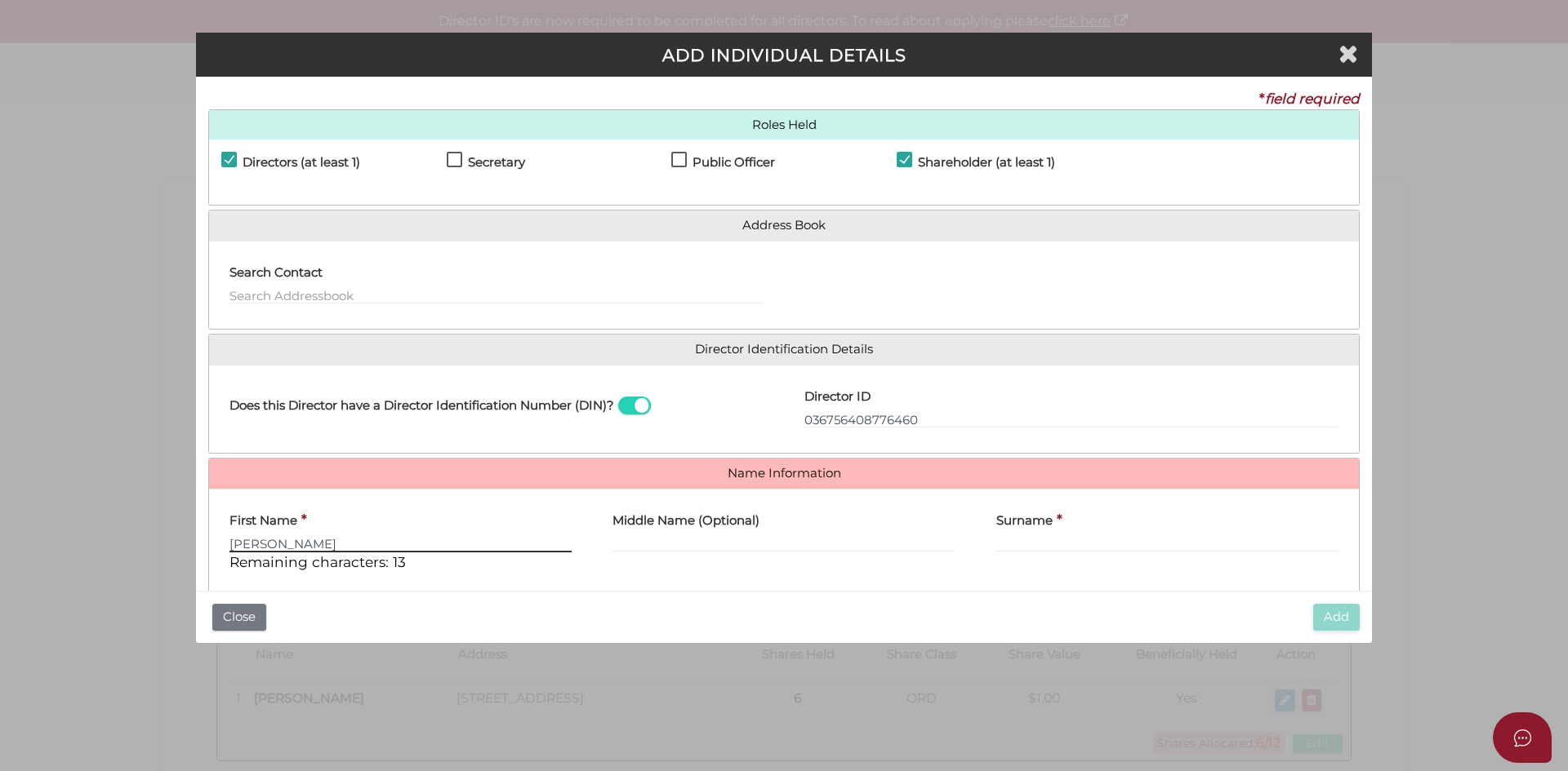
type input "Annette"
type input "Maree"
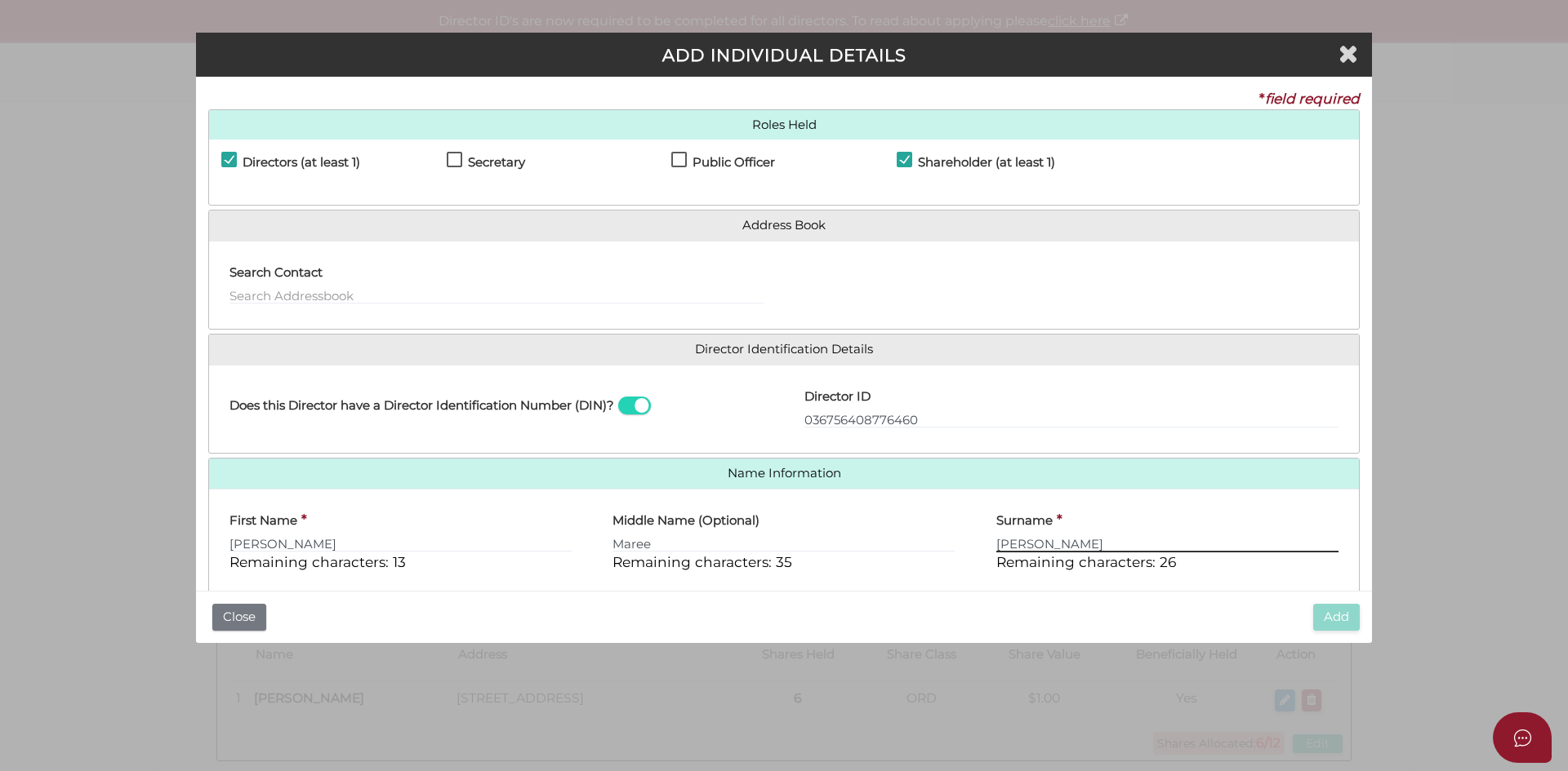
type input "Rowe"
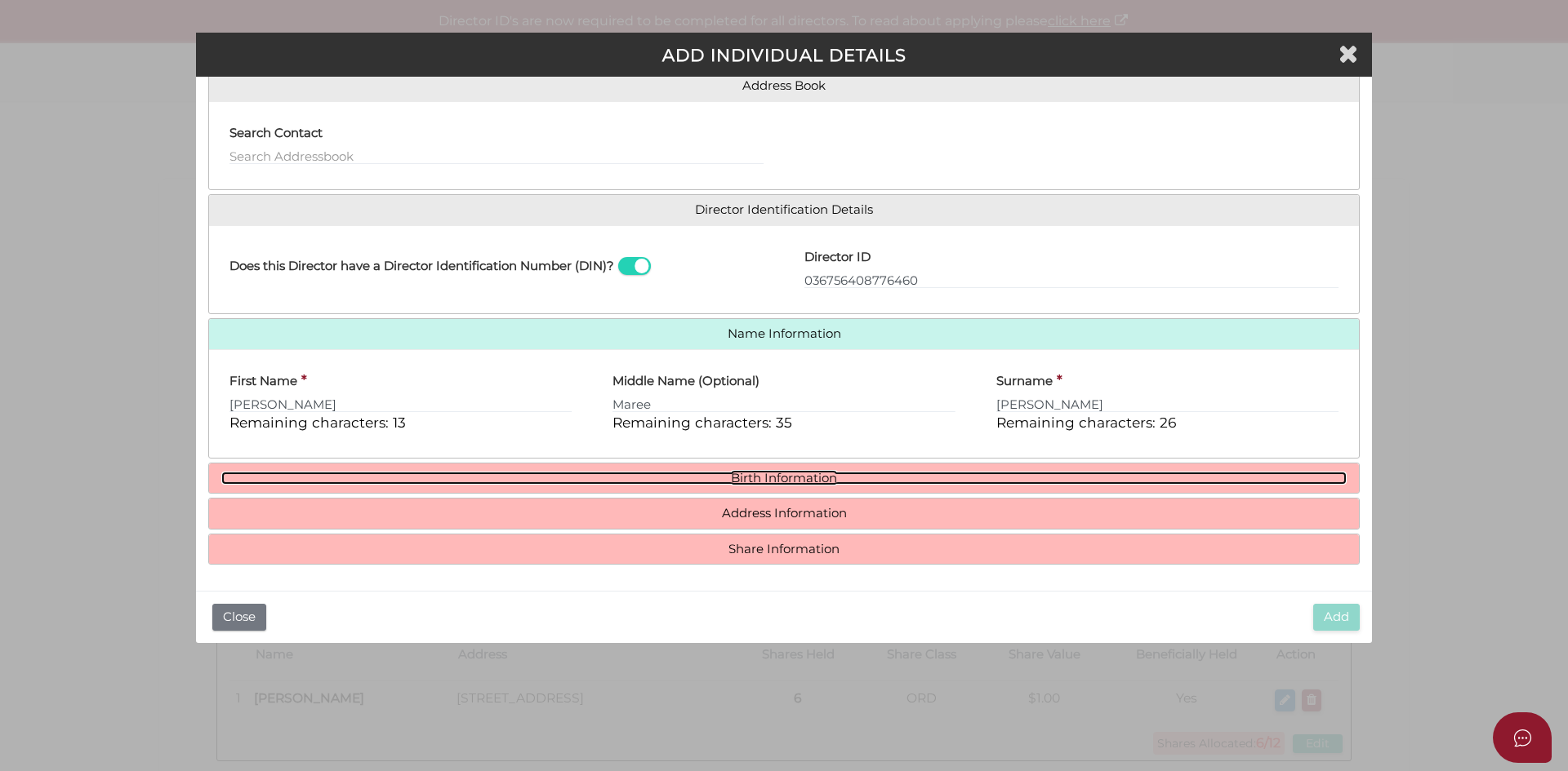
click at [764, 473] on link "Birth Information" at bounding box center [784, 478] width 1125 height 14
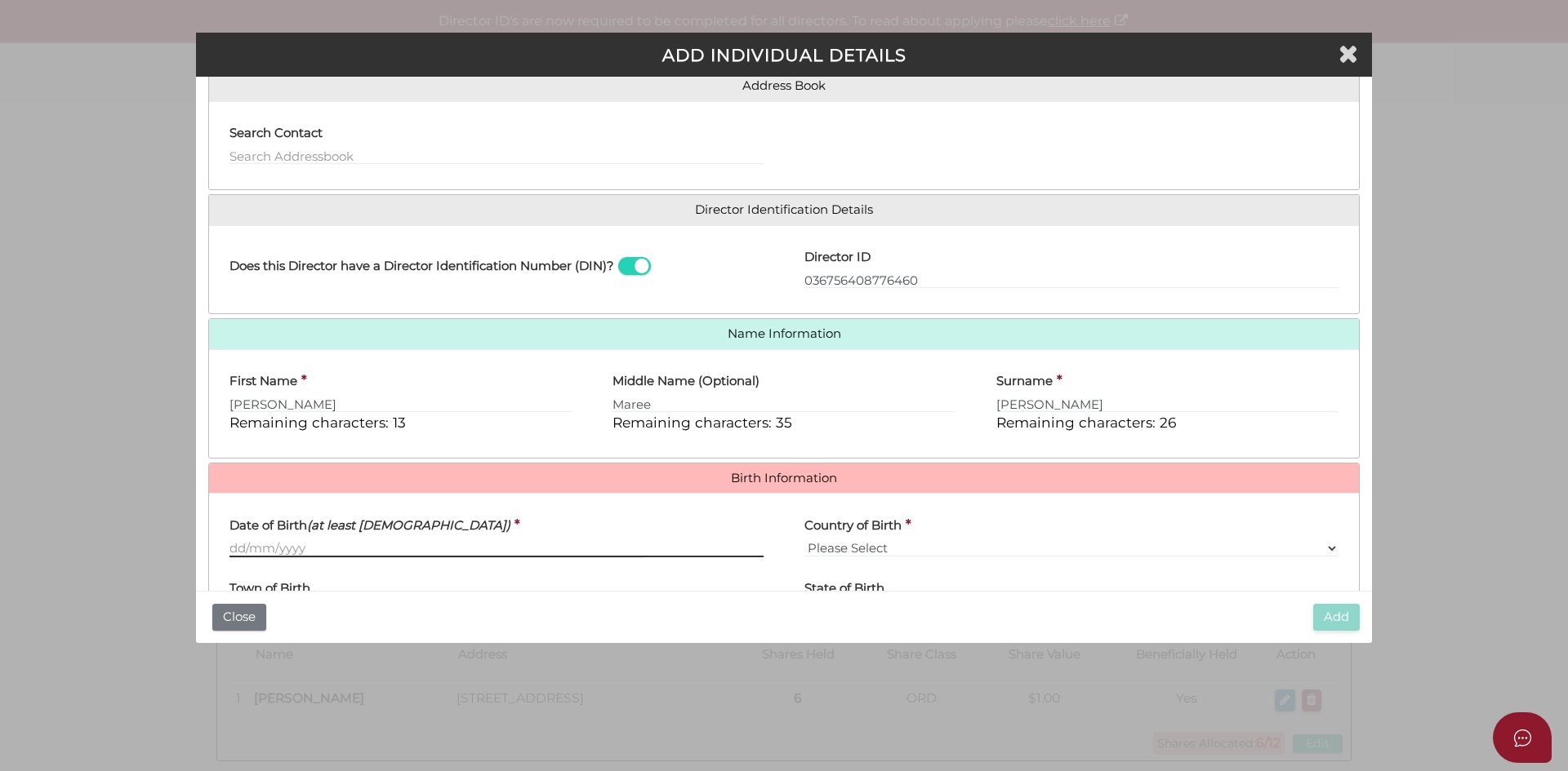
click at [237, 550] on input "Date of Birth (at least 18 years old)" at bounding box center [496, 548] width 534 height 18
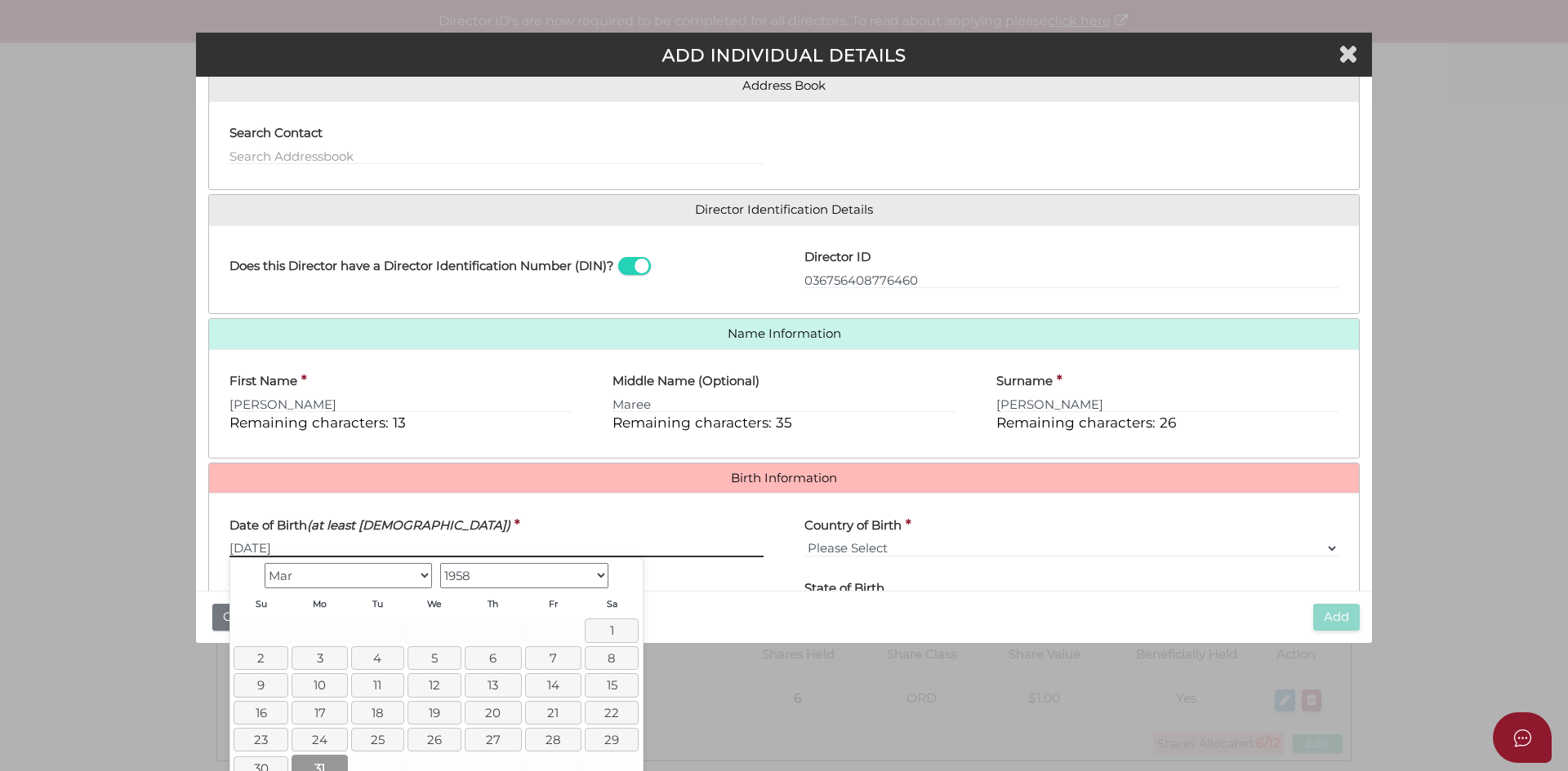
type input "31/03/1958"
click at [330, 768] on link "31" at bounding box center [319, 768] width 56 height 27
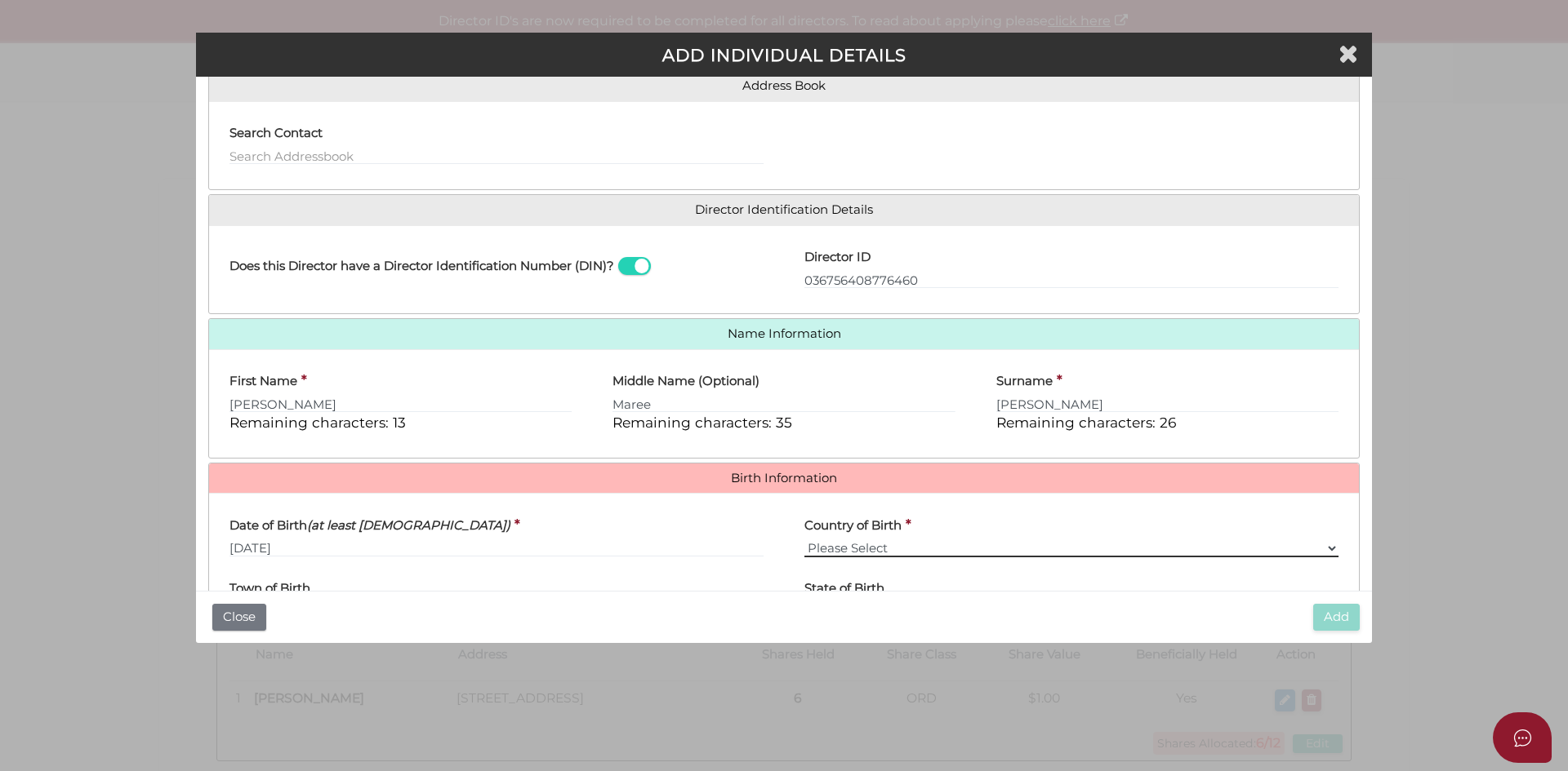
click at [830, 547] on select "Please Select v Australia Afghanistan Albania Algeria American Samoa Andorra An…" at bounding box center [1071, 548] width 534 height 18
select select "Australia"
click at [804, 540] on select "Please Select v Australia Afghanistan Albania Algeria American Samoa Andorra An…" at bounding box center [1071, 548] width 534 height 18
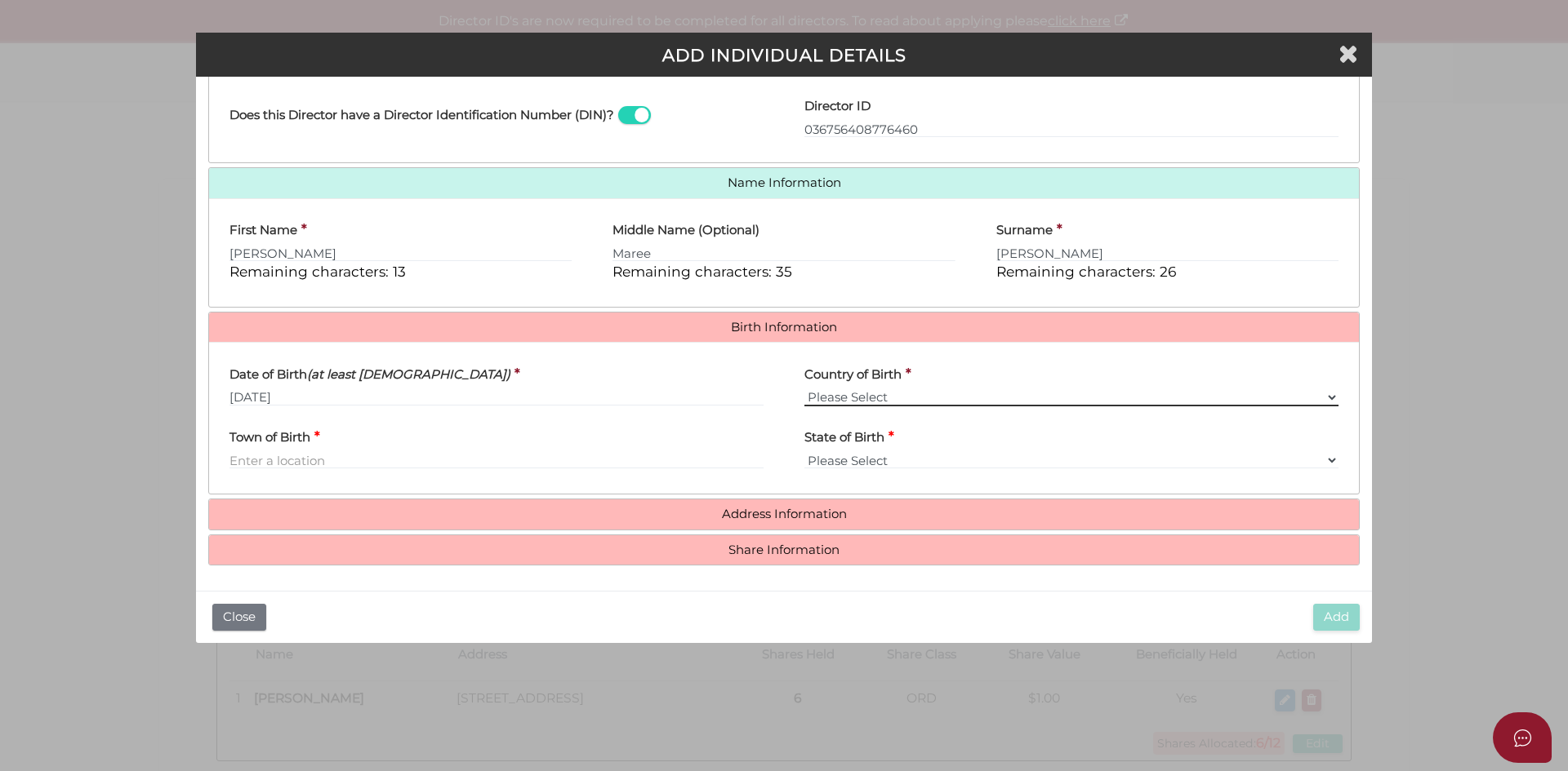
scroll to position [291, 0]
click at [267, 456] on input "Town of Birth" at bounding box center [496, 459] width 534 height 18
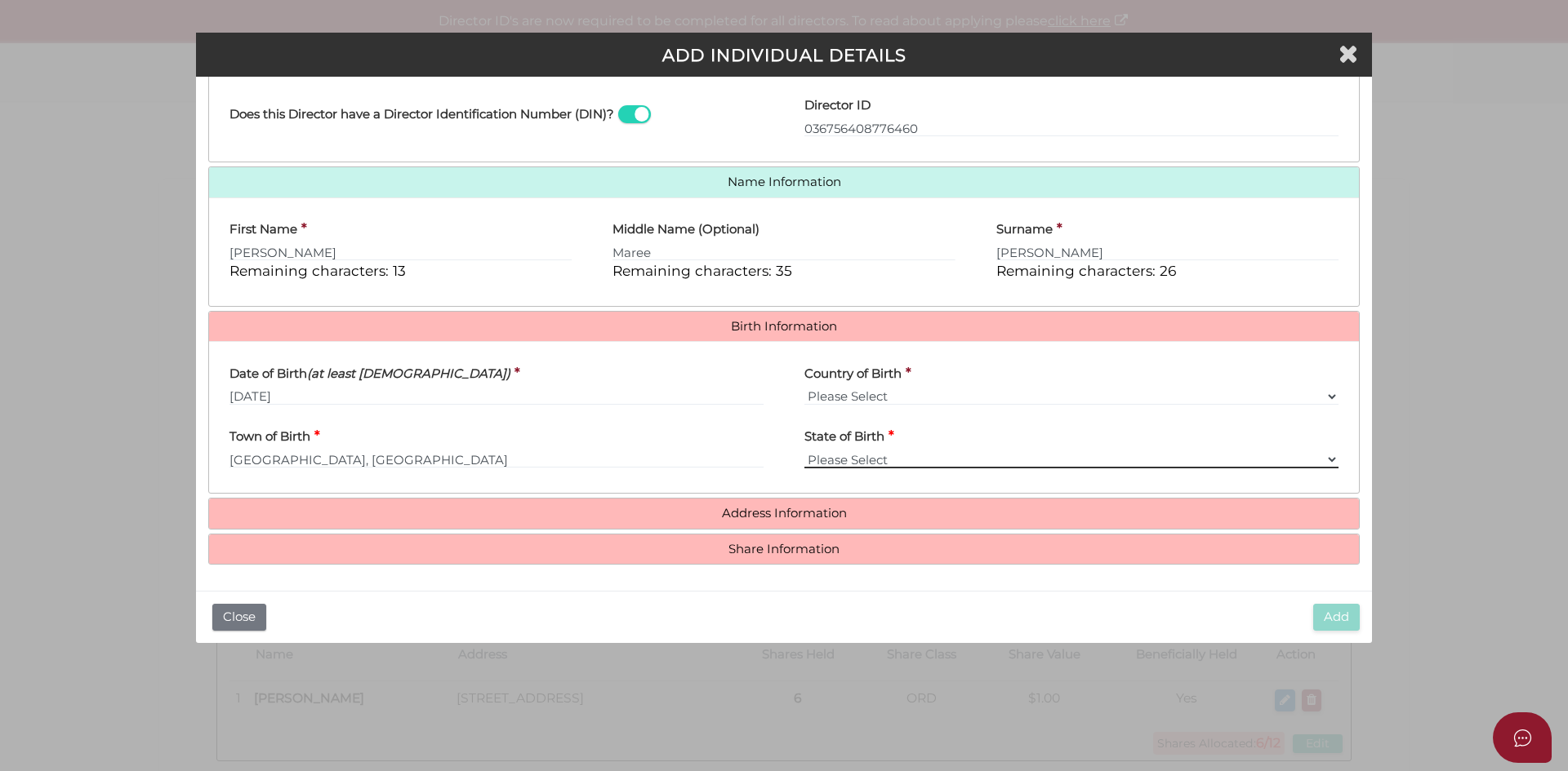
type input "Newcastle"
select select "NSW"
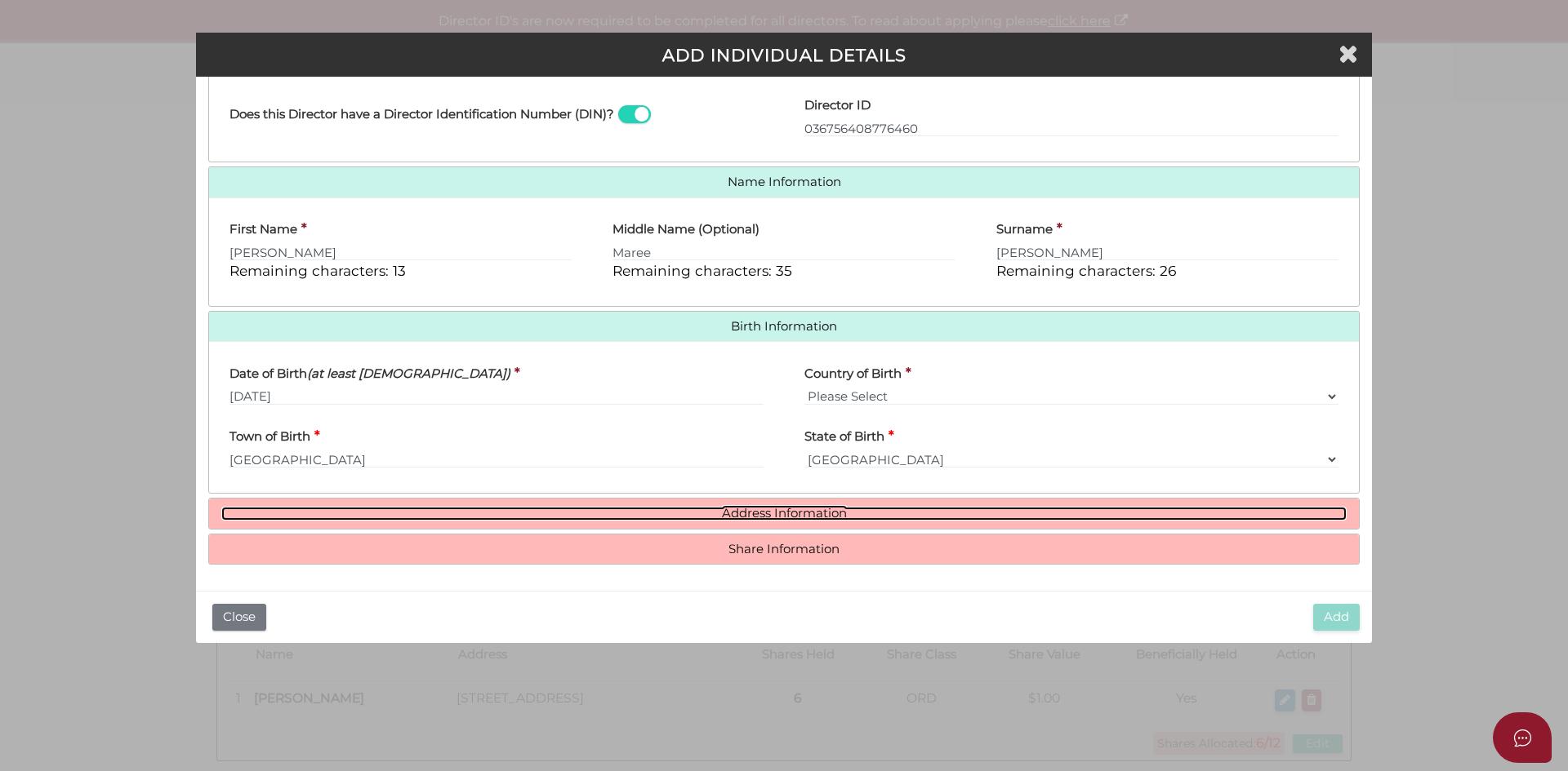
click at [764, 511] on link "Address Information" at bounding box center [784, 514] width 1125 height 14
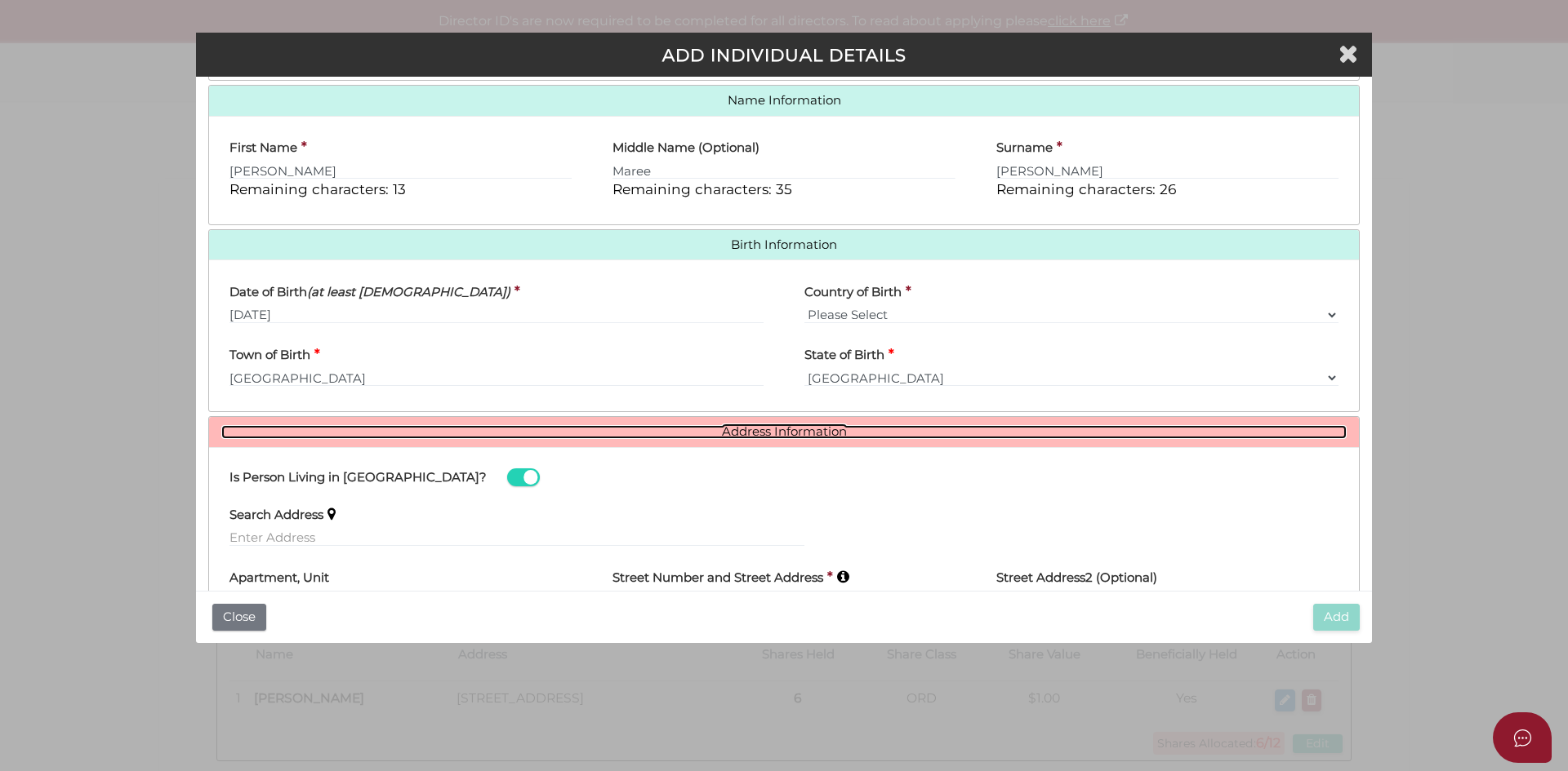
scroll to position [454, 0]
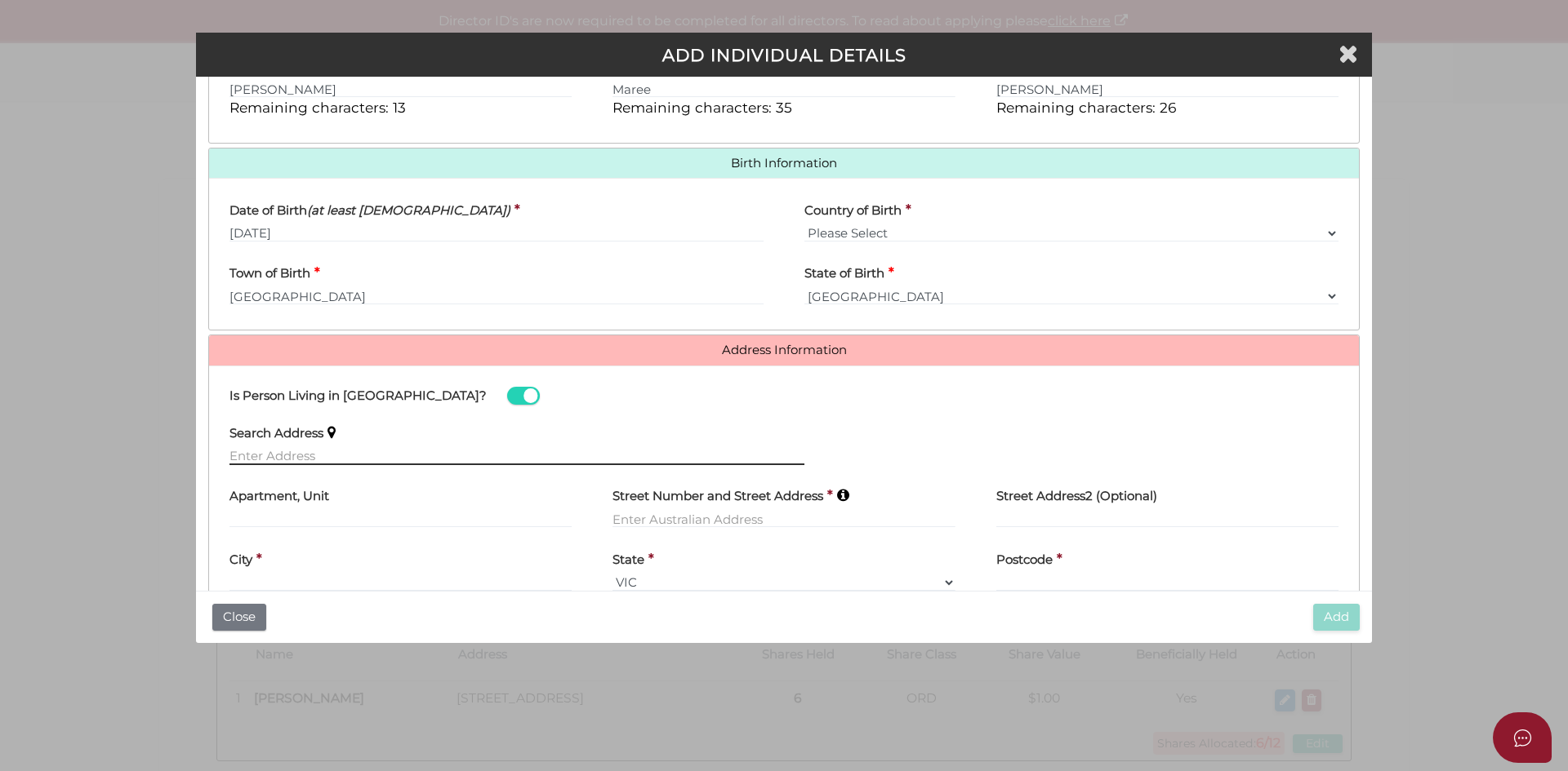
click at [272, 457] on input "text" at bounding box center [517, 456] width 575 height 18
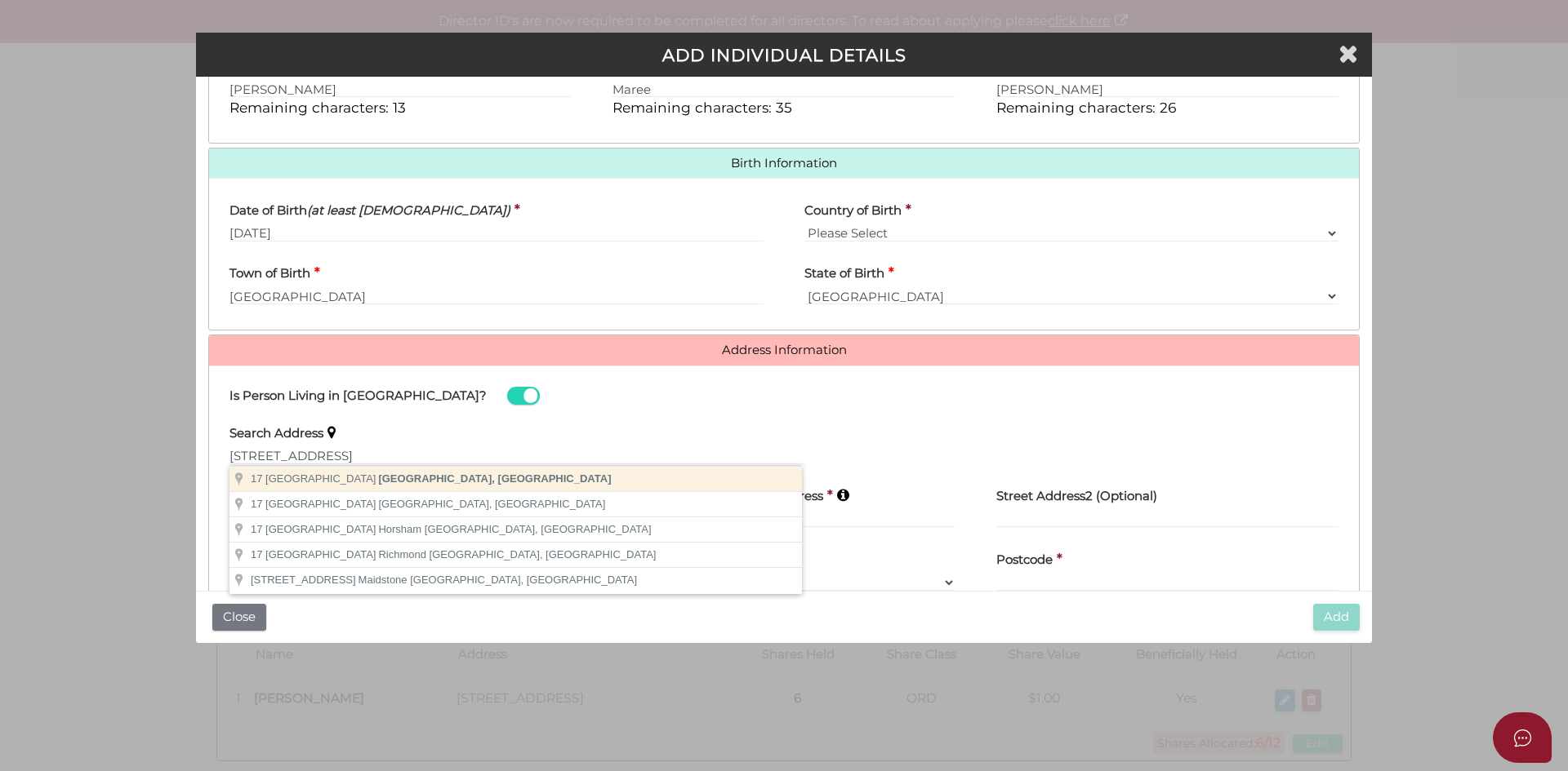
type input "17 Madden Street, Balwyn North VIC, Australia"
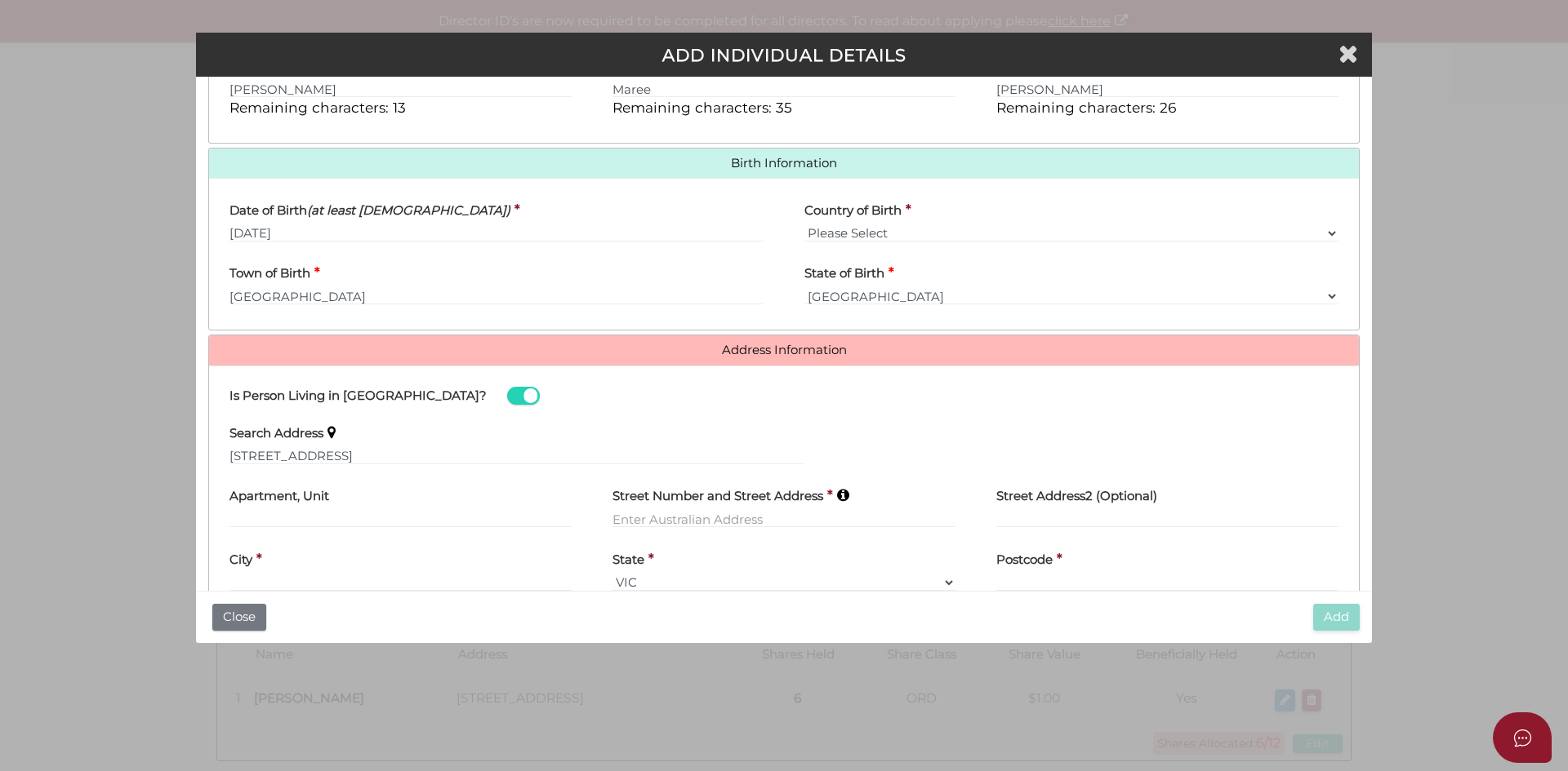
type input "17 Madden Street"
type input "Balwyn North"
select select "VIC"
type input "3104"
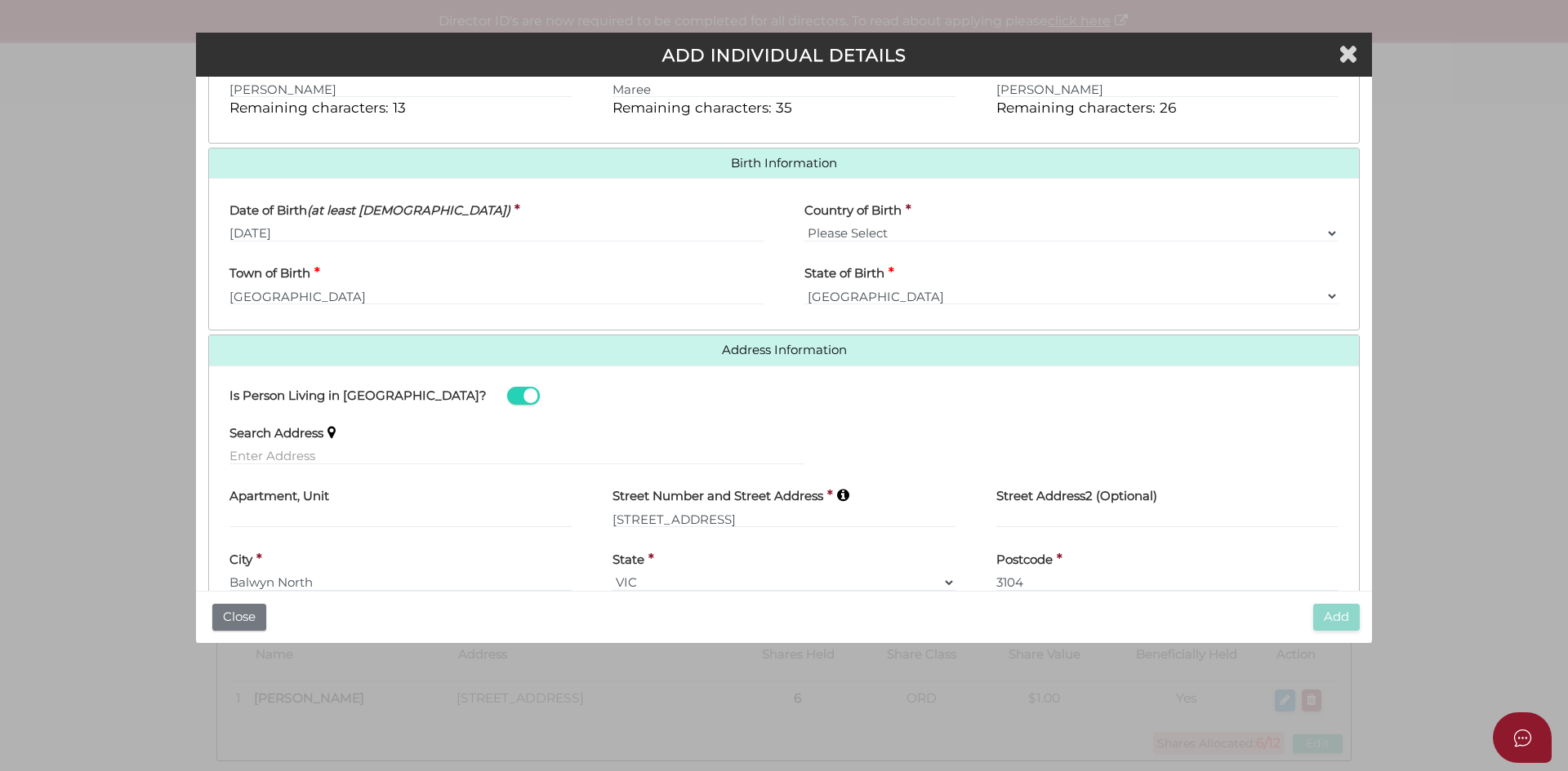
scroll to position [536, 0]
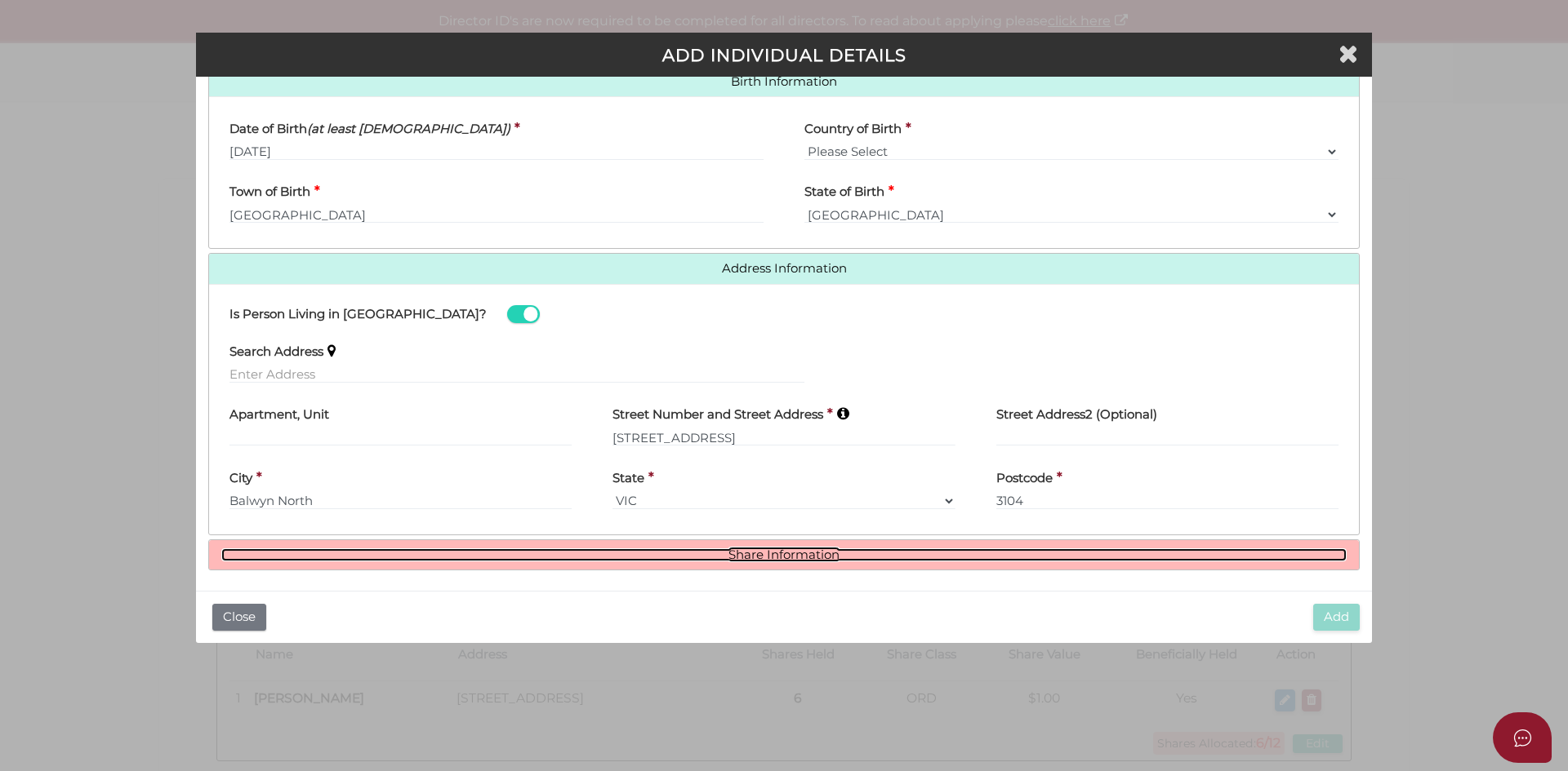
click at [782, 561] on link "Share Information" at bounding box center [784, 556] width 1125 height 14
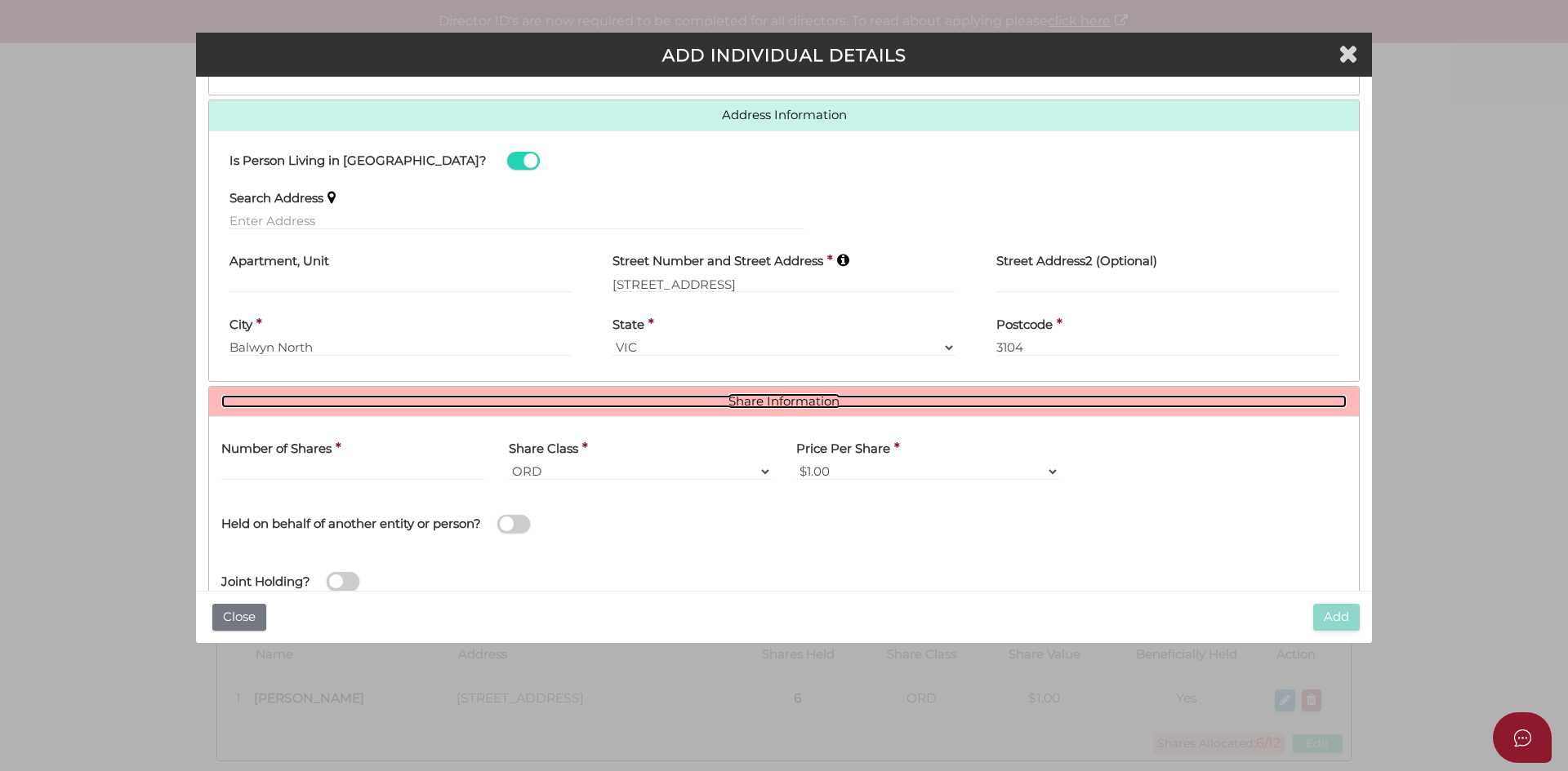
scroll to position [700, 0]
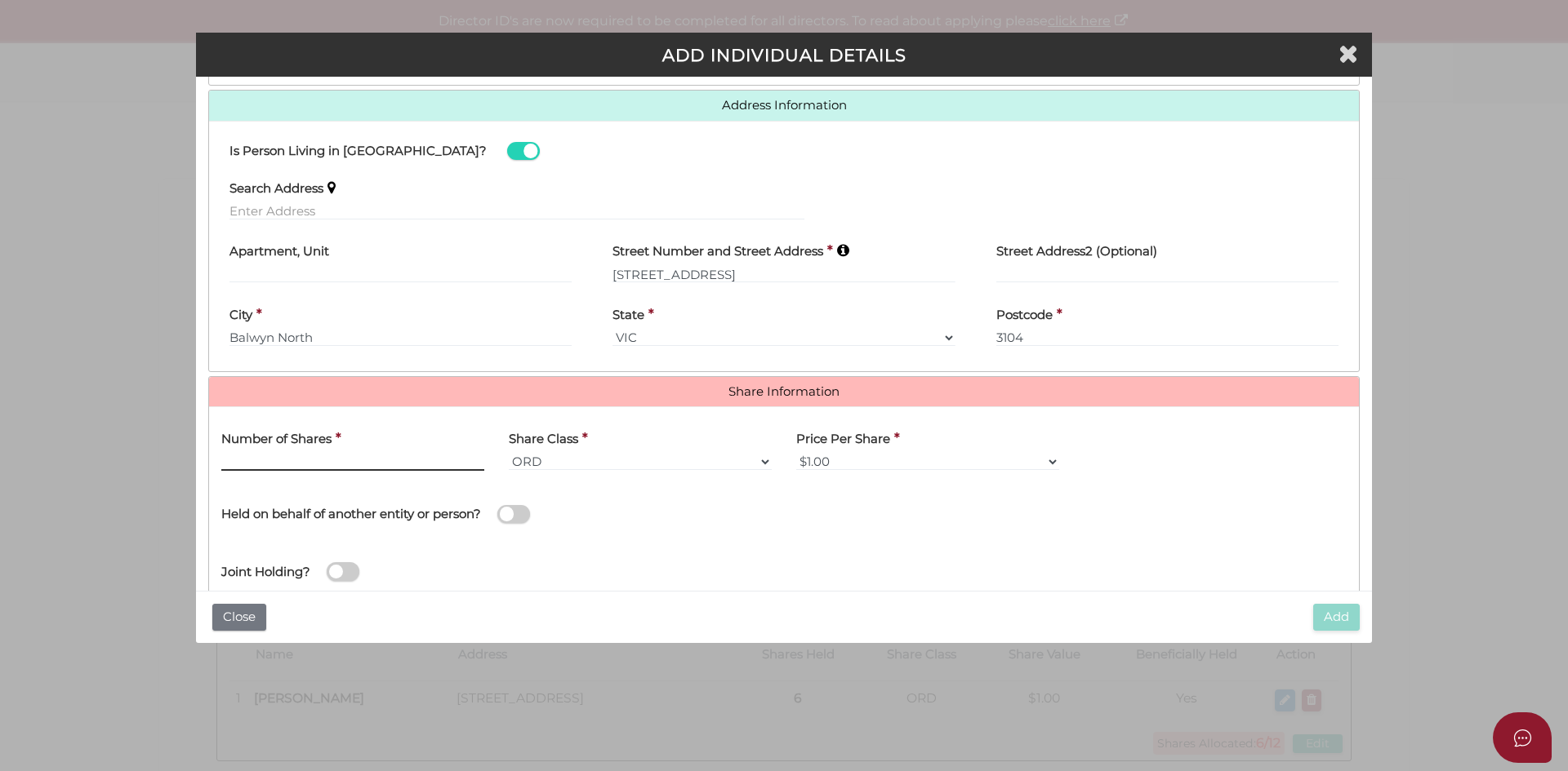
click at [272, 454] on input "text" at bounding box center [352, 461] width 263 height 18
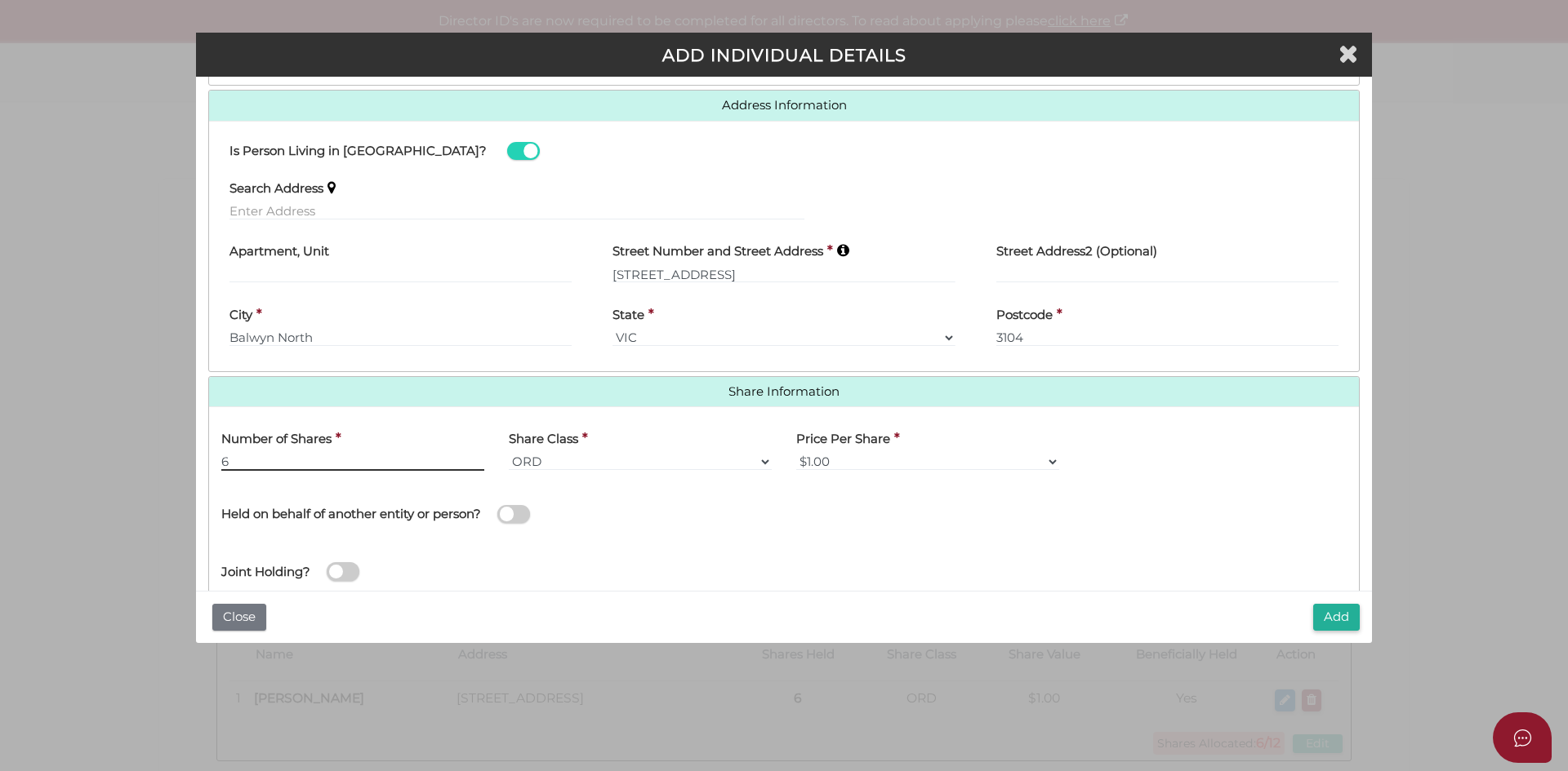
type input "6"
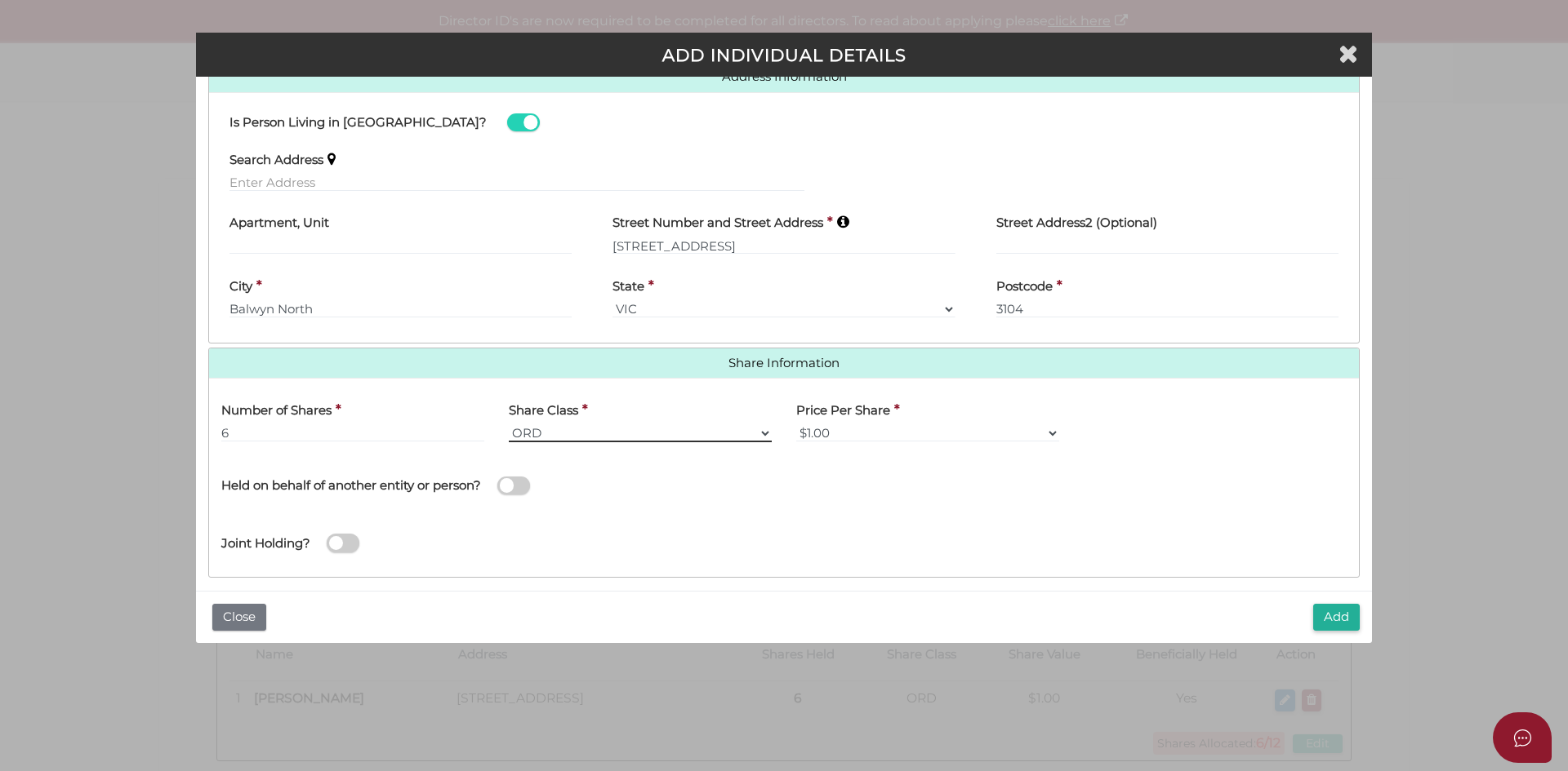
scroll to position [741, 0]
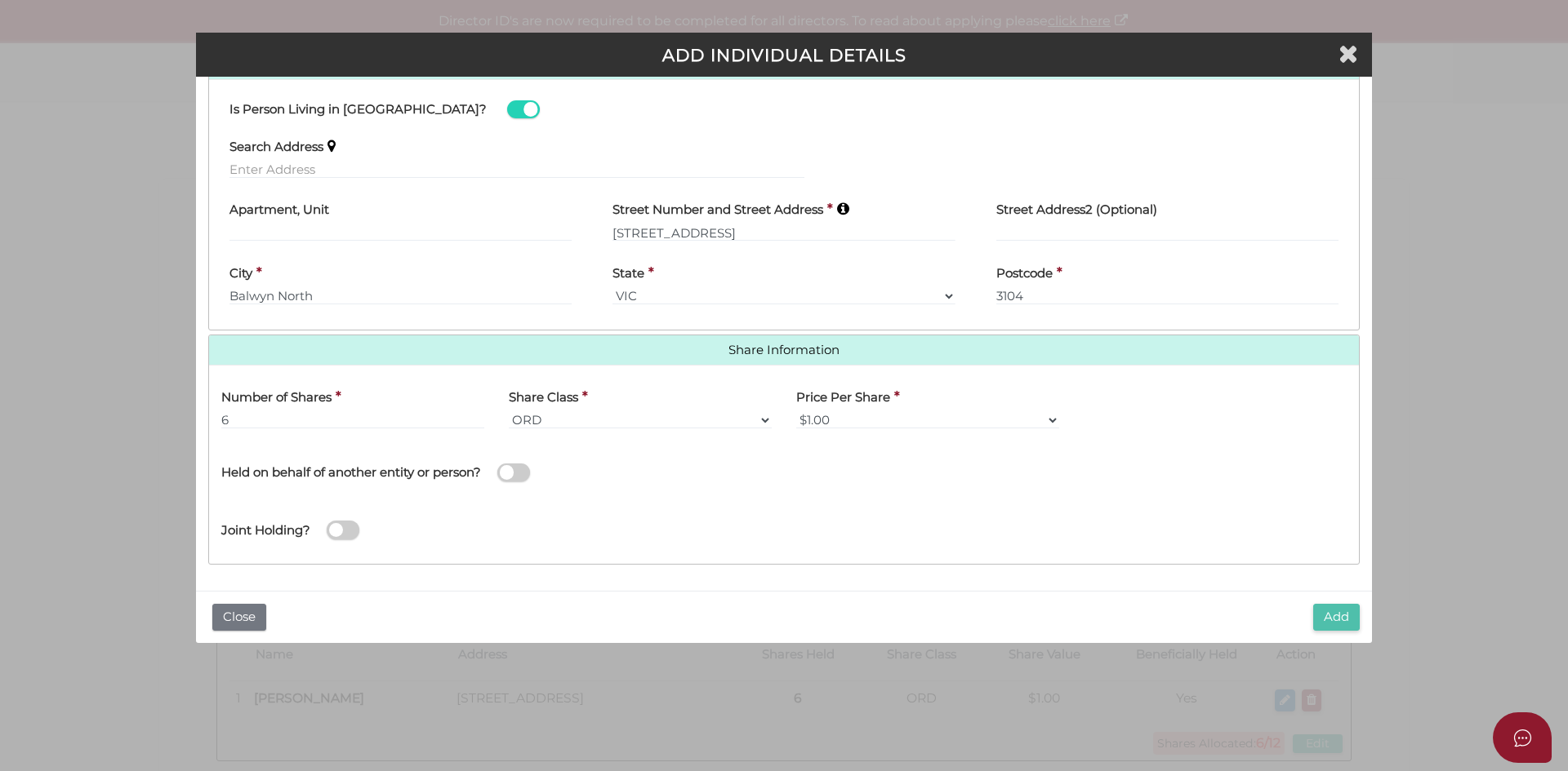
click at [1334, 619] on button "Add" at bounding box center [1336, 618] width 47 height 27
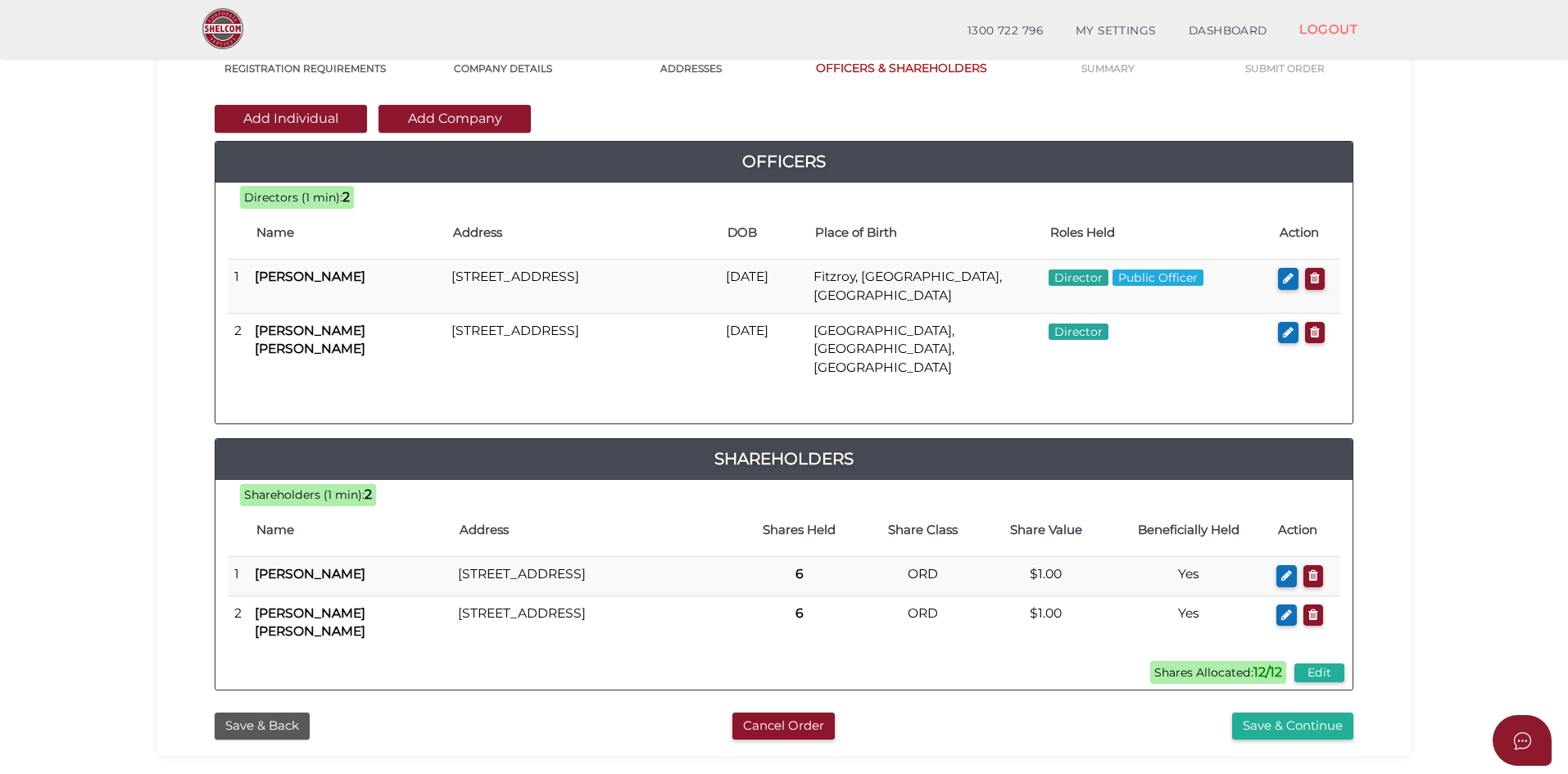
scroll to position [246, 0]
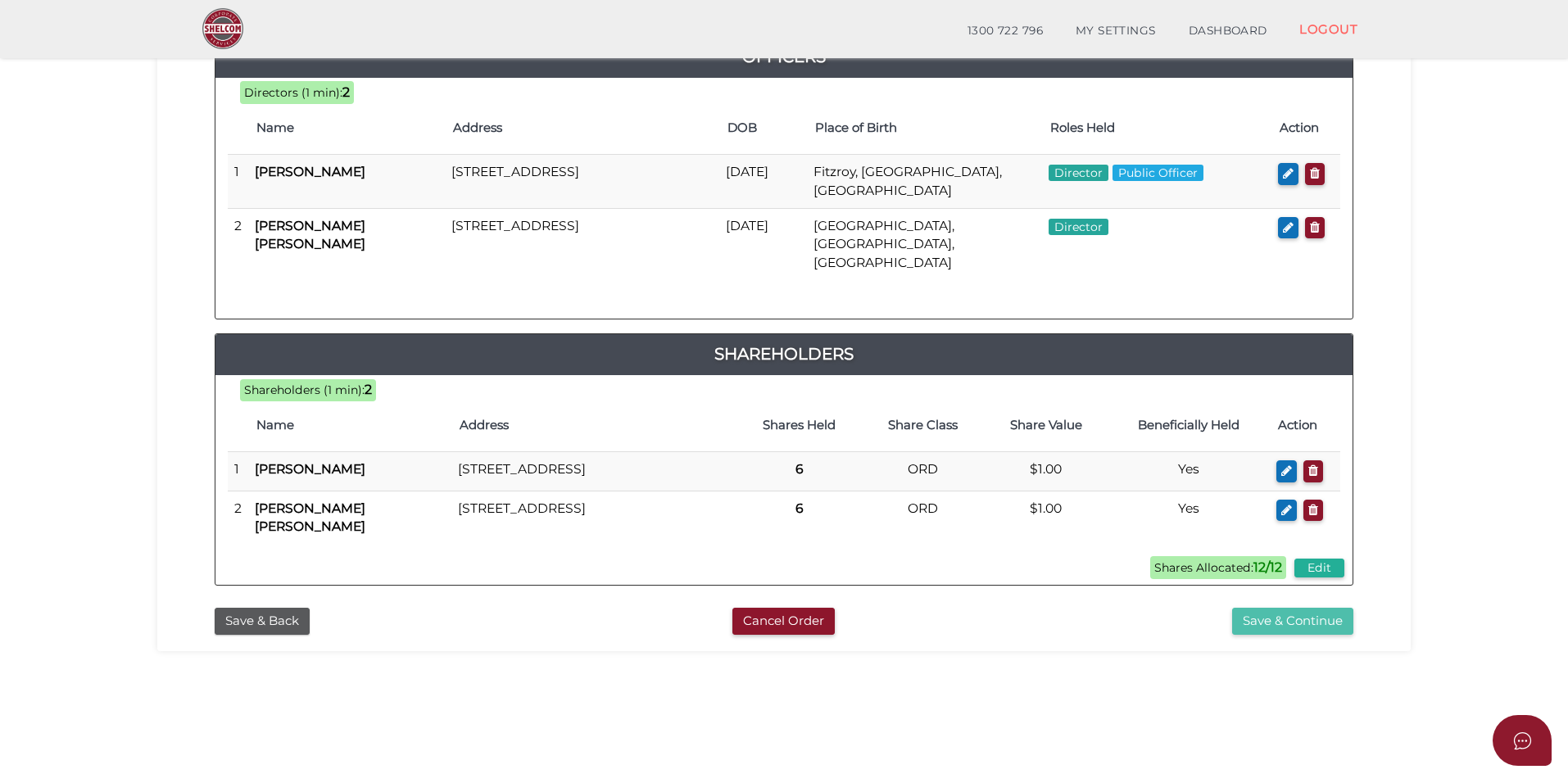
click at [1286, 618] on button "Save & Continue" at bounding box center [1293, 622] width 121 height 27
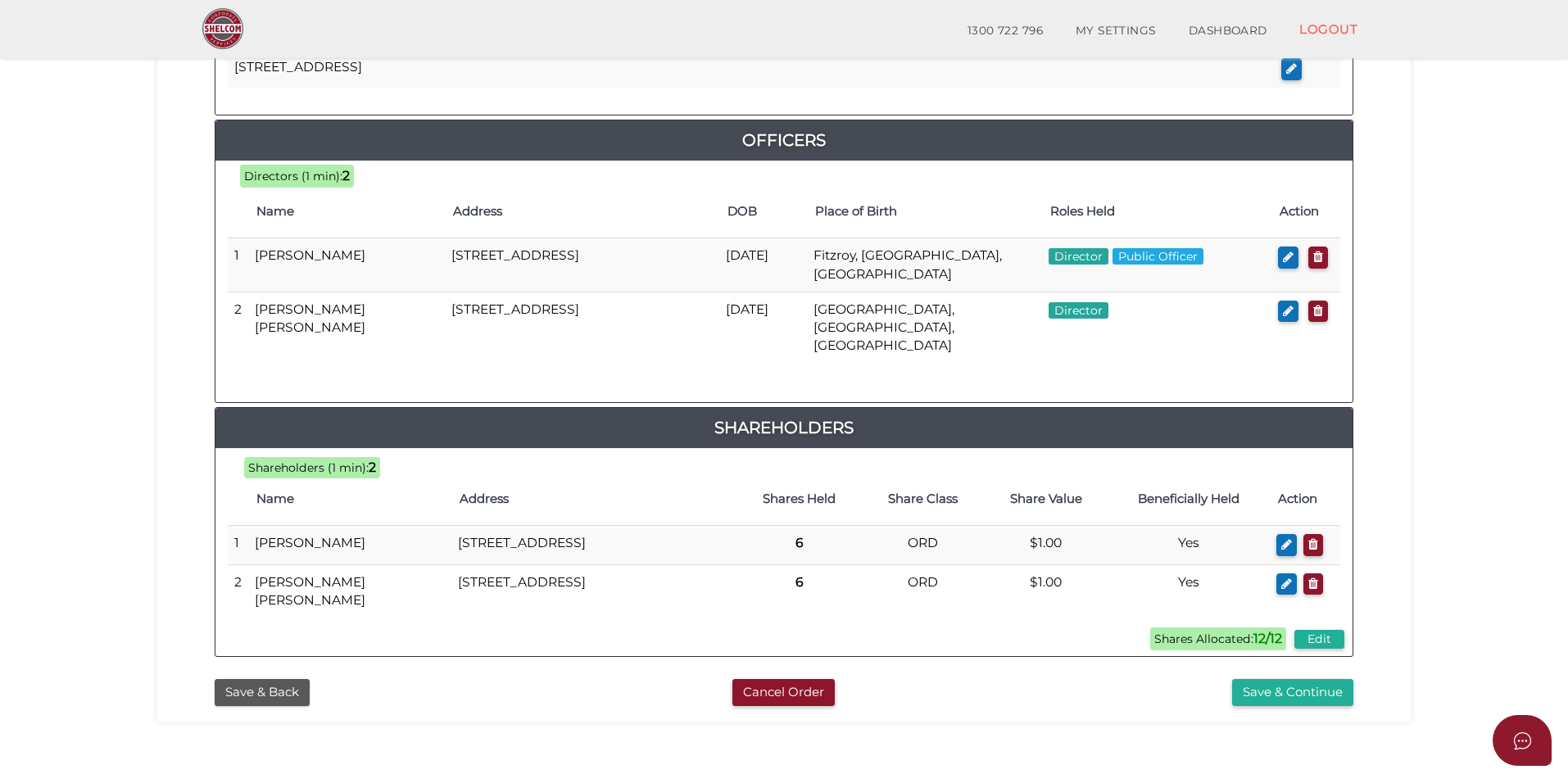
scroll to position [737, 0]
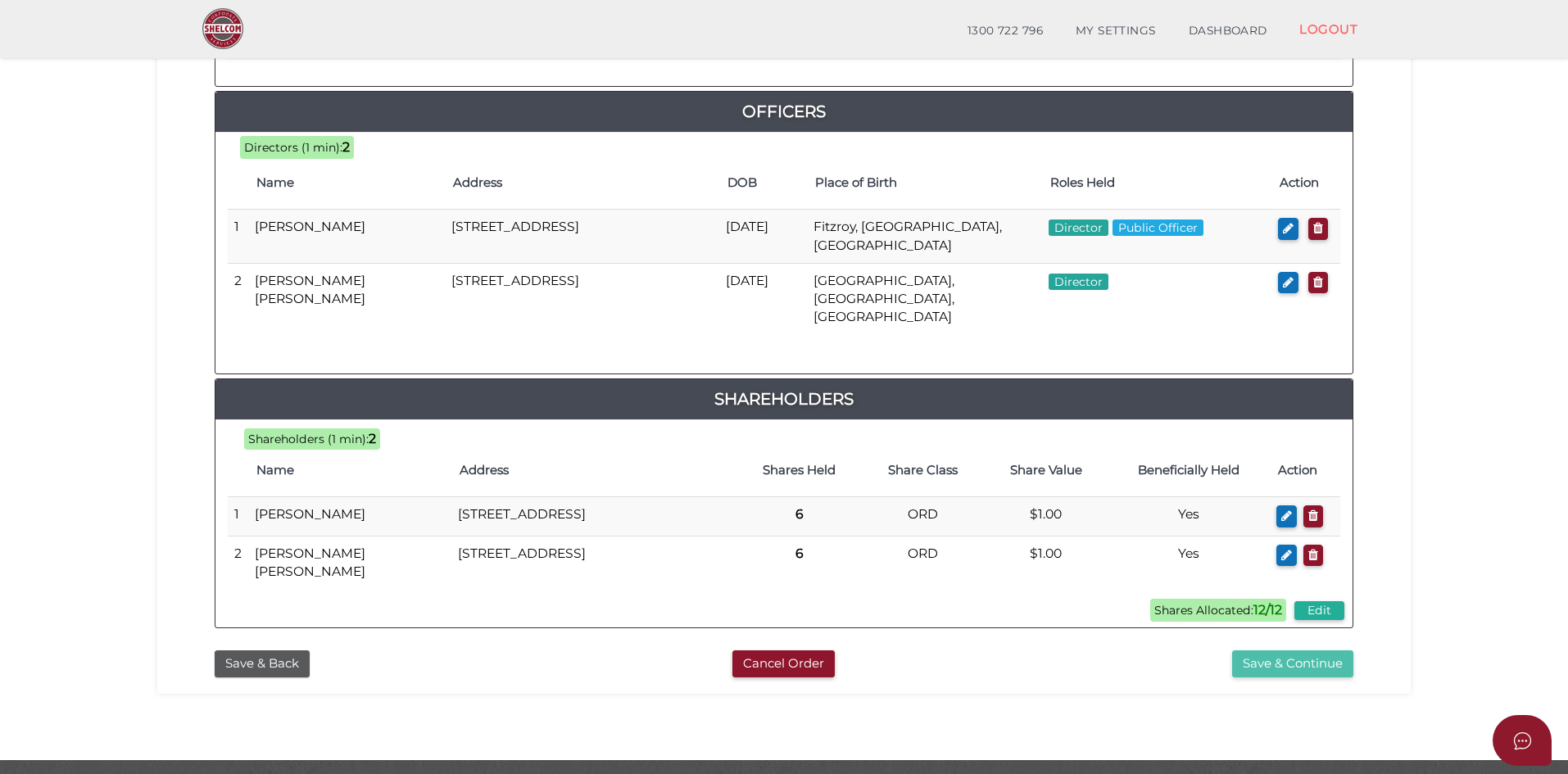
click at [1270, 659] on button "Save & Continue" at bounding box center [1293, 665] width 121 height 27
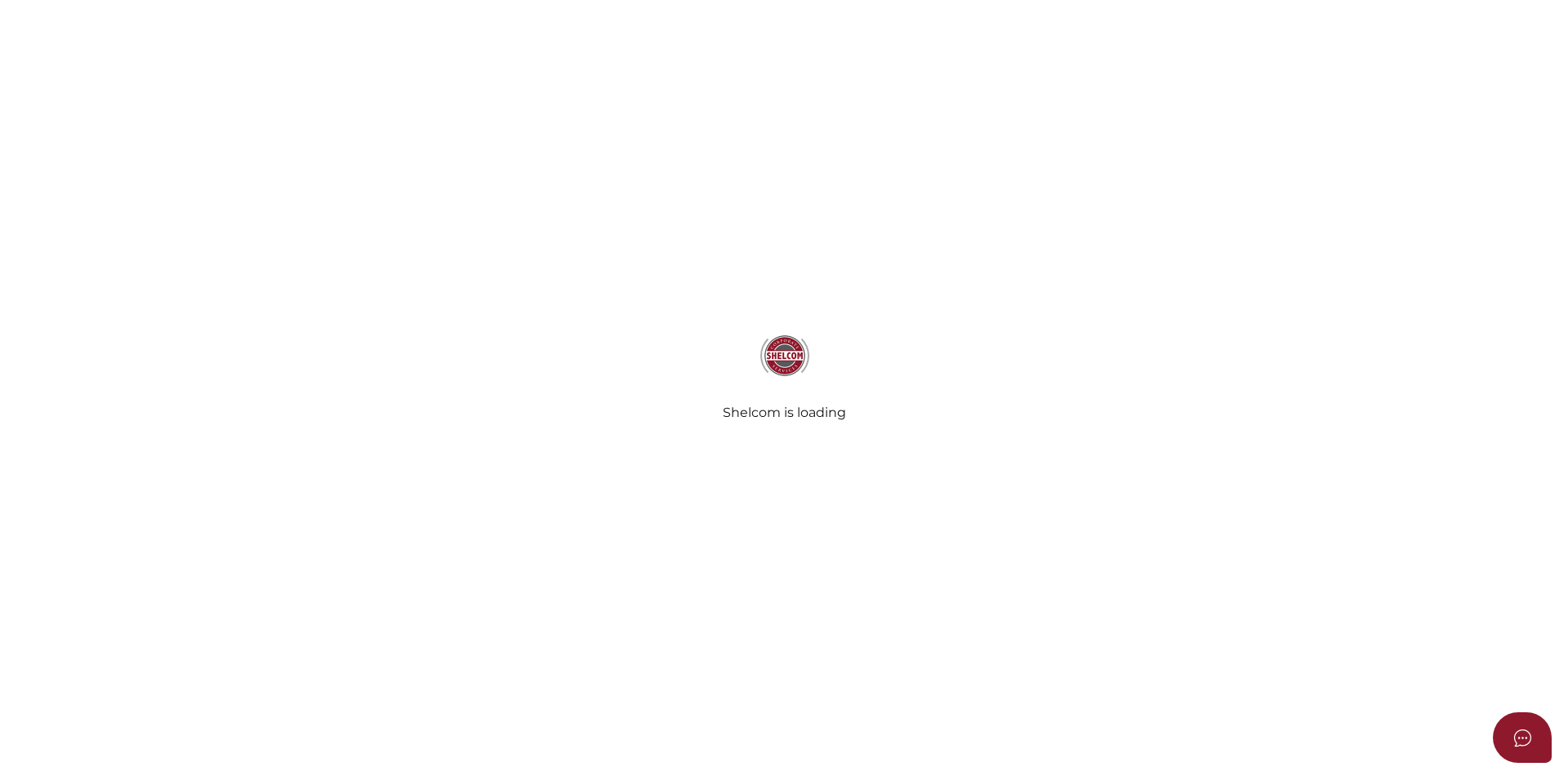
radio input "true"
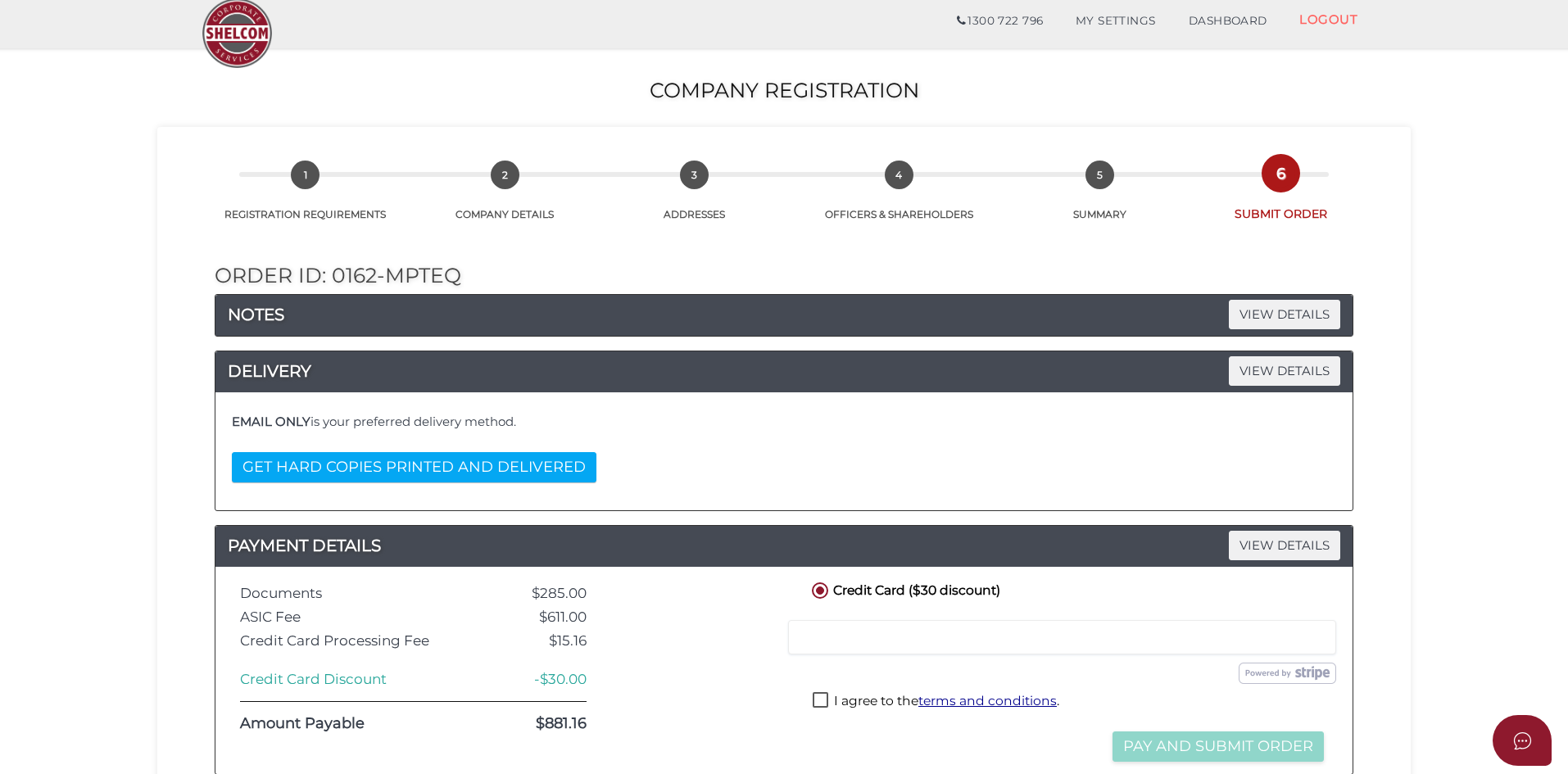
scroll to position [82, 0]
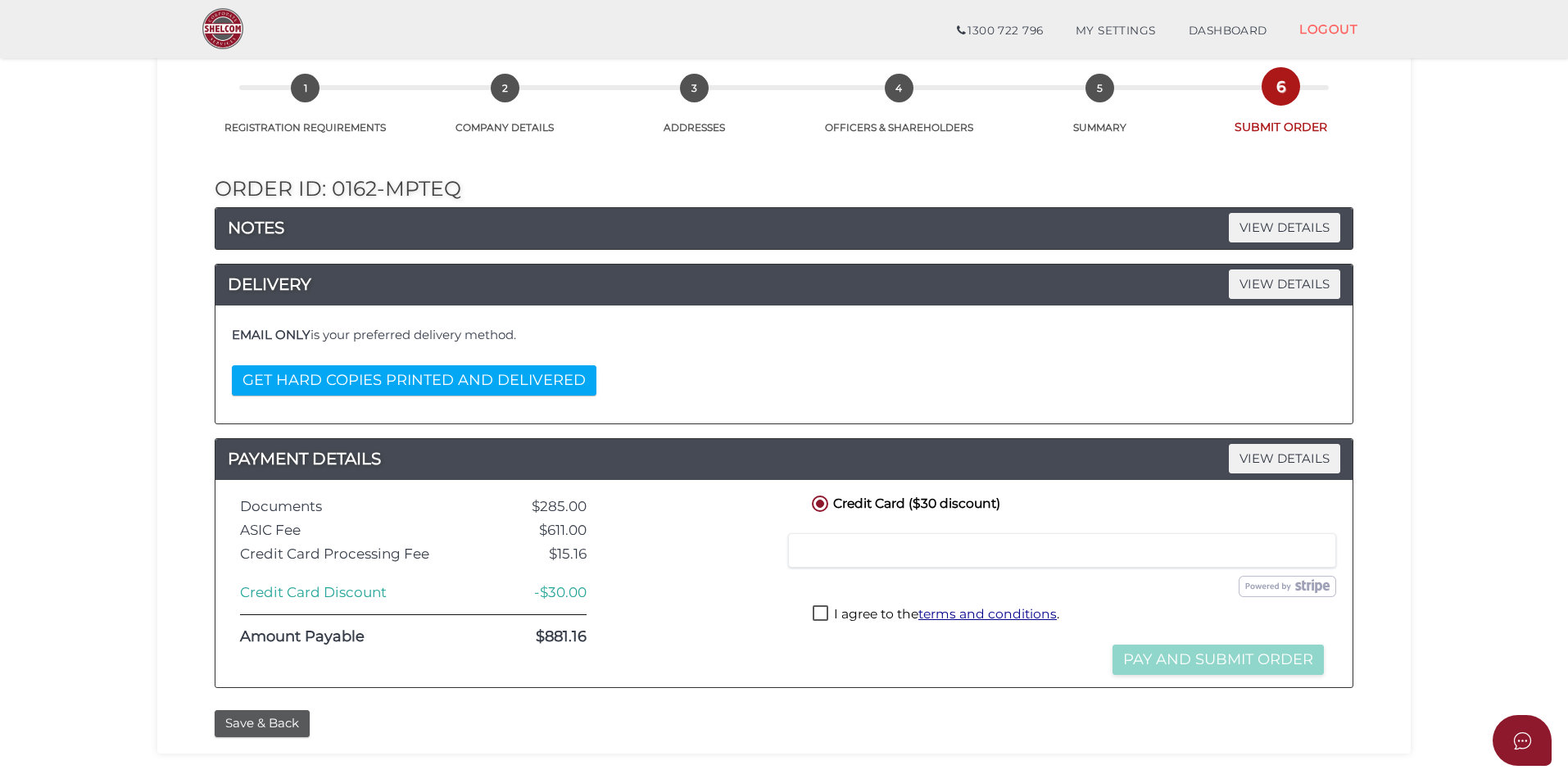
click at [816, 513] on div "Credit Card ($30 discount)" at bounding box center [944, 504] width 296 height 25
click at [814, 619] on label "I agree to the terms and conditions ." at bounding box center [936, 616] width 247 height 21
checkbox input "true"
click at [1208, 656] on button "Pay and Submit Order" at bounding box center [1218, 660] width 211 height 30
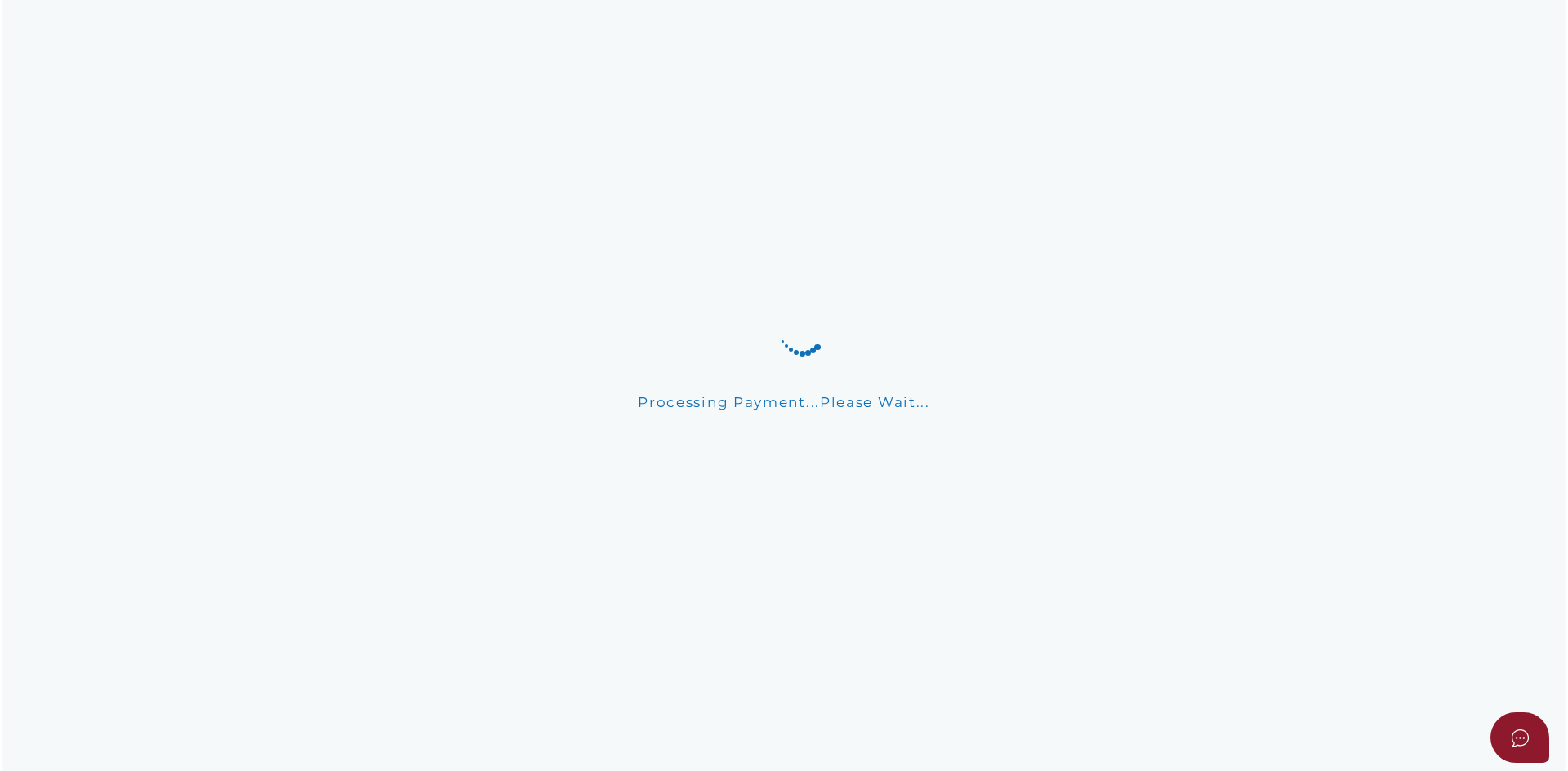
scroll to position [0, 0]
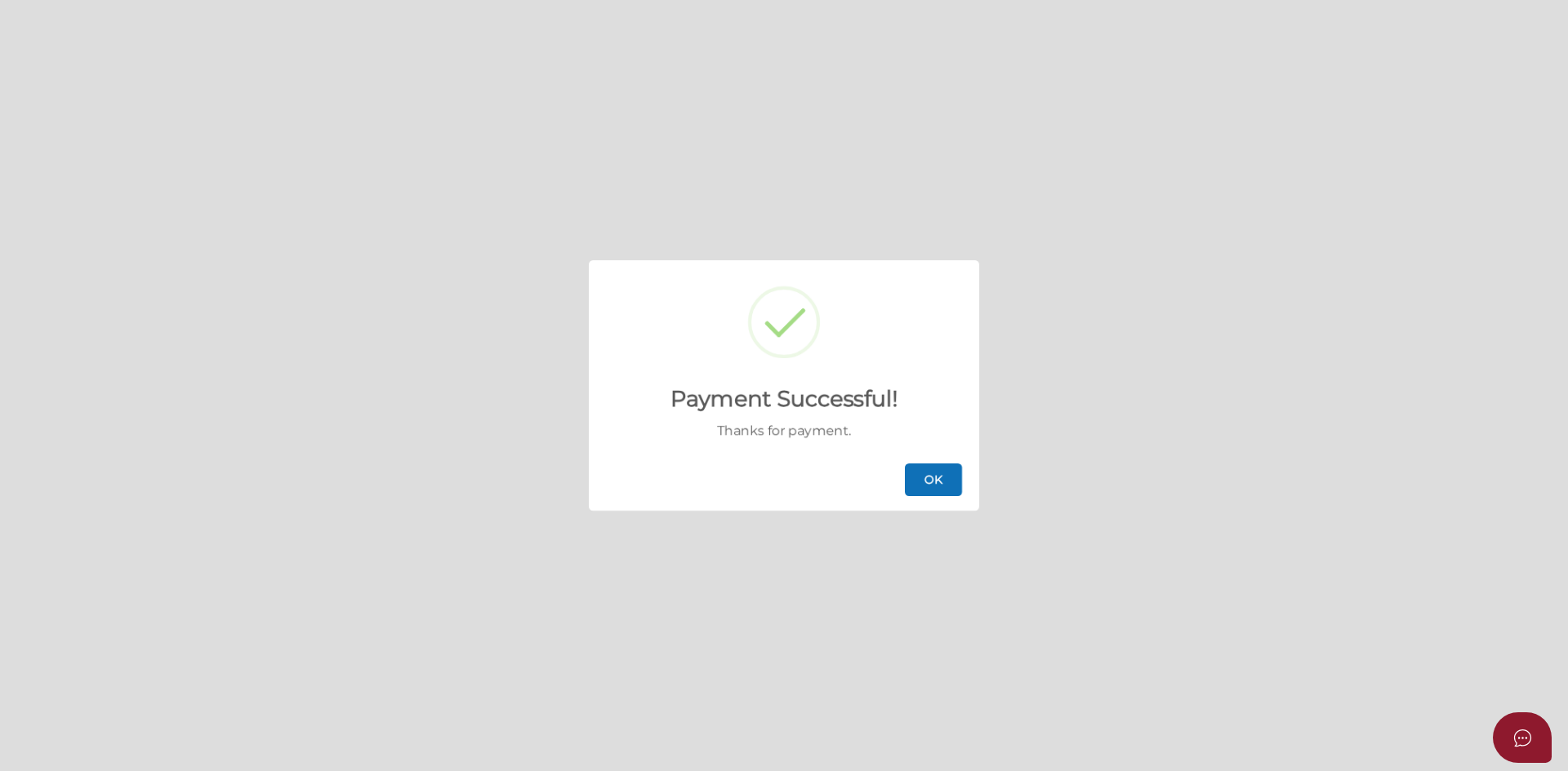
click at [925, 477] on button "OK" at bounding box center [933, 480] width 57 height 32
